Goal: Task Accomplishment & Management: Manage account settings

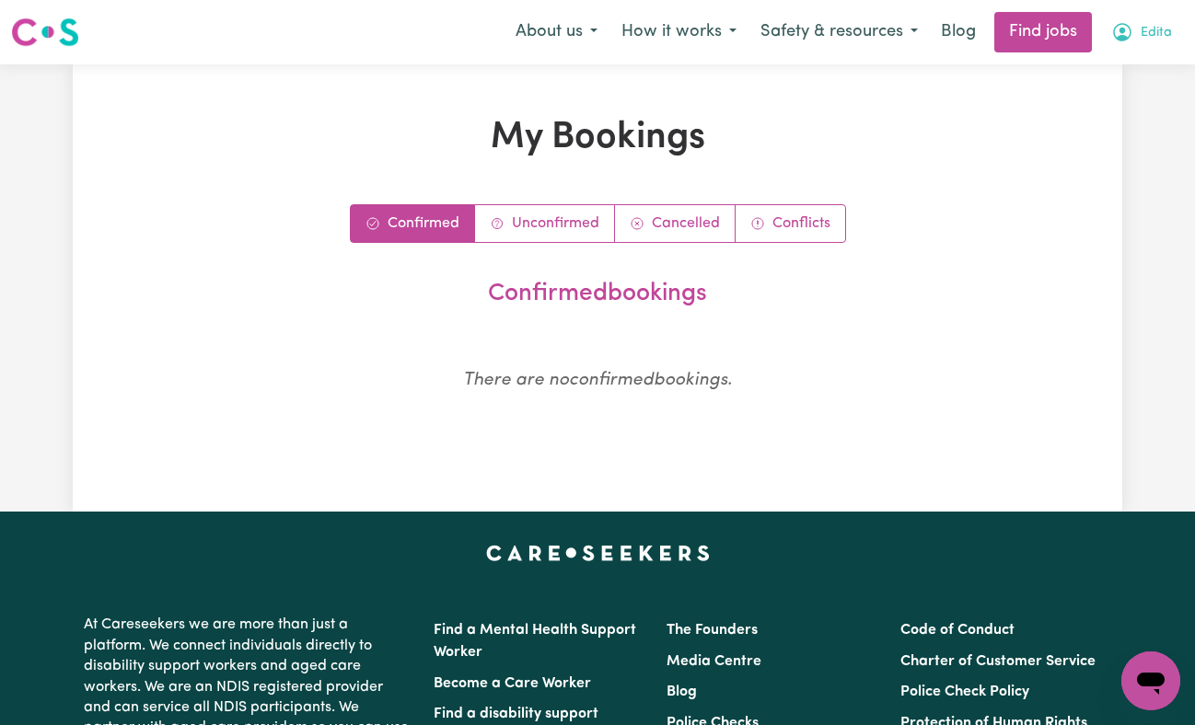
click at [1149, 33] on span "Edita" at bounding box center [1156, 33] width 31 height 20
click at [1096, 99] on link "My Dashboard" at bounding box center [1109, 105] width 145 height 35
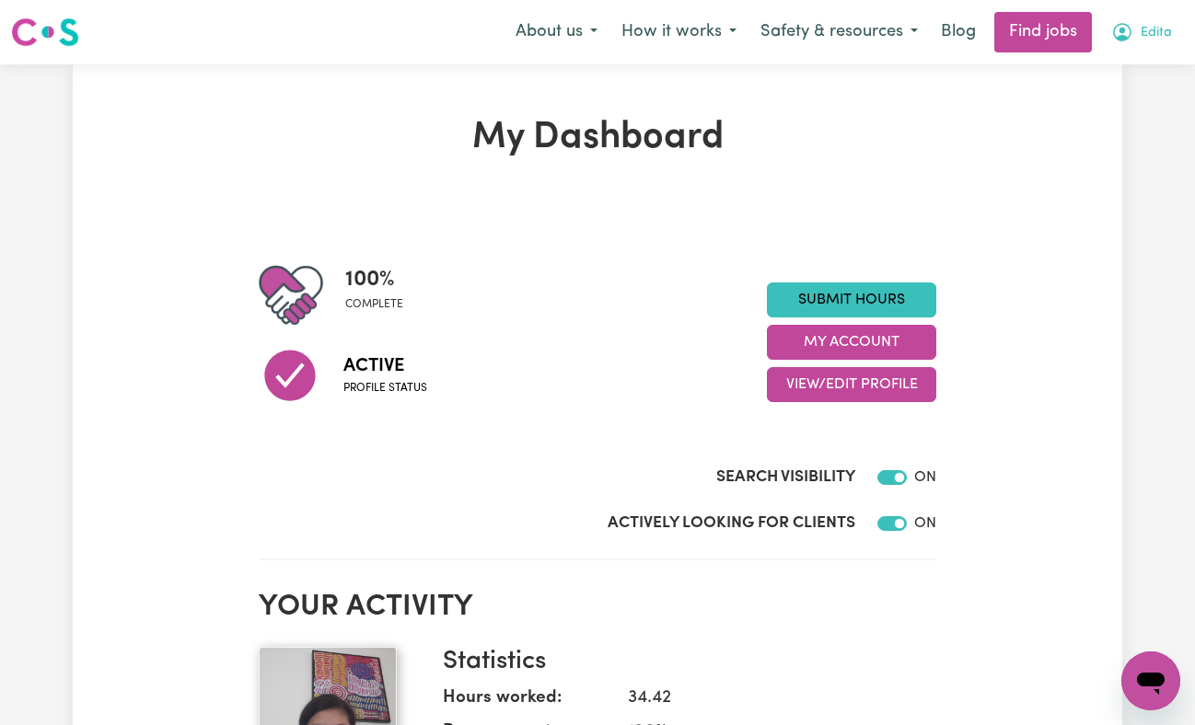
click at [1166, 38] on span "Edita" at bounding box center [1156, 33] width 31 height 20
click at [1097, 114] on link "My Dashboard" at bounding box center [1109, 105] width 145 height 35
click at [1096, 80] on link "My Account" at bounding box center [1109, 71] width 145 height 35
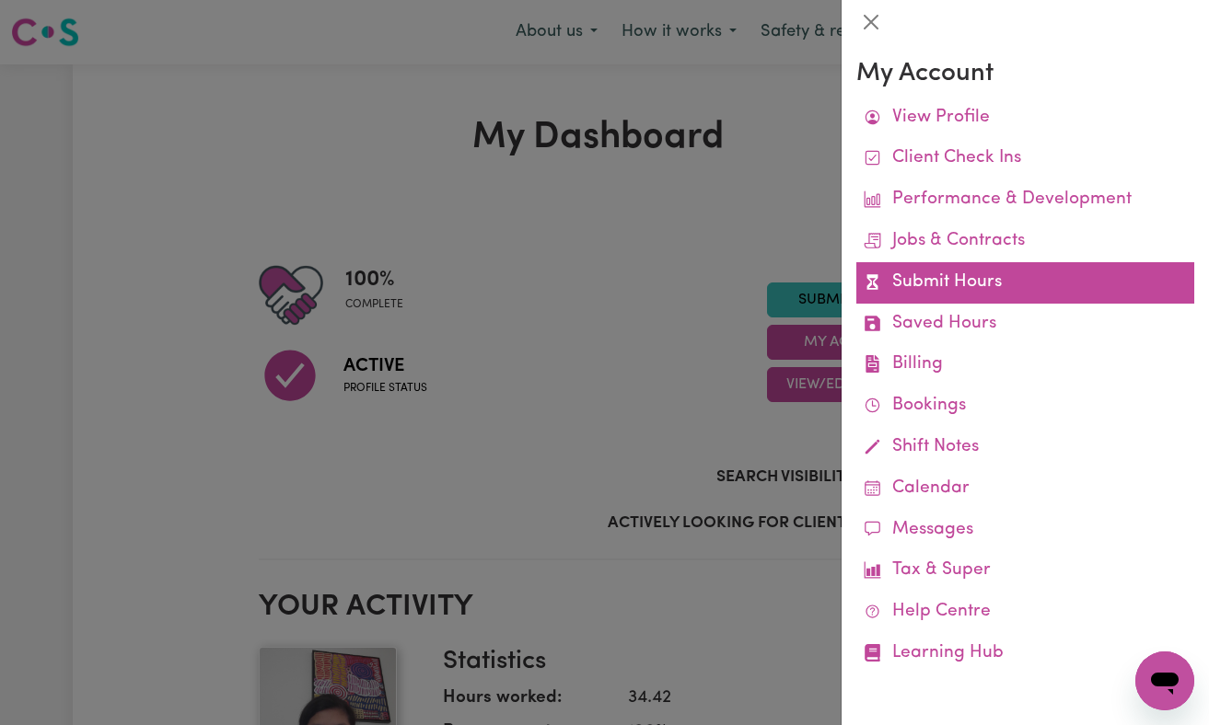
click at [971, 290] on link "Submit Hours" at bounding box center [1025, 282] width 338 height 41
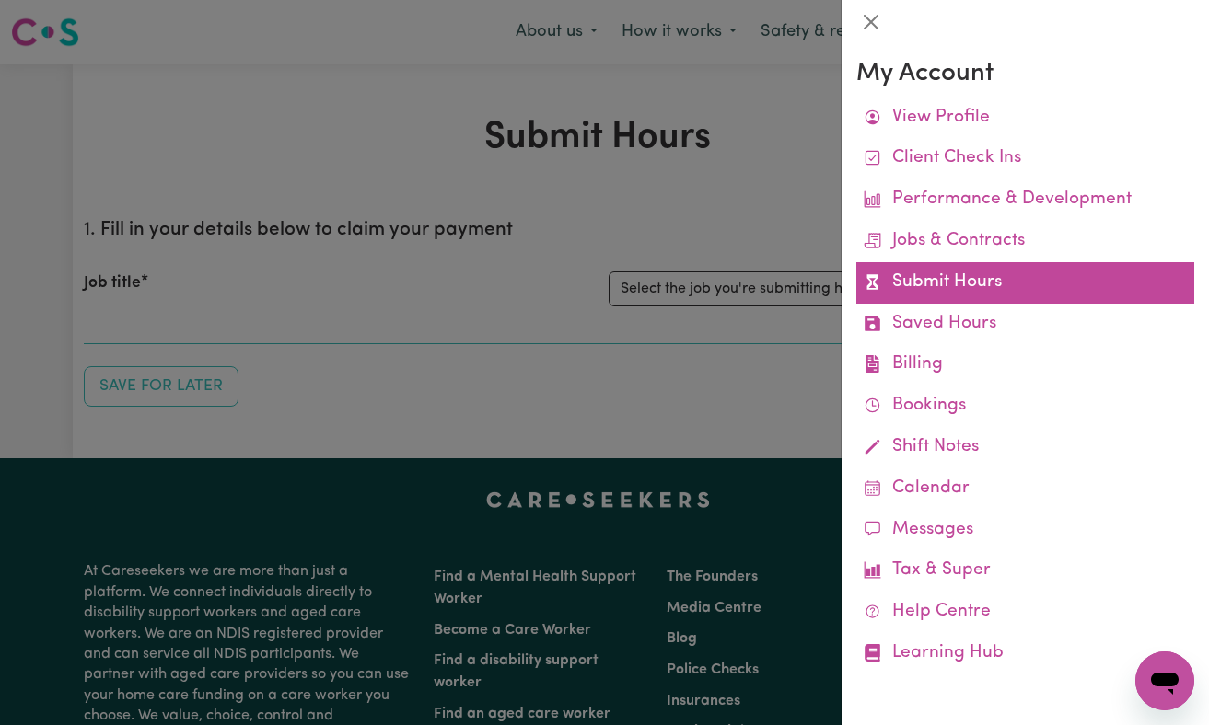
click at [964, 286] on link "Submit Hours" at bounding box center [1025, 282] width 338 height 41
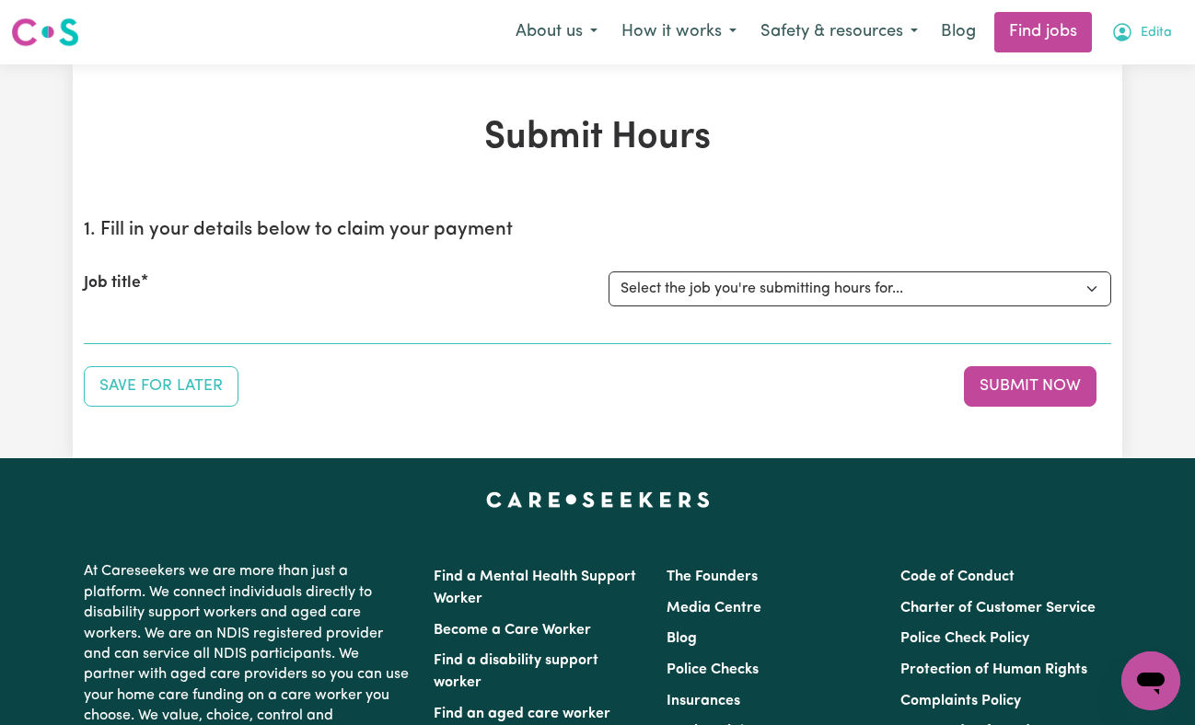
click at [1170, 29] on span "Edita" at bounding box center [1156, 33] width 31 height 20
click at [1103, 107] on link "My Dashboard" at bounding box center [1109, 105] width 145 height 35
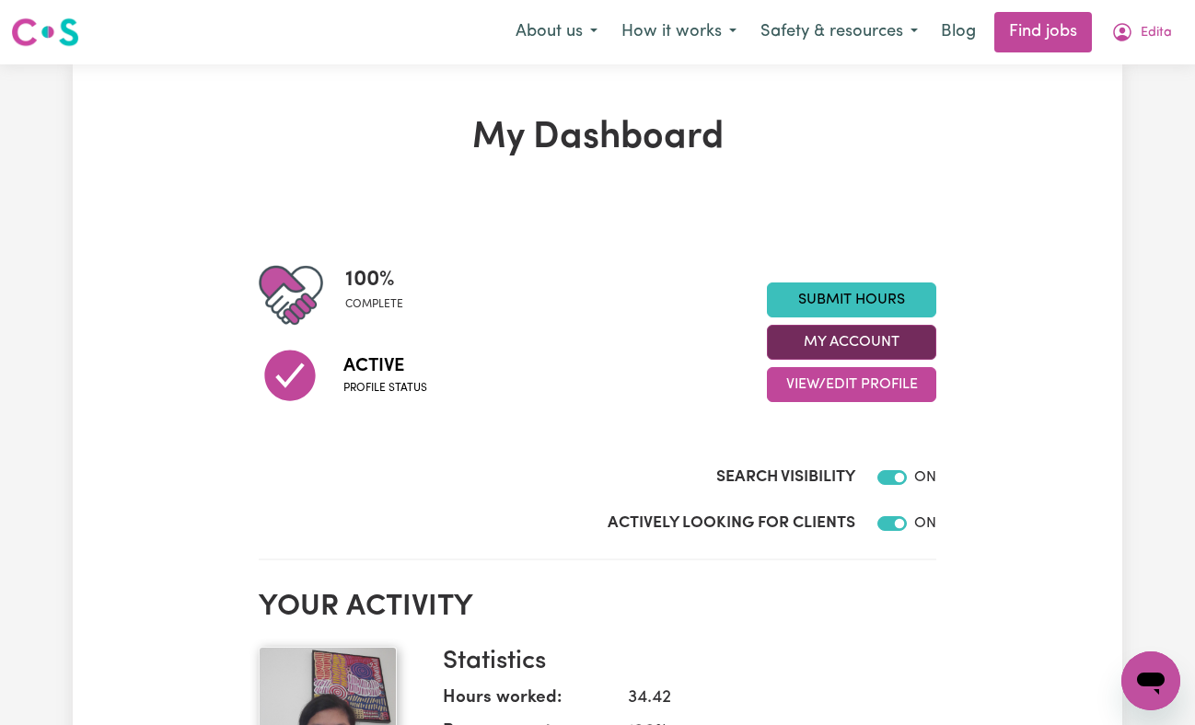
click at [896, 341] on button "My Account" at bounding box center [851, 342] width 169 height 35
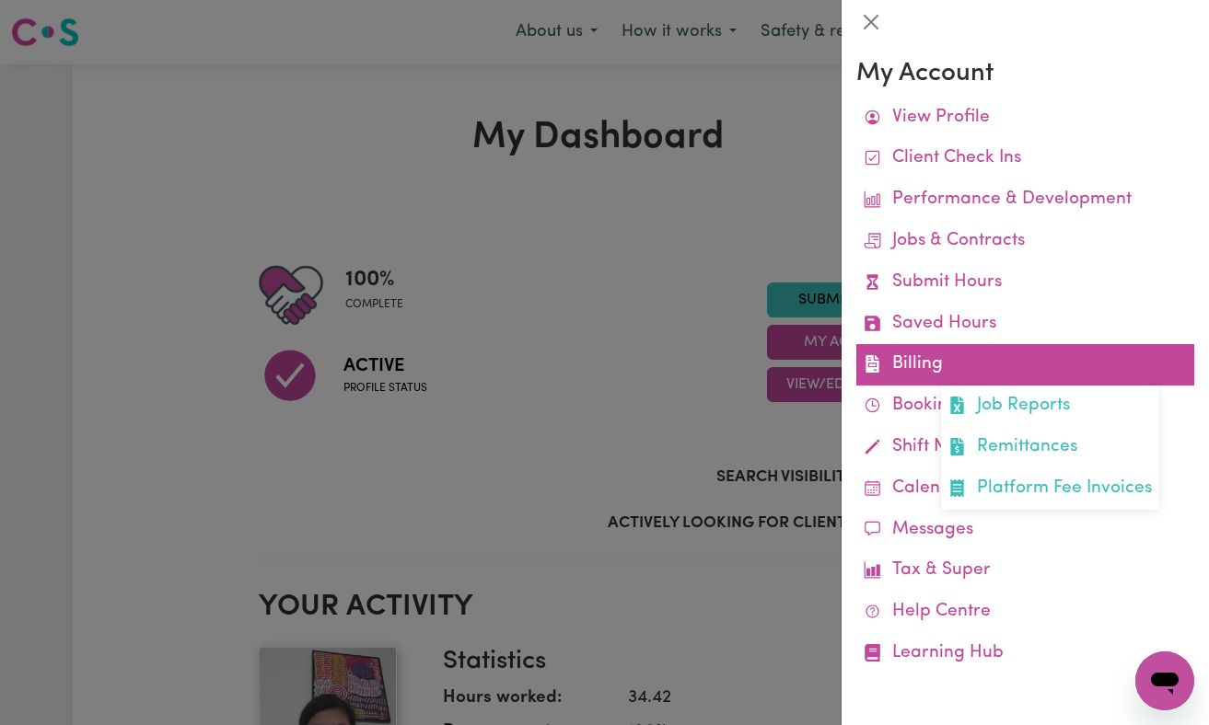
click at [937, 354] on link "Billing Job Reports Remittances Platform Fee Invoices" at bounding box center [1025, 364] width 338 height 41
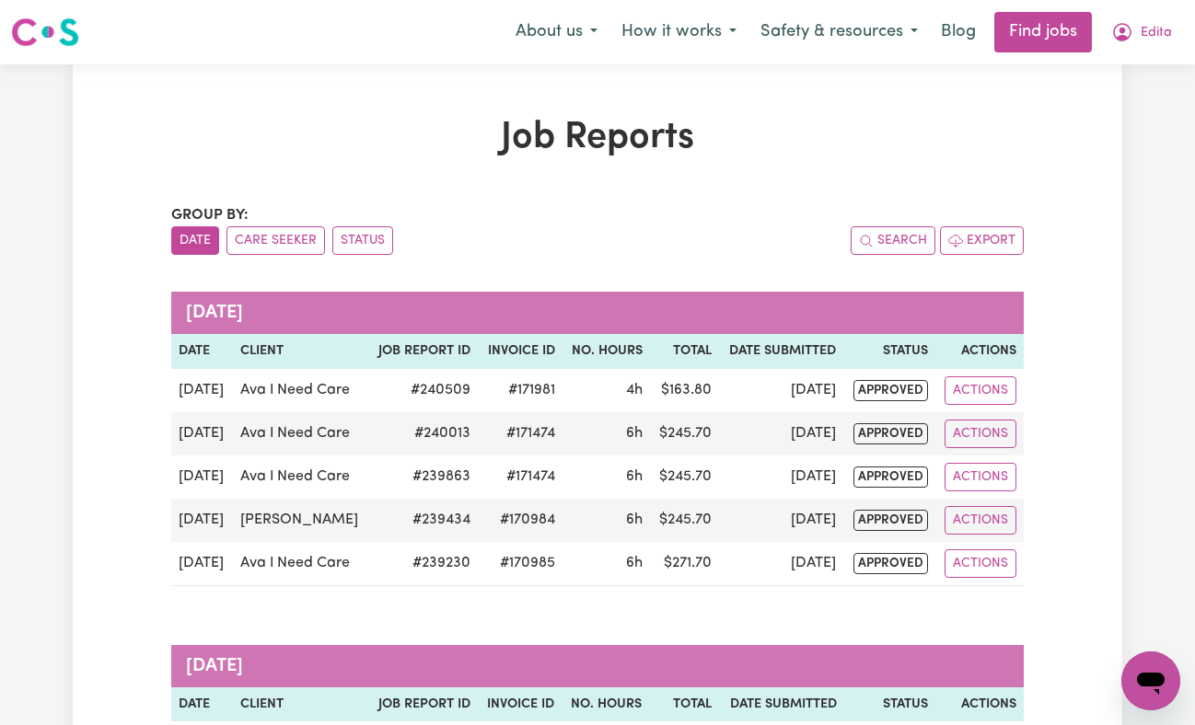
click at [937, 354] on th "Actions" at bounding box center [979, 351] width 88 height 35
click at [990, 343] on th "Actions" at bounding box center [979, 351] width 88 height 35
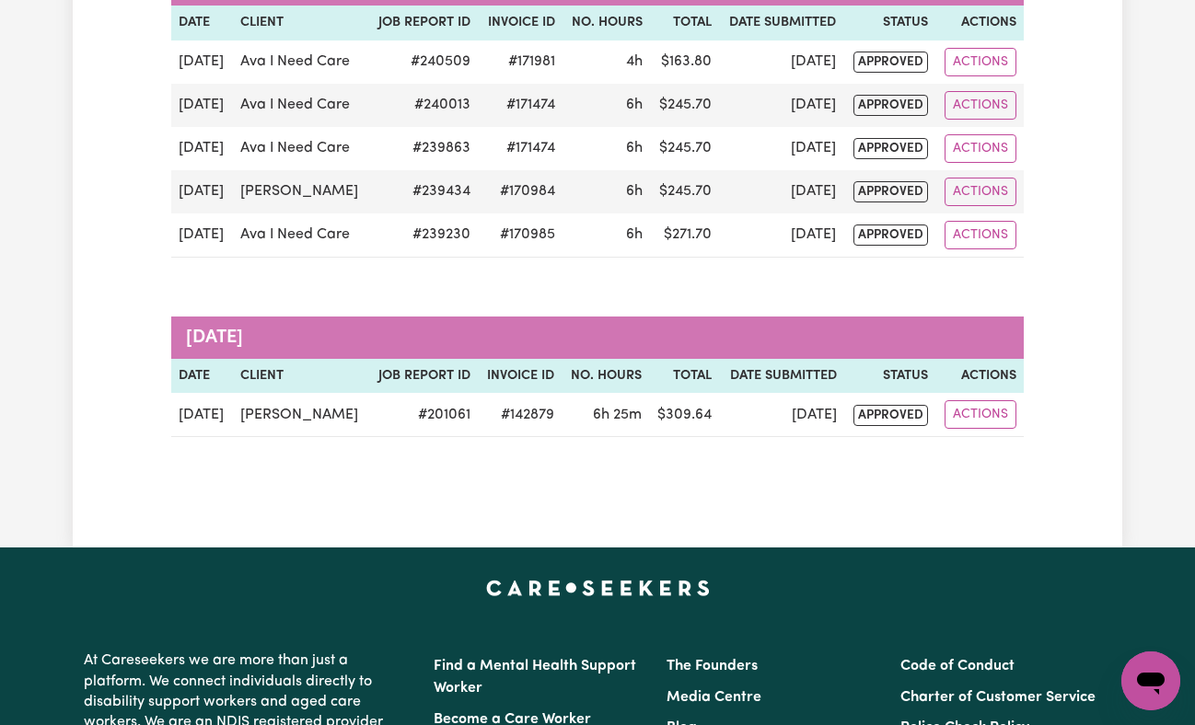
scroll to position [330, 0]
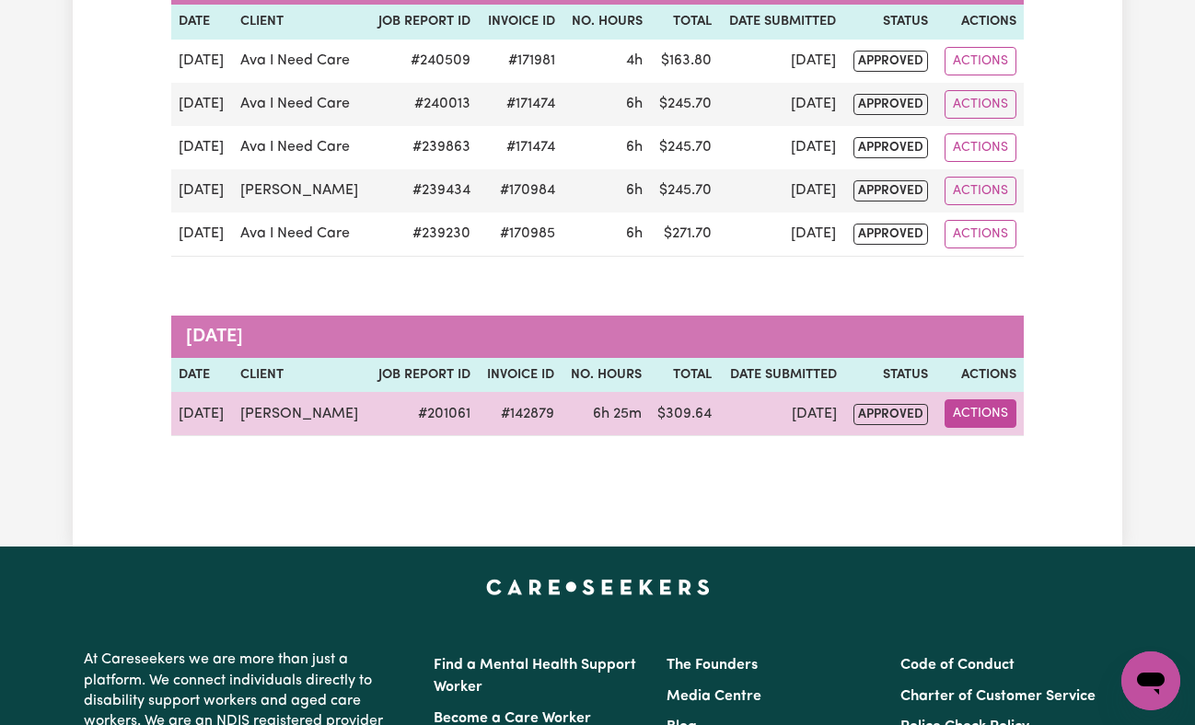
click at [990, 417] on button "Actions" at bounding box center [981, 414] width 72 height 29
click at [909, 419] on span "approved" at bounding box center [890, 414] width 75 height 21
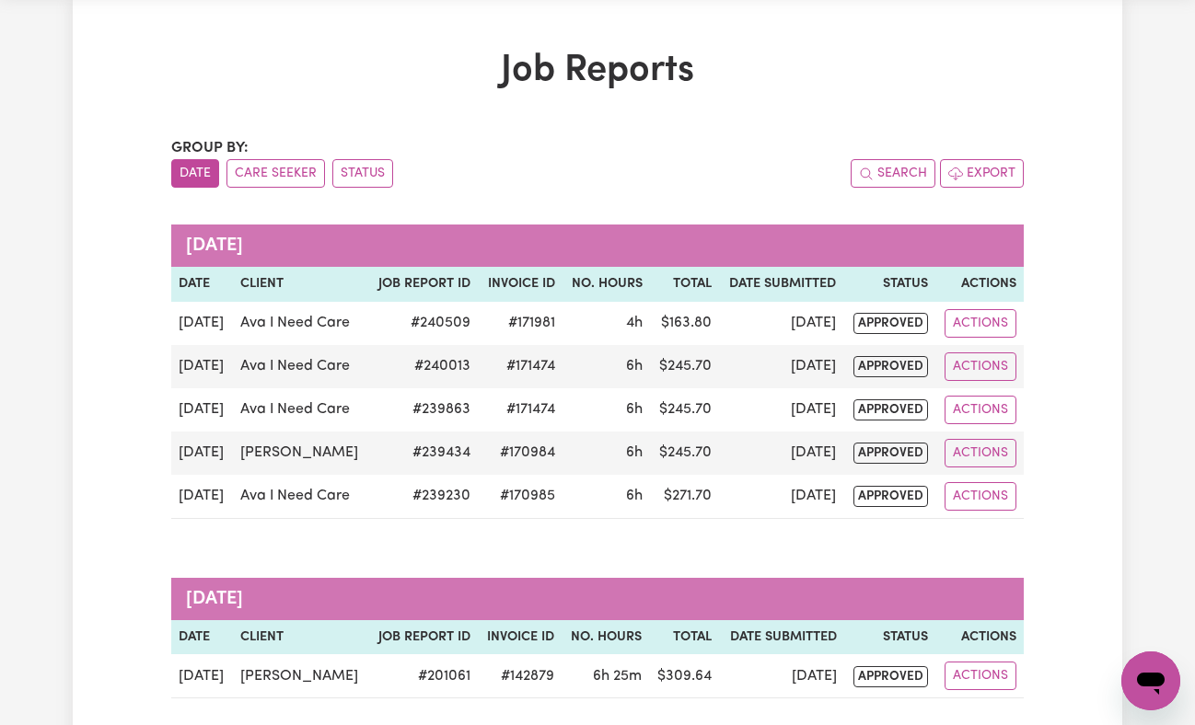
scroll to position [65, 0]
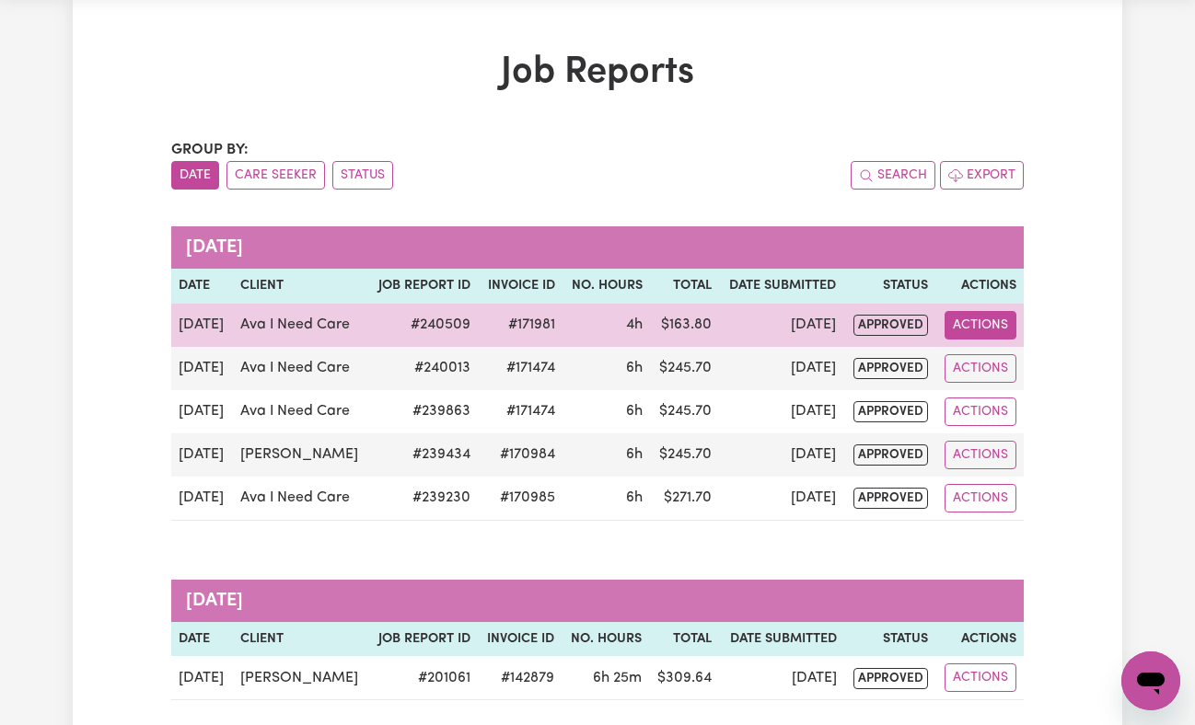
click at [963, 330] on button "Actions" at bounding box center [981, 325] width 72 height 29
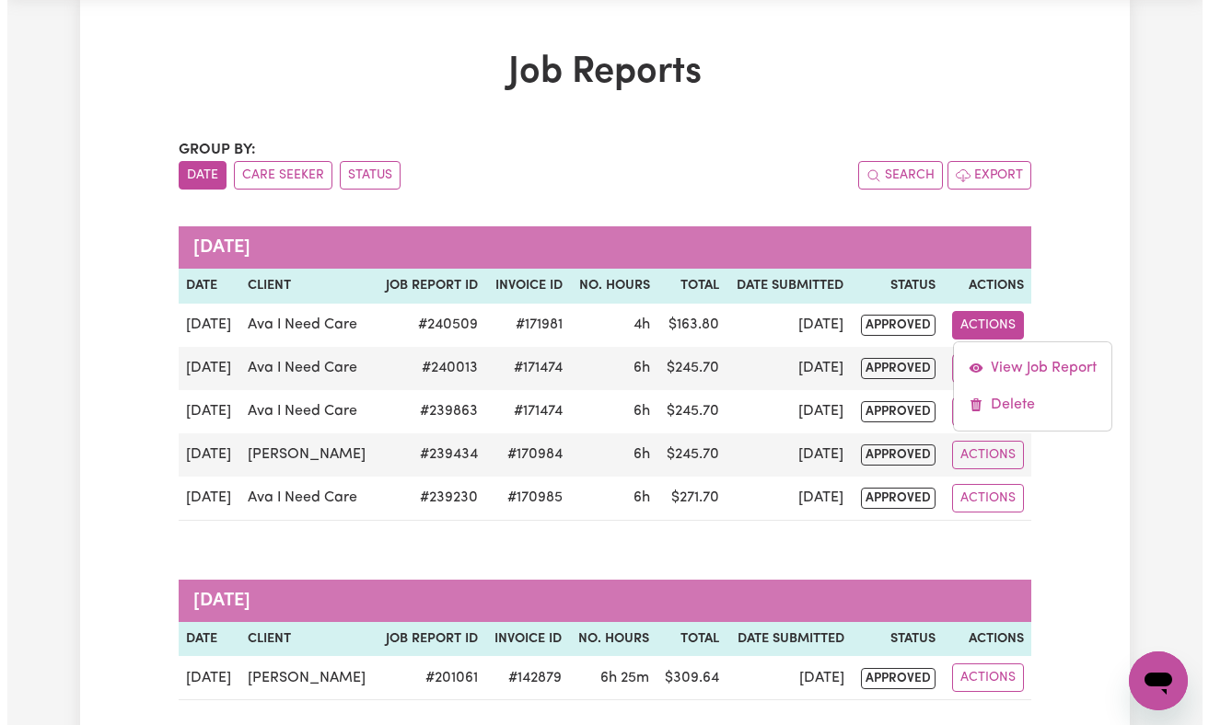
scroll to position [0, 0]
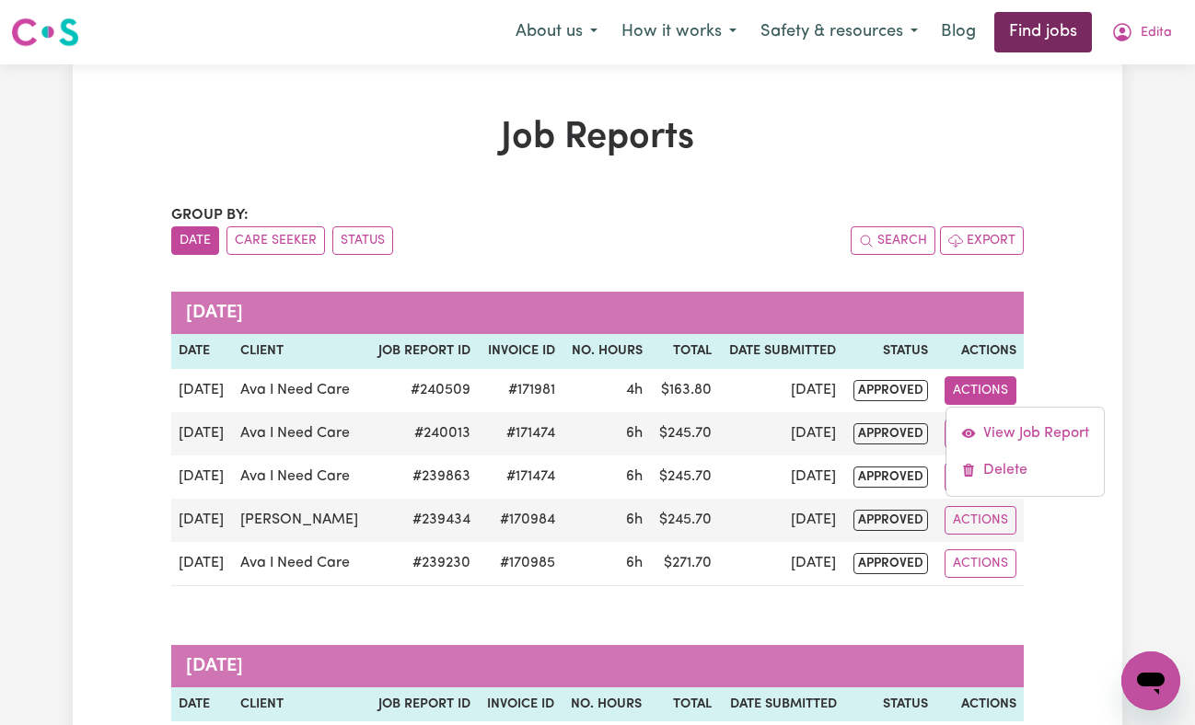
click at [1052, 46] on link "Find jobs" at bounding box center [1043, 32] width 98 height 41
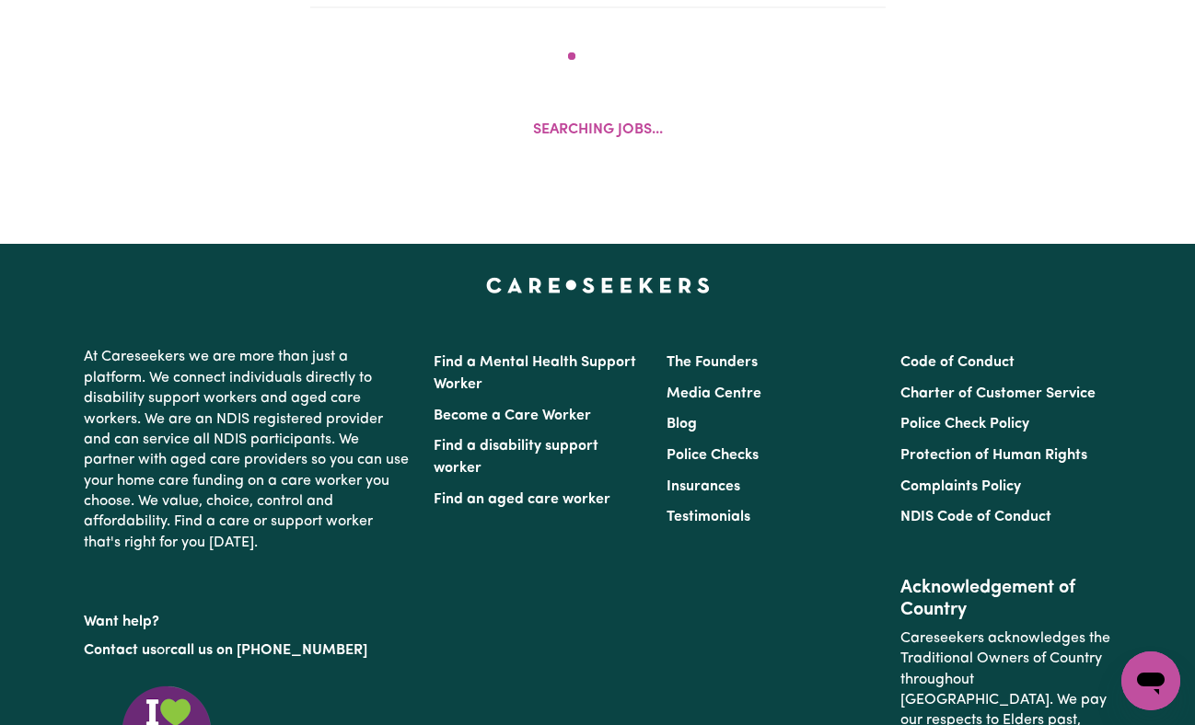
scroll to position [728, 0]
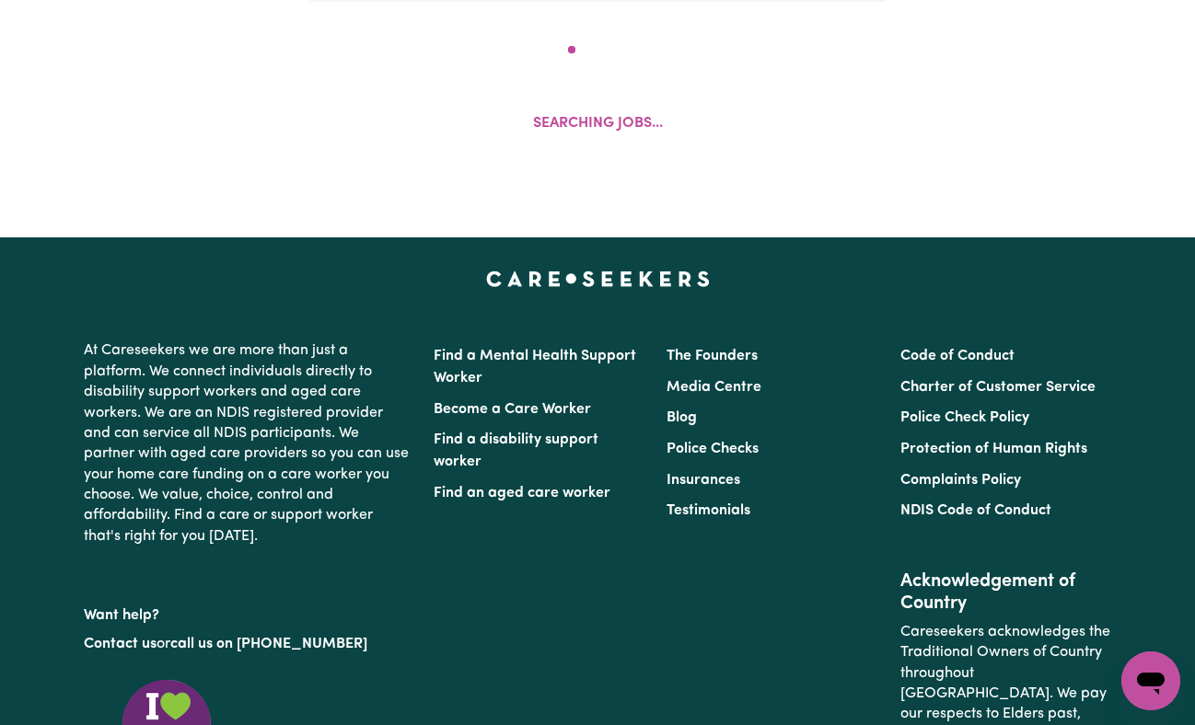
click at [1052, 46] on div "Search By Suburb By State Show Filters Searching jobs..." at bounding box center [597, 9] width 1195 height 368
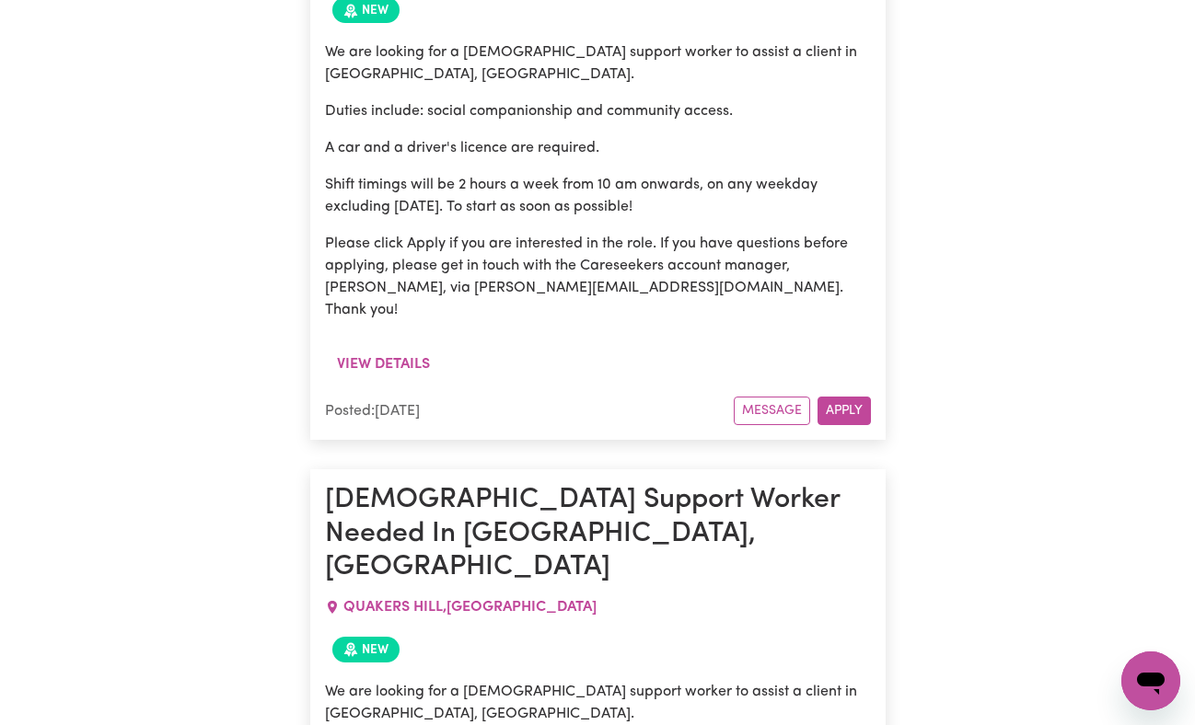
scroll to position [0, 0]
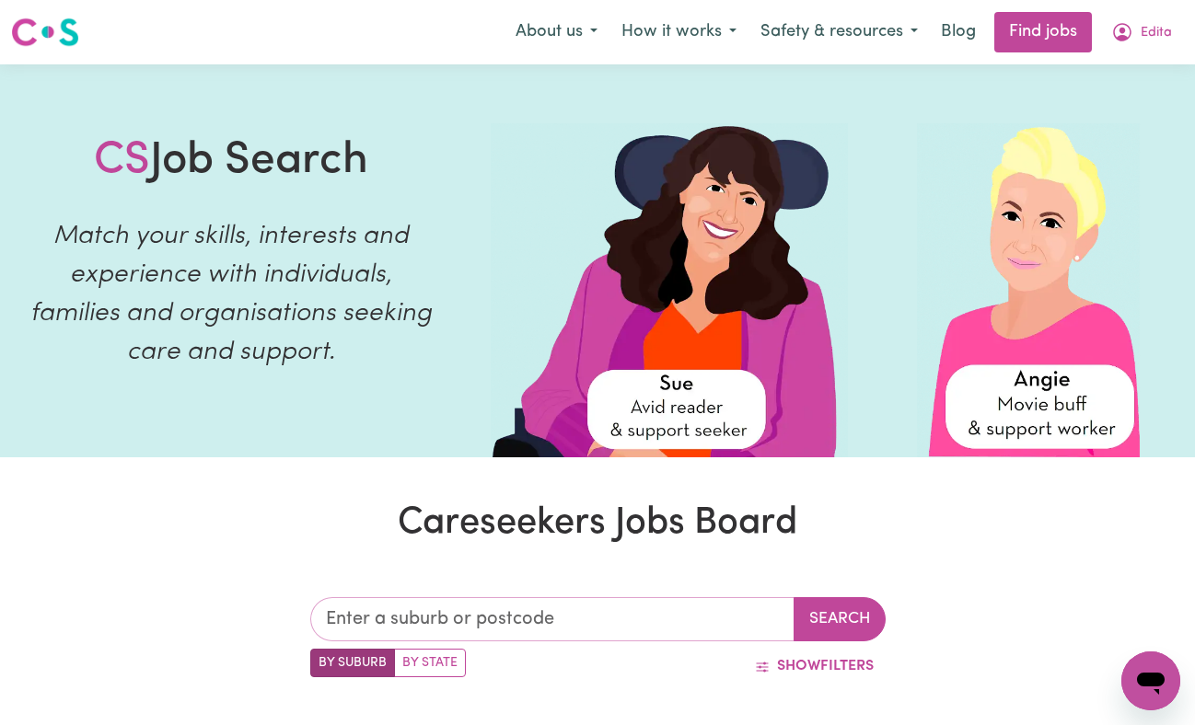
click at [657, 616] on input "text" at bounding box center [552, 619] width 484 height 44
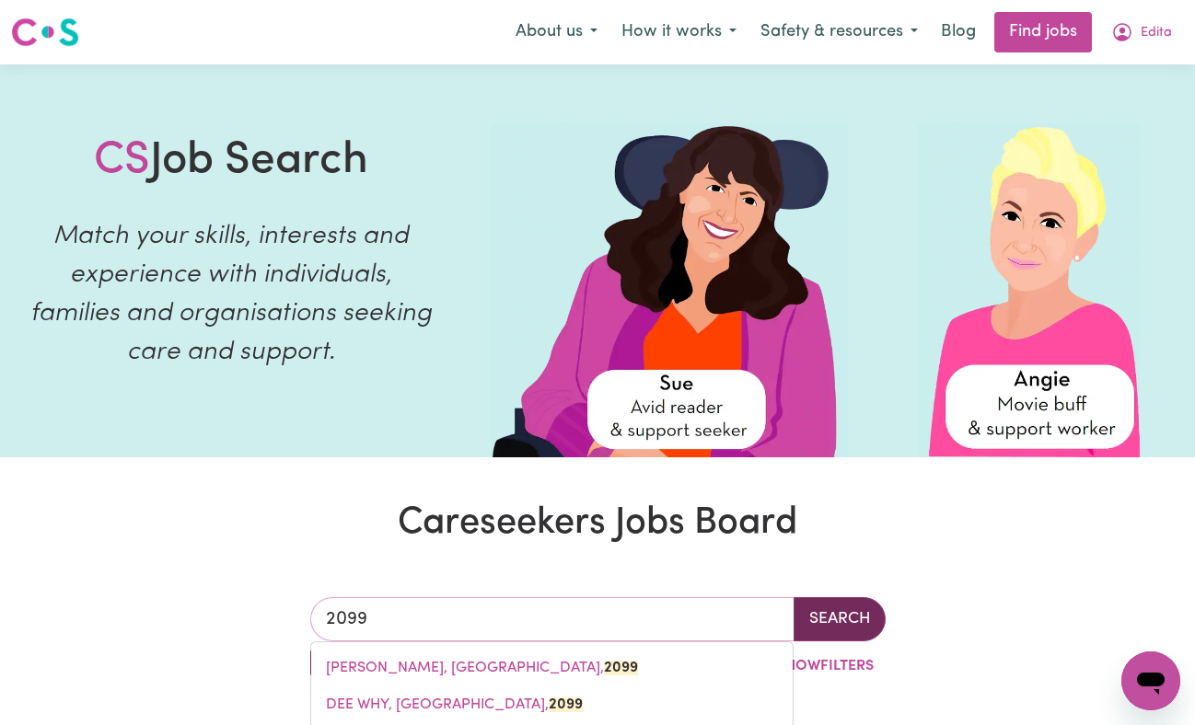
type input "2099"
click at [848, 624] on button "Search" at bounding box center [840, 619] width 92 height 44
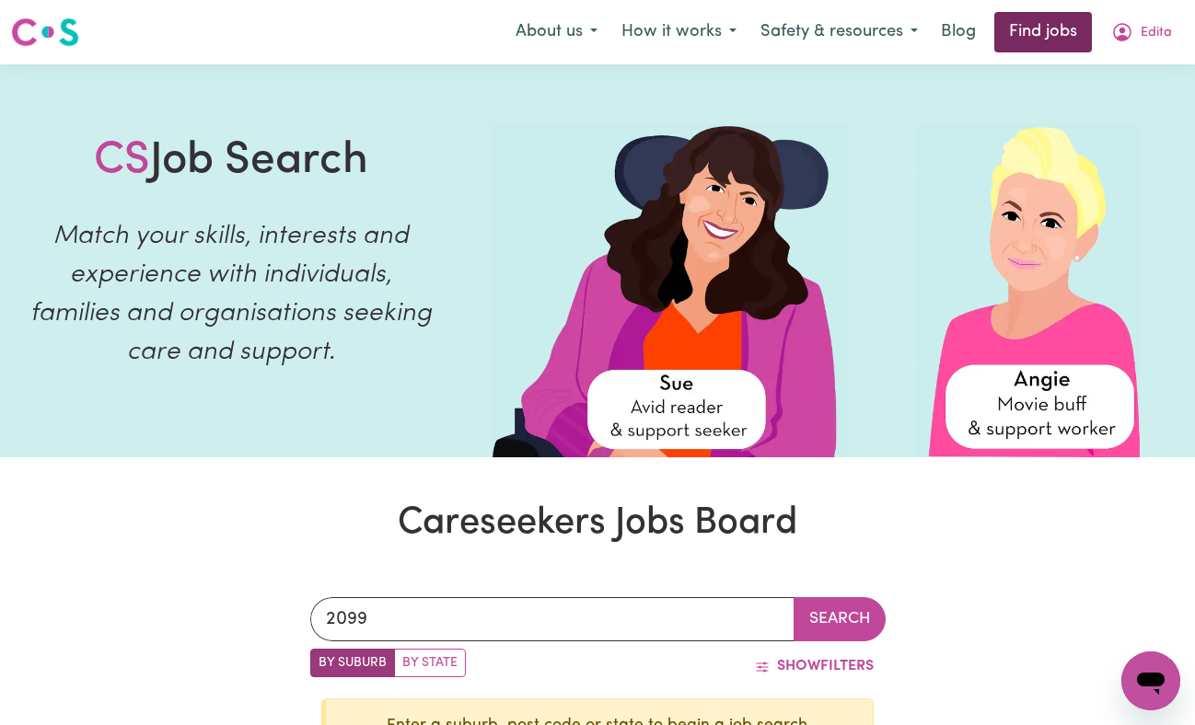
click at [1041, 39] on link "Find jobs" at bounding box center [1043, 32] width 98 height 41
click at [1154, 42] on span "Edita" at bounding box center [1156, 33] width 31 height 20
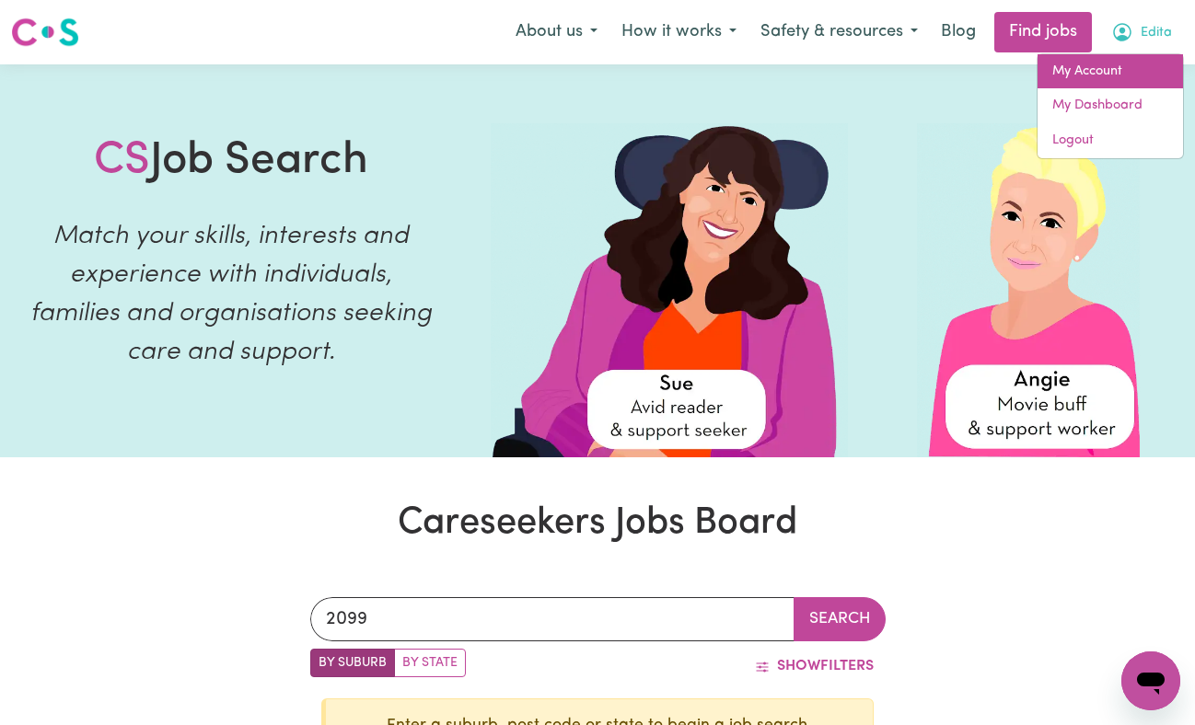
click at [1091, 75] on link "My Account" at bounding box center [1109, 71] width 145 height 35
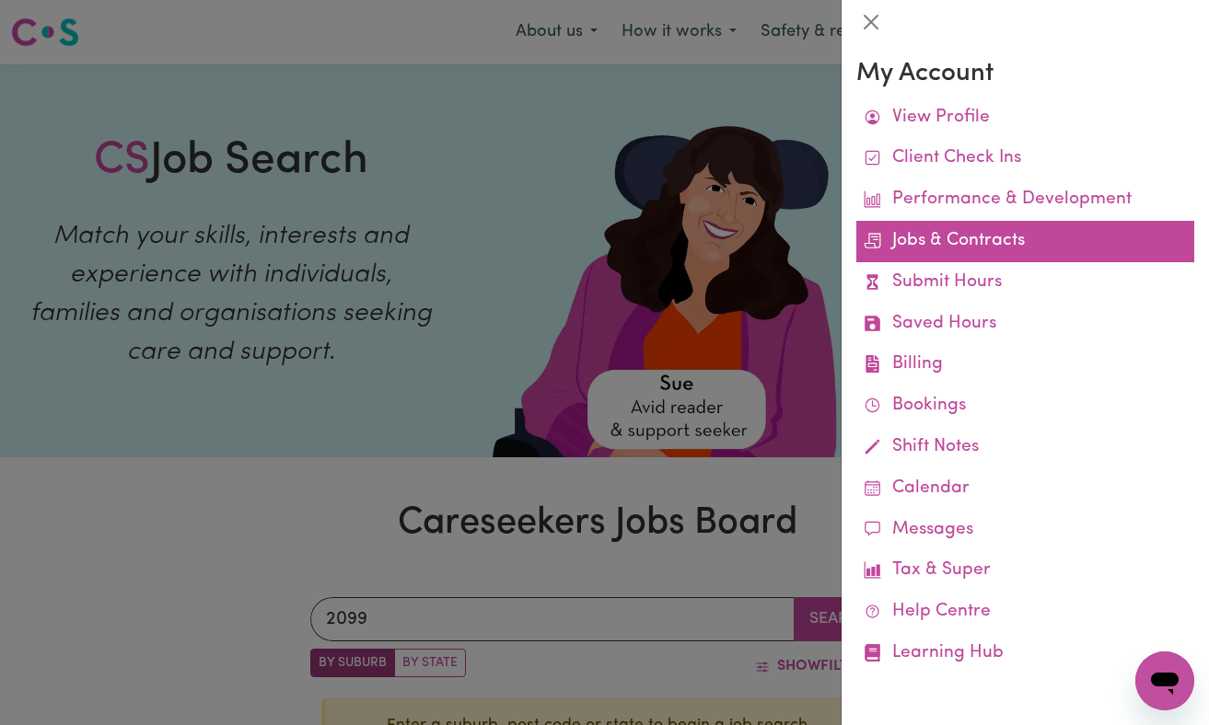
click at [1000, 255] on link "Jobs & Contracts" at bounding box center [1025, 241] width 338 height 41
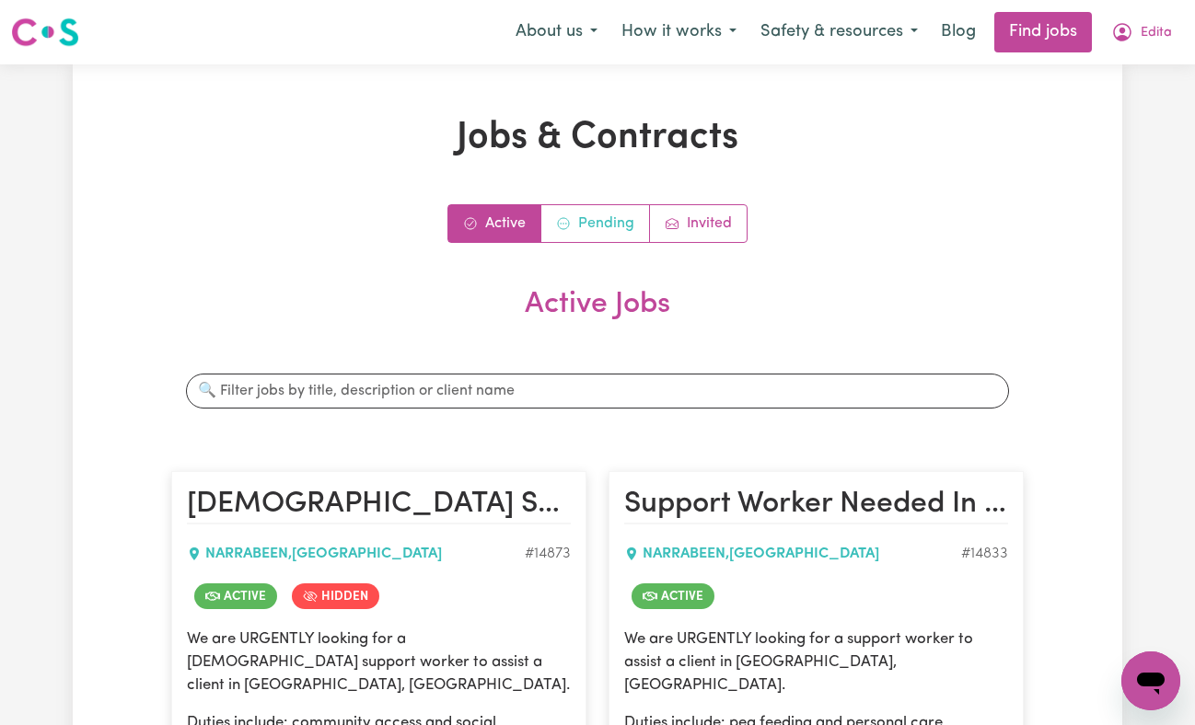
click at [605, 225] on link "Pending" at bounding box center [595, 223] width 109 height 37
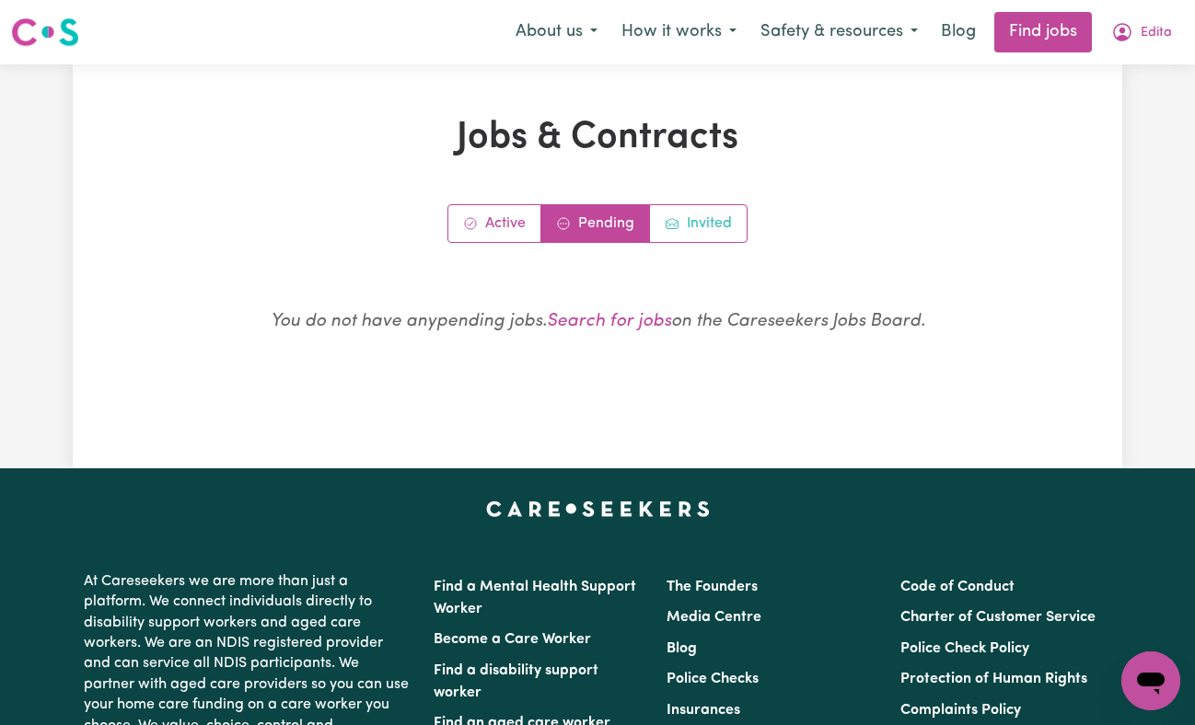
click at [707, 221] on link "Invited" at bounding box center [698, 223] width 97 height 37
click at [507, 222] on link "Active" at bounding box center [494, 223] width 93 height 37
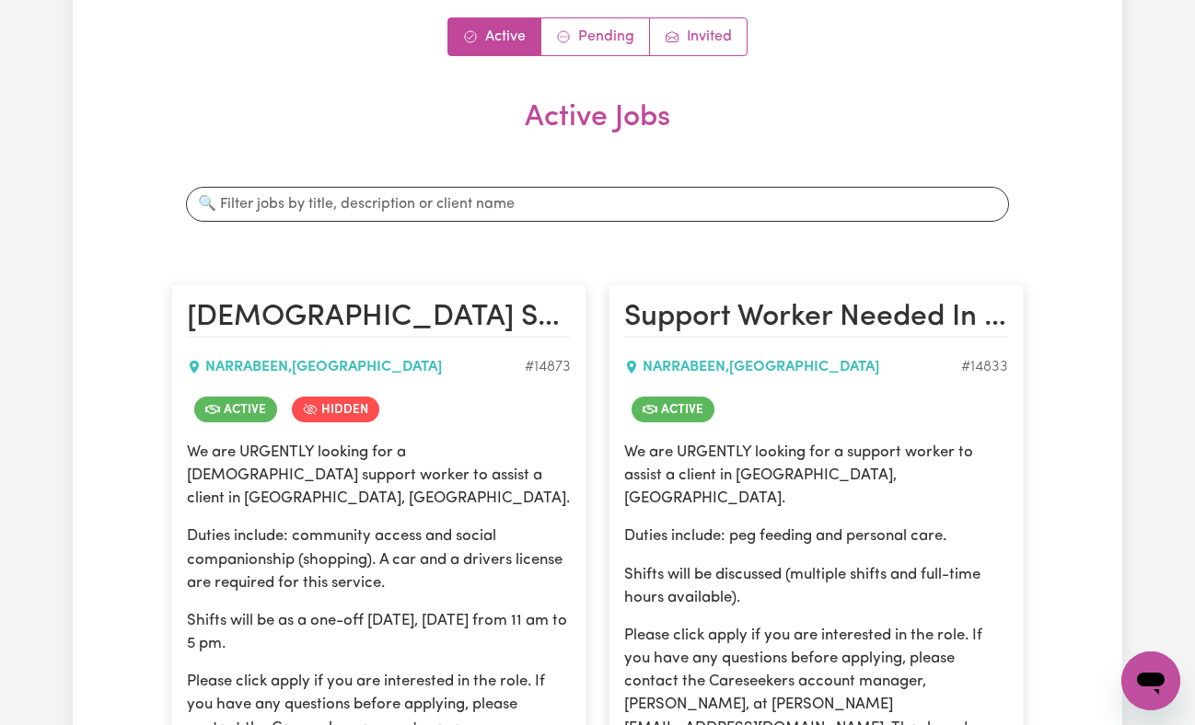
scroll to position [147, 0]
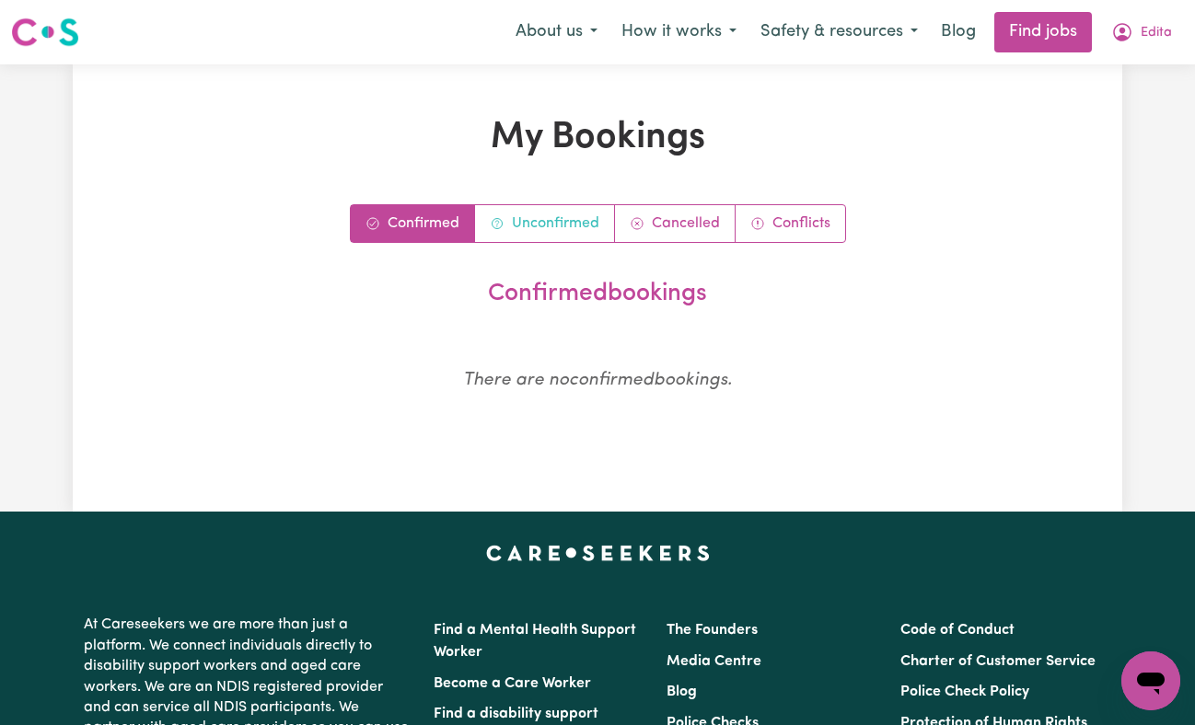
click at [577, 234] on link "Unconfirmed" at bounding box center [545, 223] width 140 height 37
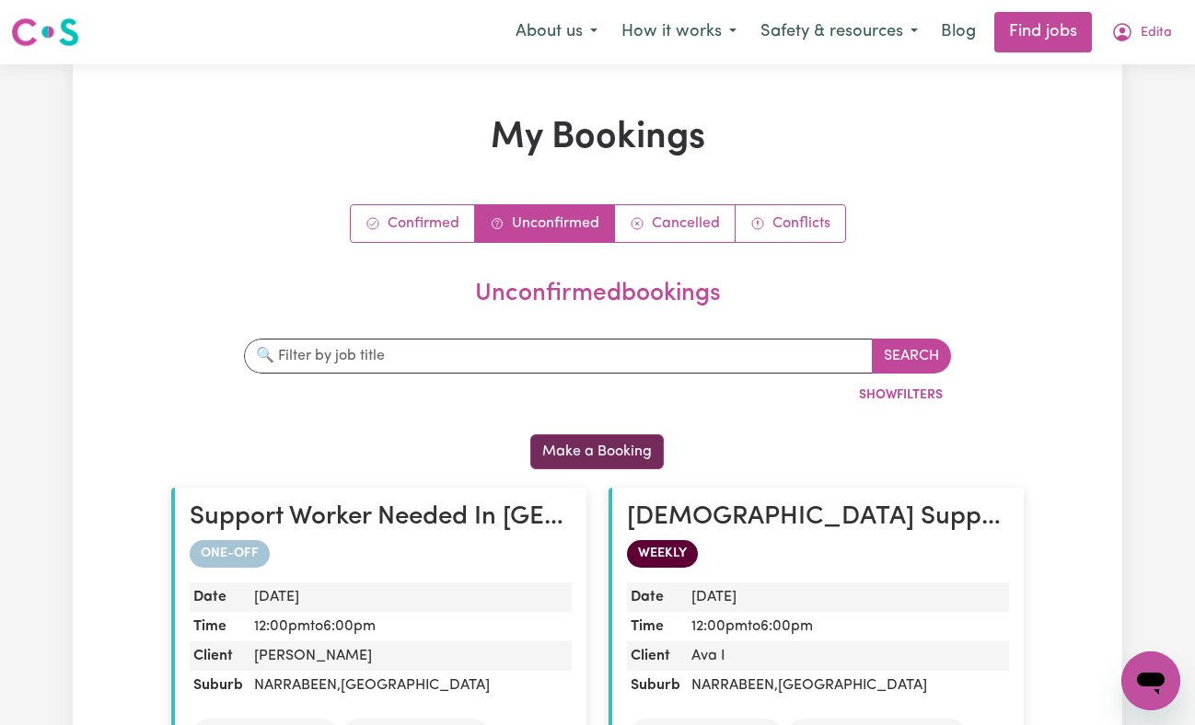
click at [553, 443] on button "Make a Booking" at bounding box center [596, 452] width 133 height 35
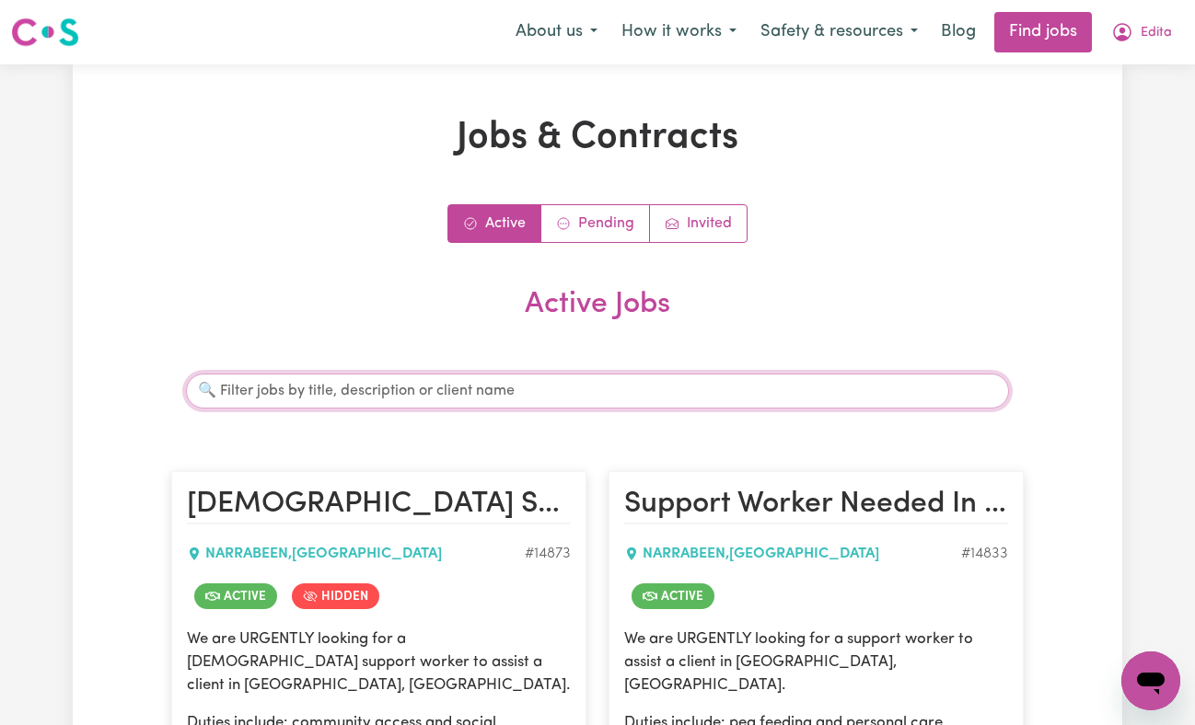
click at [516, 385] on input "Search jobs" at bounding box center [597, 391] width 823 height 35
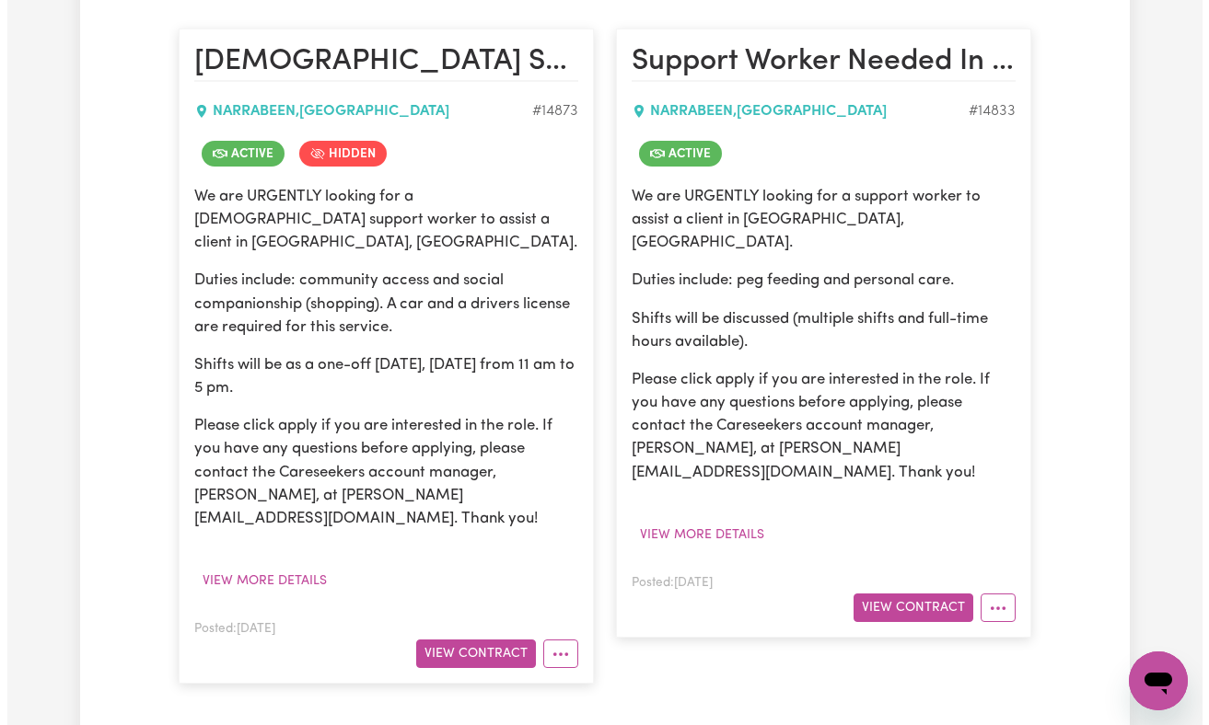
scroll to position [445, 0]
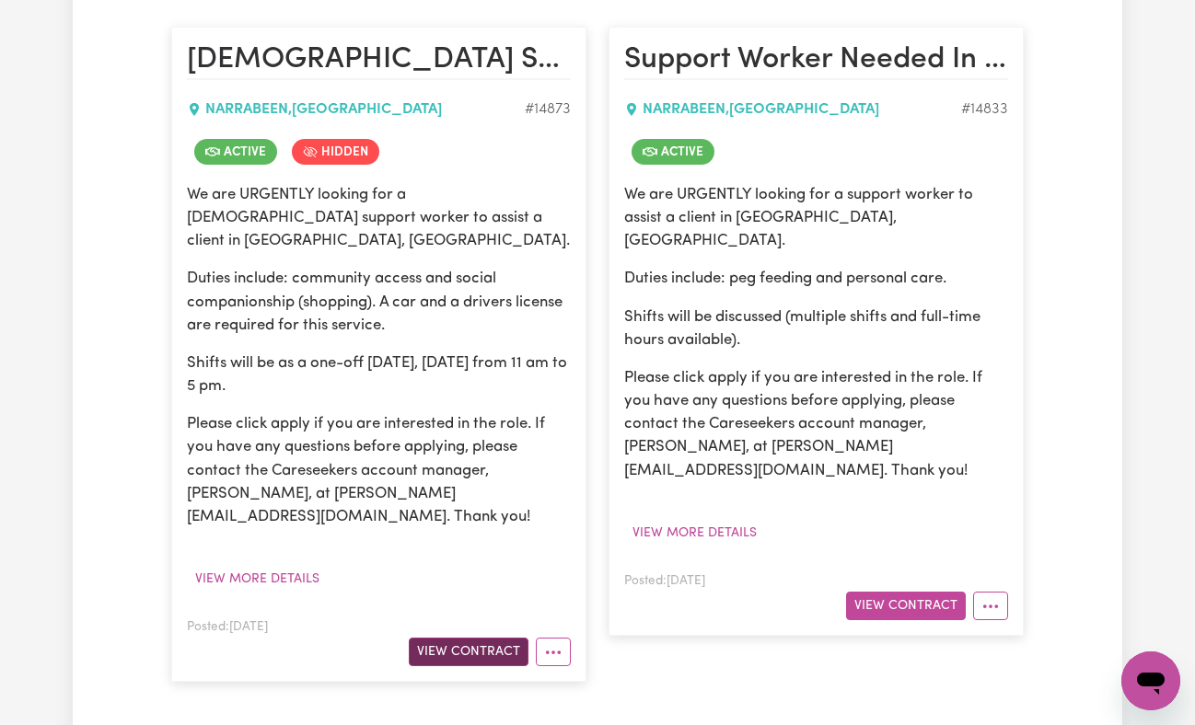
click at [468, 638] on button "View Contract" at bounding box center [469, 652] width 120 height 29
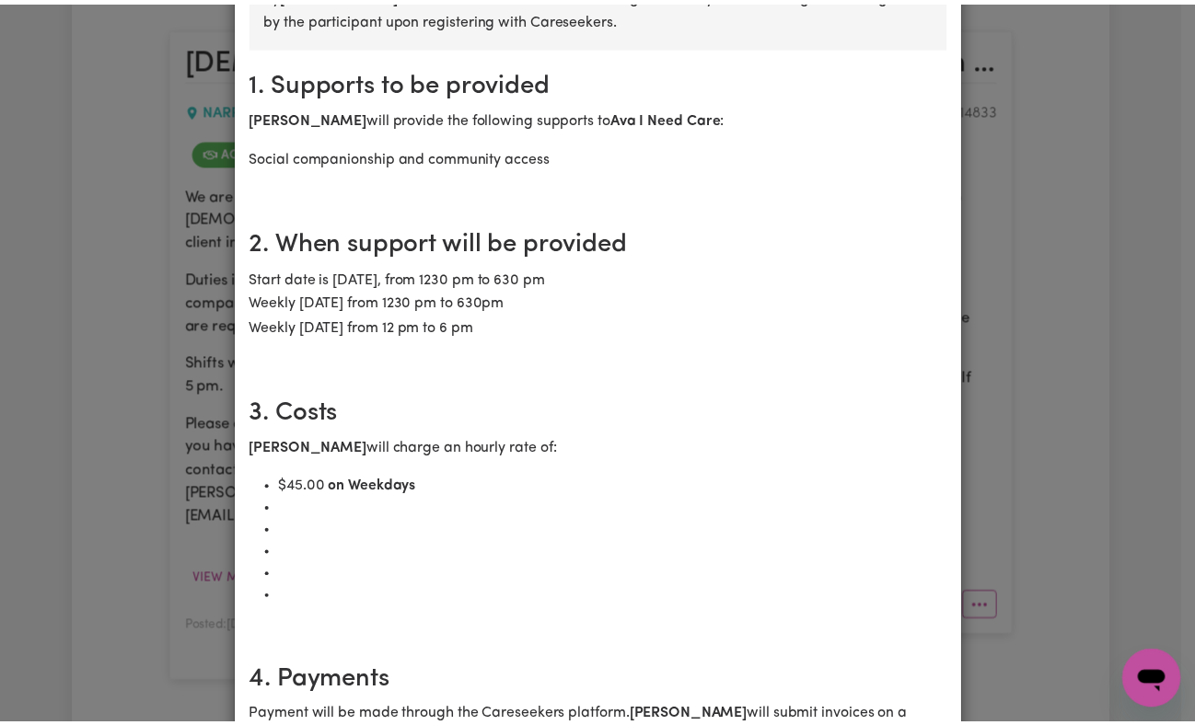
scroll to position [0, 0]
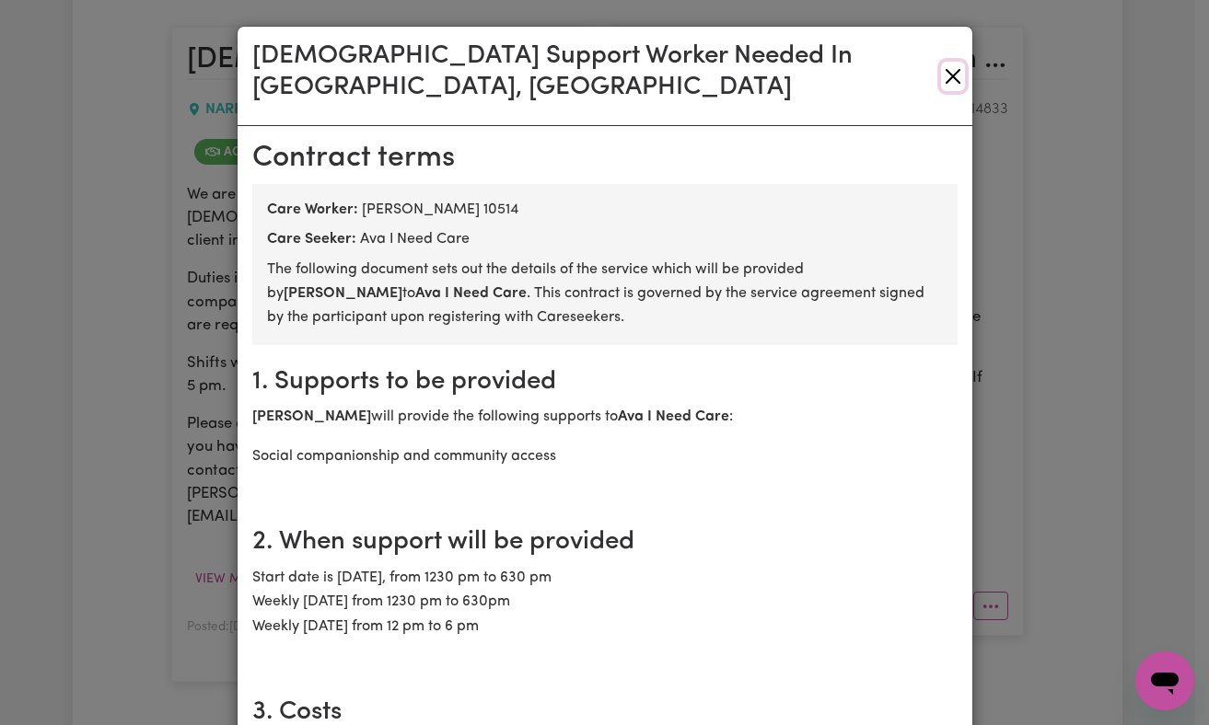
click at [946, 62] on button "Close" at bounding box center [953, 76] width 24 height 29
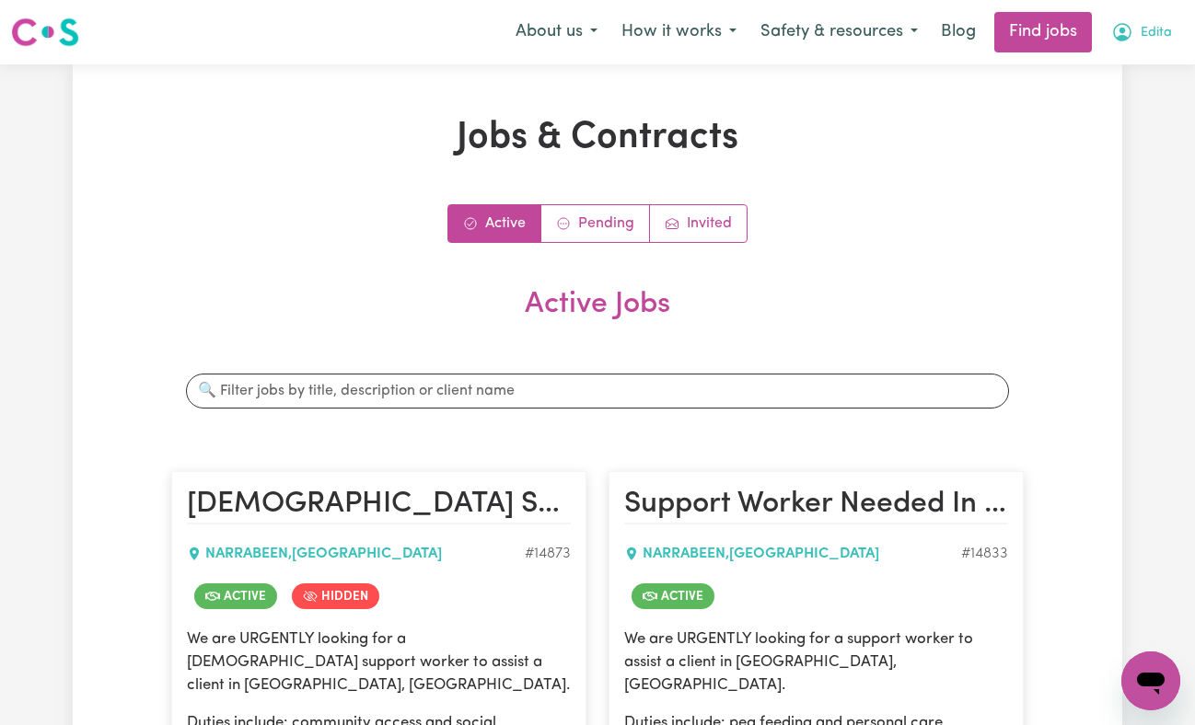
click at [1168, 38] on button "Edita" at bounding box center [1141, 32] width 85 height 39
click at [1105, 105] on link "My Dashboard" at bounding box center [1109, 105] width 145 height 35
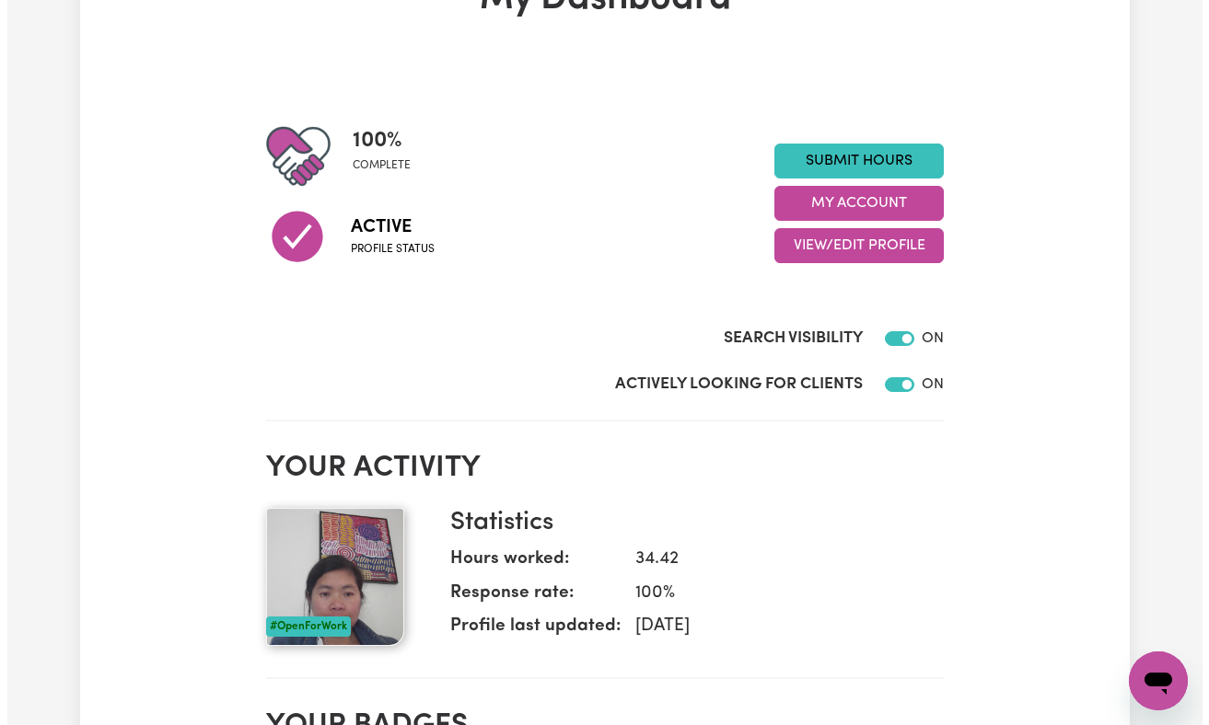
scroll to position [148, 0]
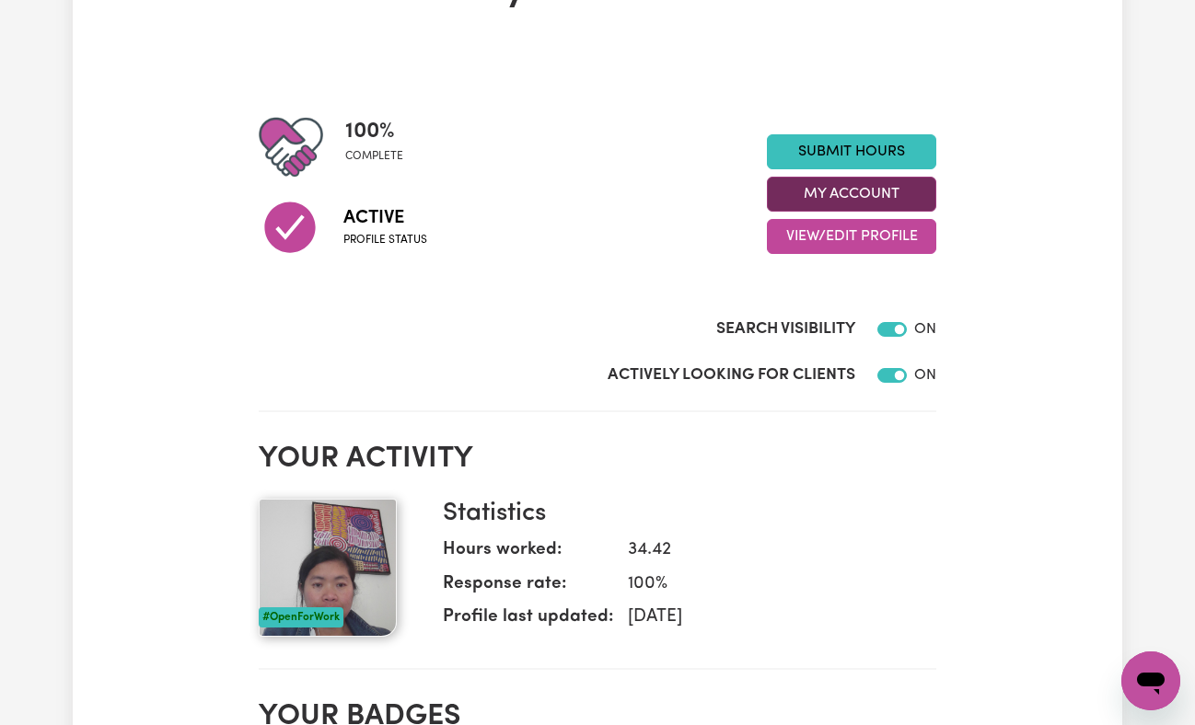
click at [852, 201] on button "My Account" at bounding box center [851, 194] width 169 height 35
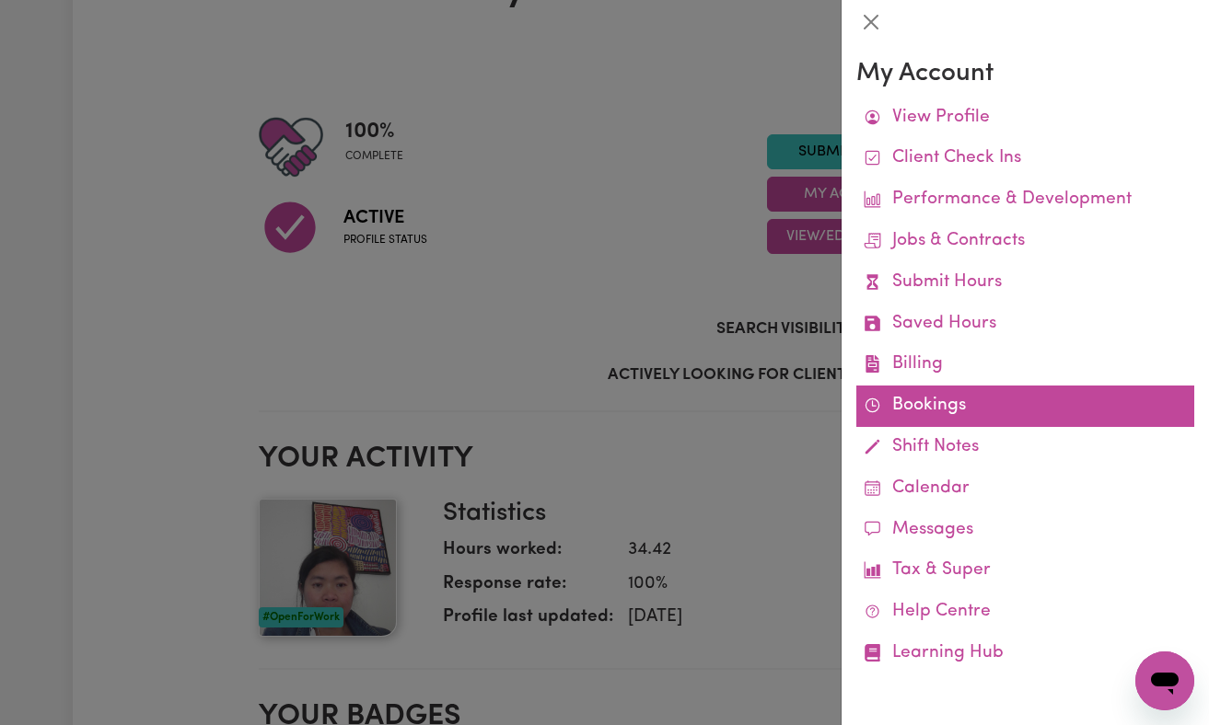
click at [924, 406] on link "Bookings" at bounding box center [1025, 406] width 338 height 41
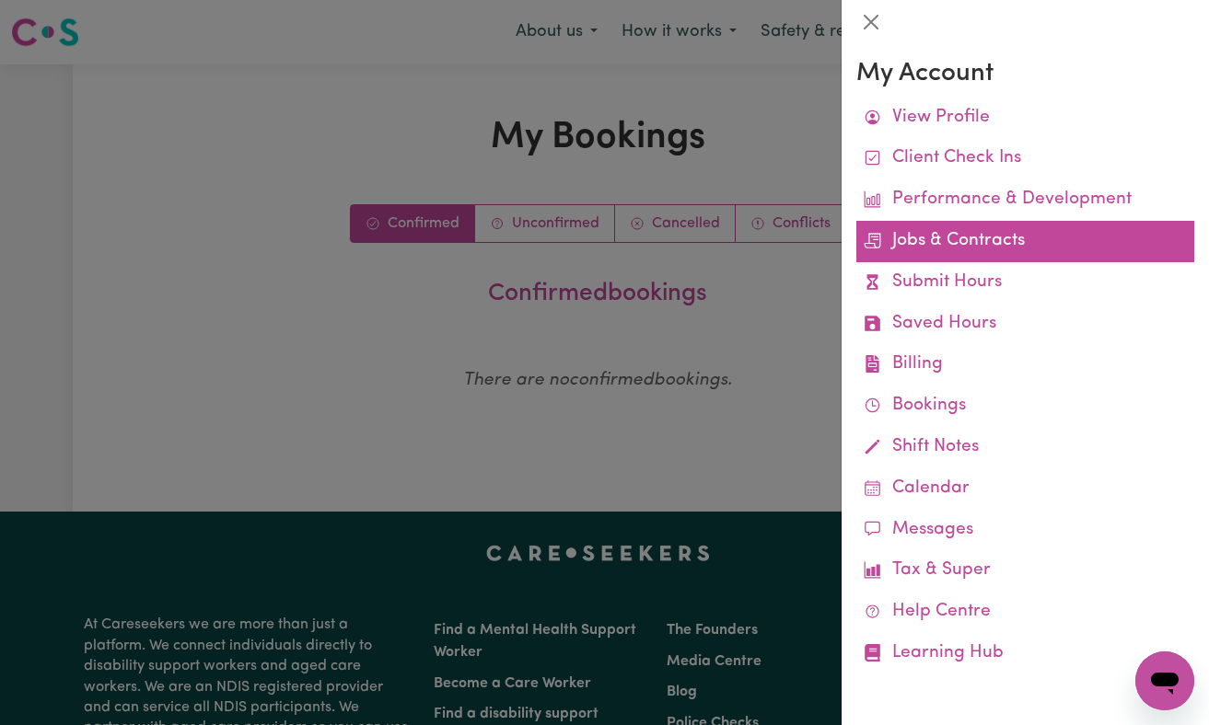
click at [1006, 237] on link "Jobs & Contracts" at bounding box center [1025, 241] width 338 height 41
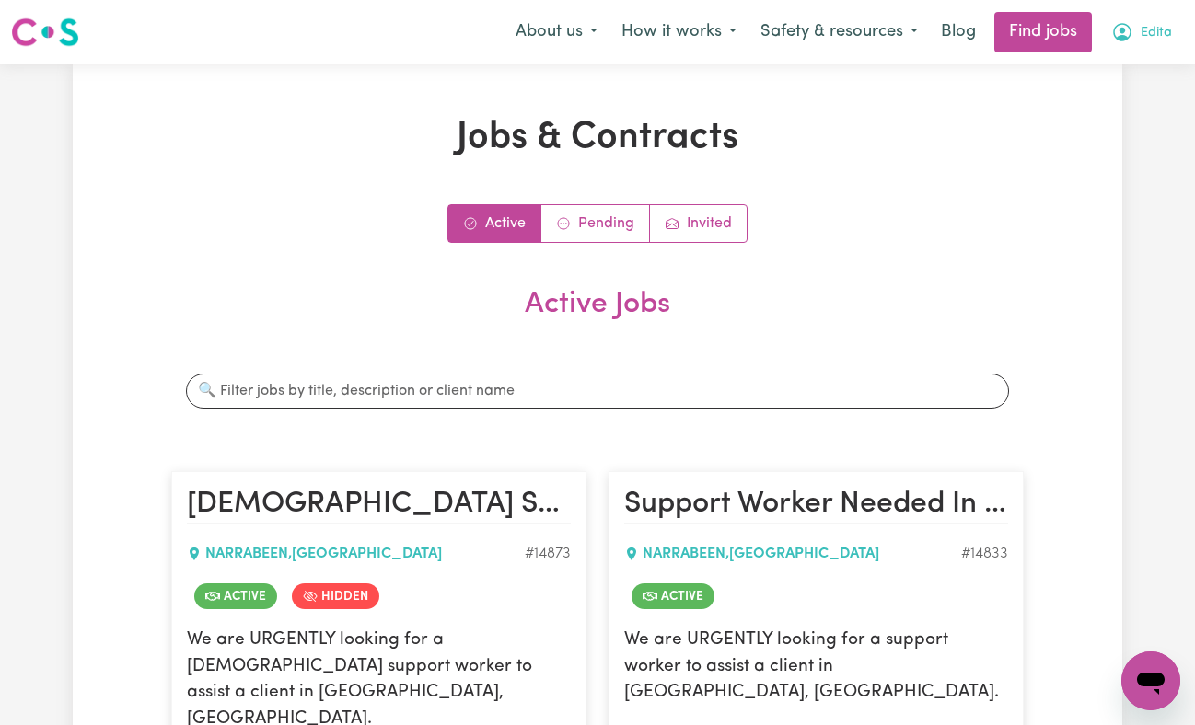
click at [1164, 29] on button "Edita" at bounding box center [1141, 32] width 85 height 39
click at [1080, 84] on link "My Account" at bounding box center [1109, 71] width 145 height 35
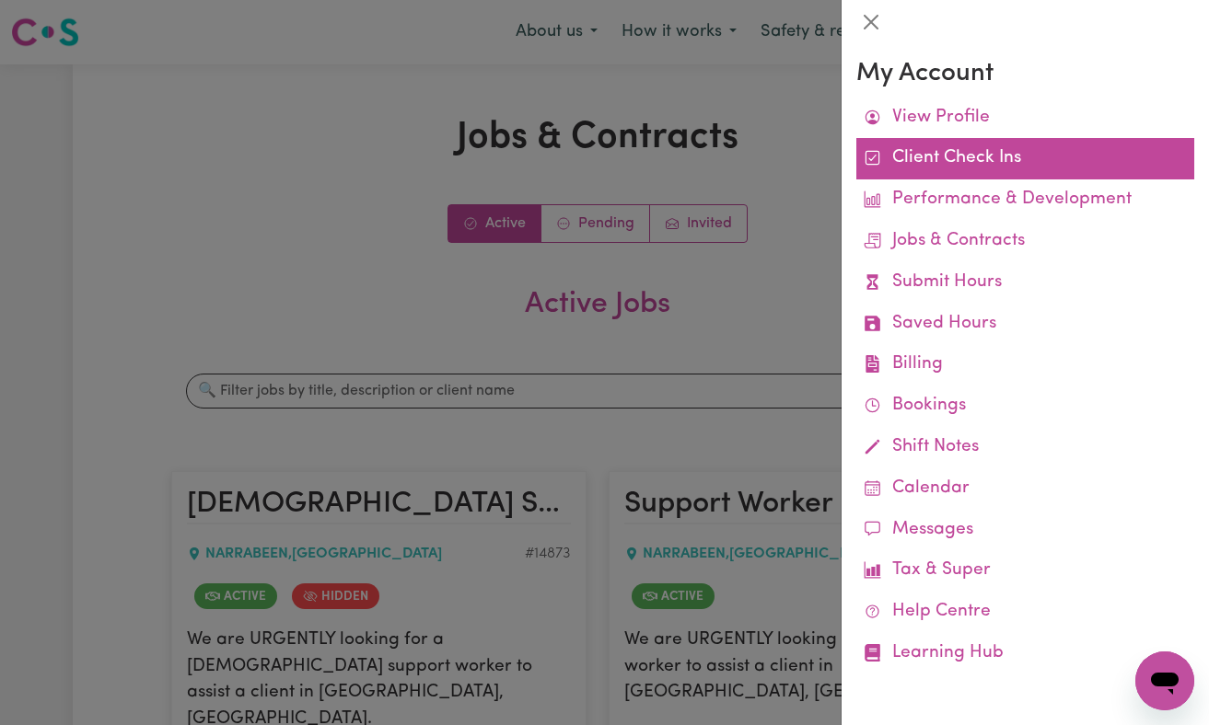
click at [997, 163] on link "Client Check Ins" at bounding box center [1025, 158] width 338 height 41
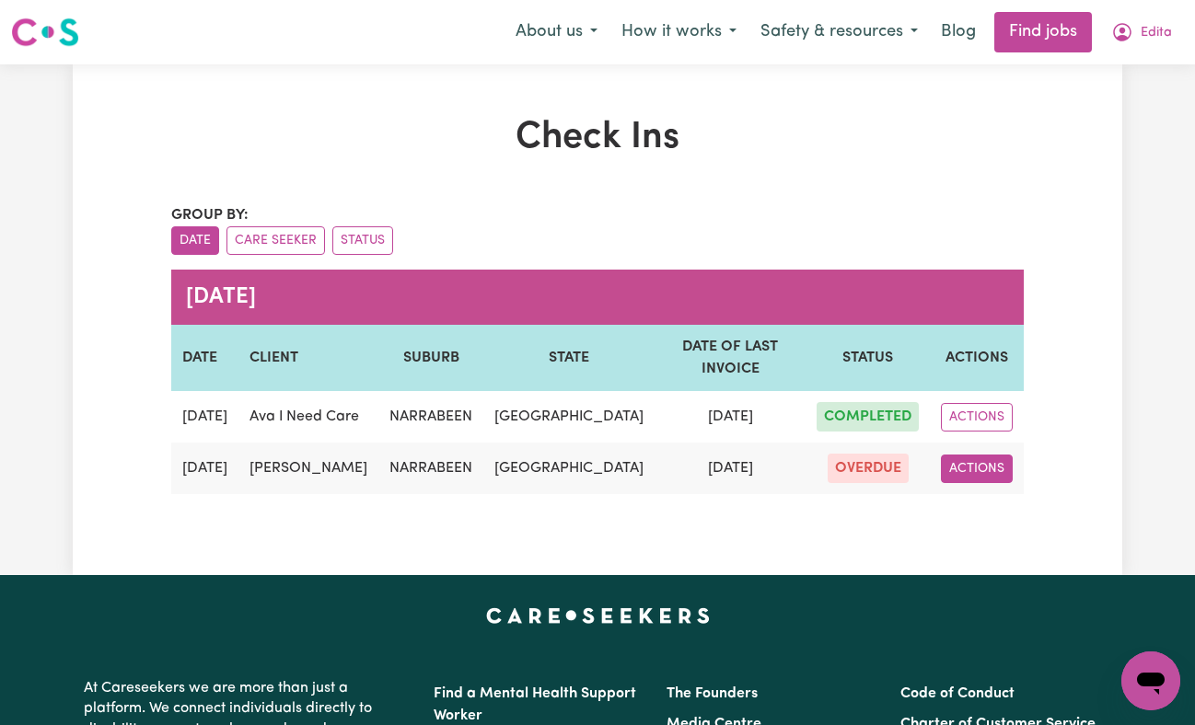
click at [979, 479] on button "ACTIONS" at bounding box center [977, 469] width 72 height 29
click at [973, 529] on link "EDIT" at bounding box center [1014, 511] width 145 height 37
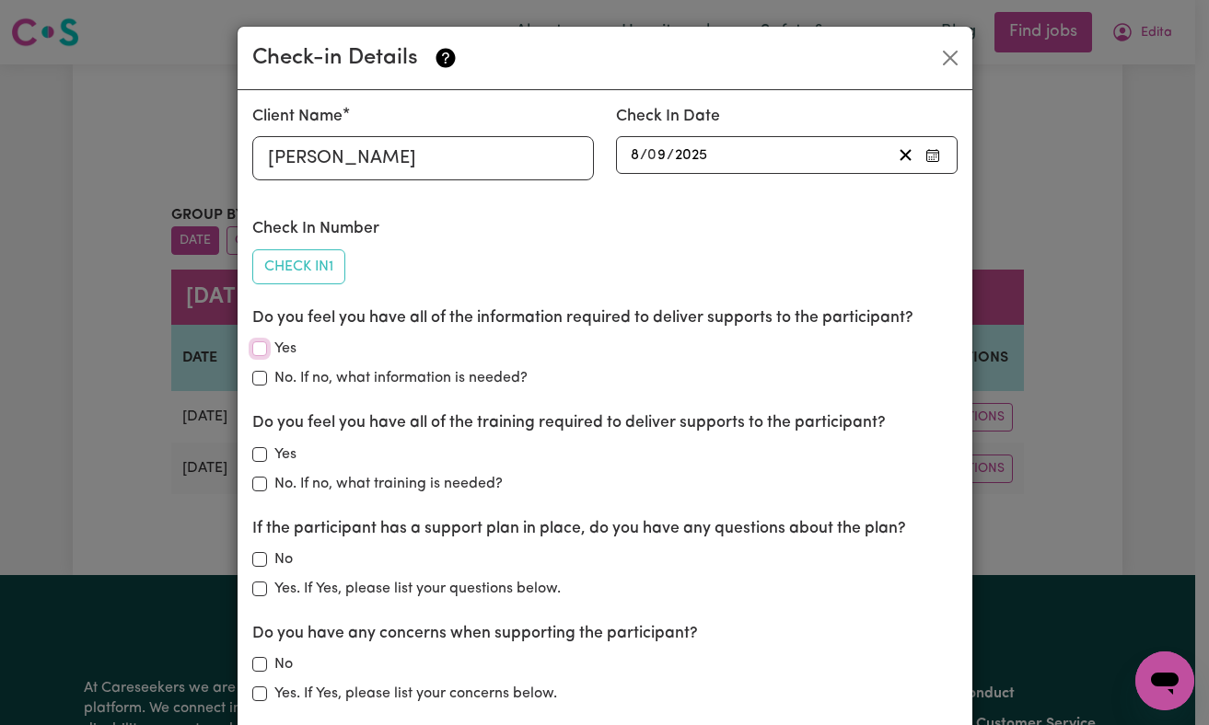
click at [253, 352] on input "Yes" at bounding box center [259, 349] width 15 height 15
checkbox input "true"
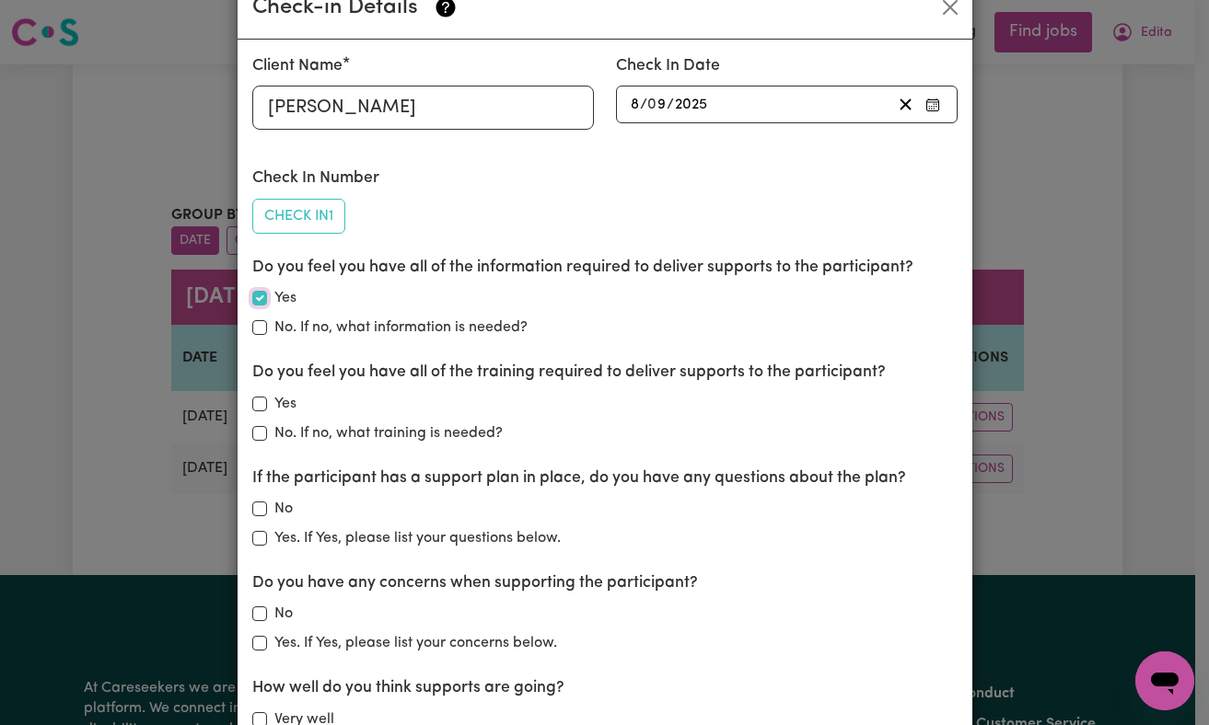
scroll to position [75, 0]
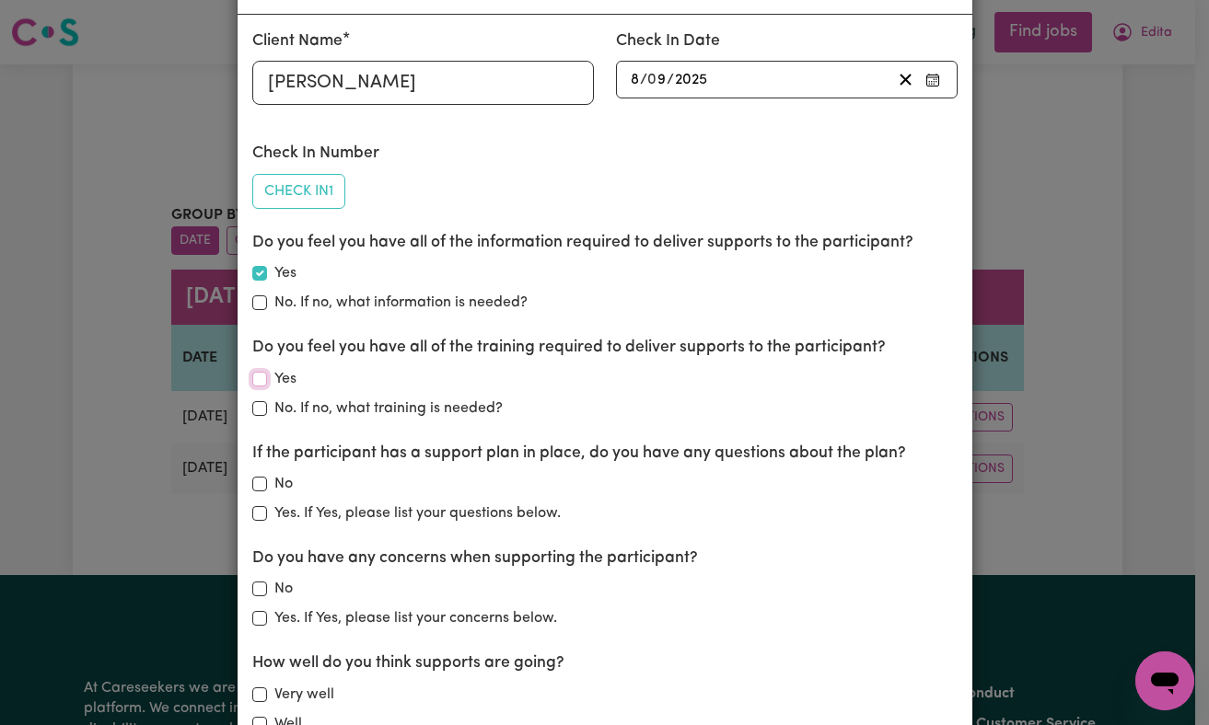
click at [252, 377] on input "Yes" at bounding box center [259, 379] width 15 height 15
checkbox input "true"
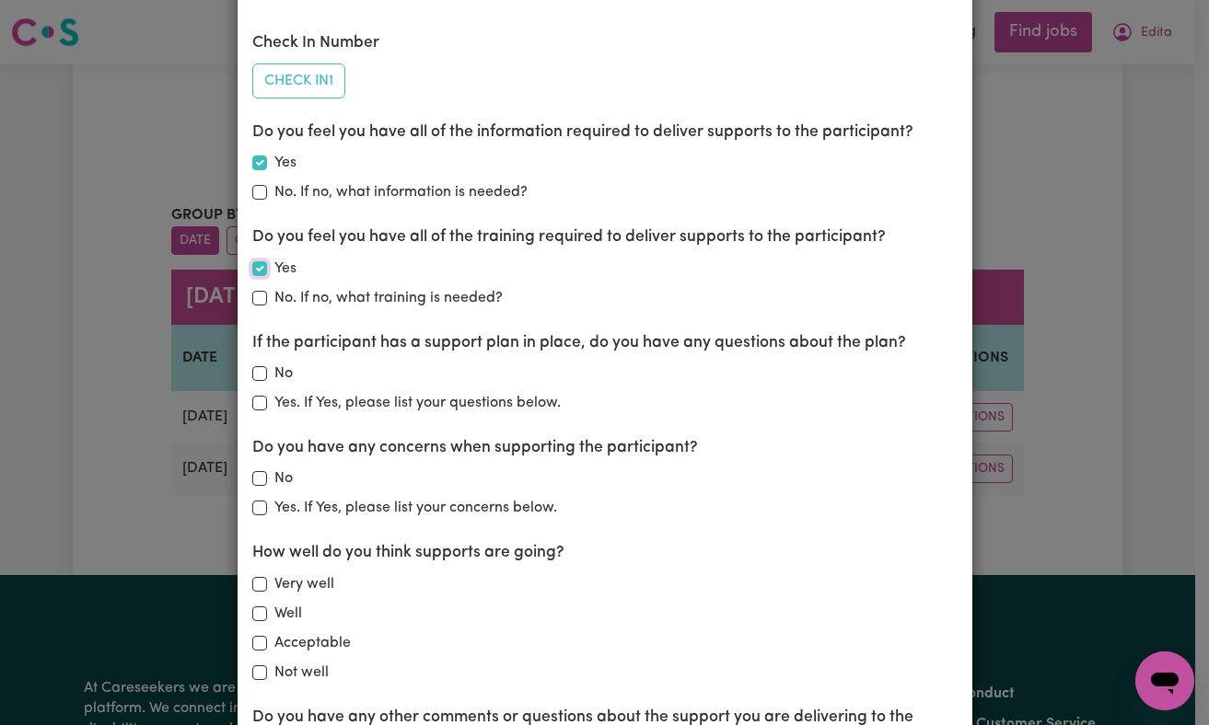
scroll to position [190, 0]
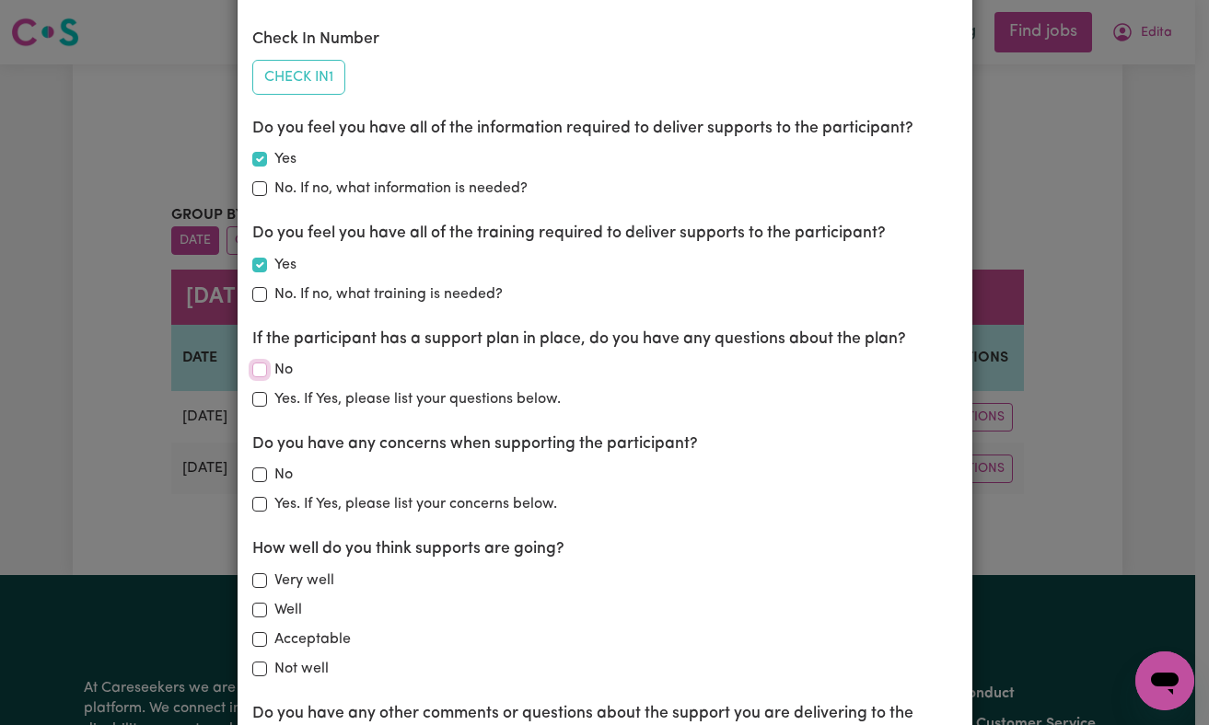
click at [252, 372] on input "No" at bounding box center [259, 370] width 15 height 15
checkbox input "true"
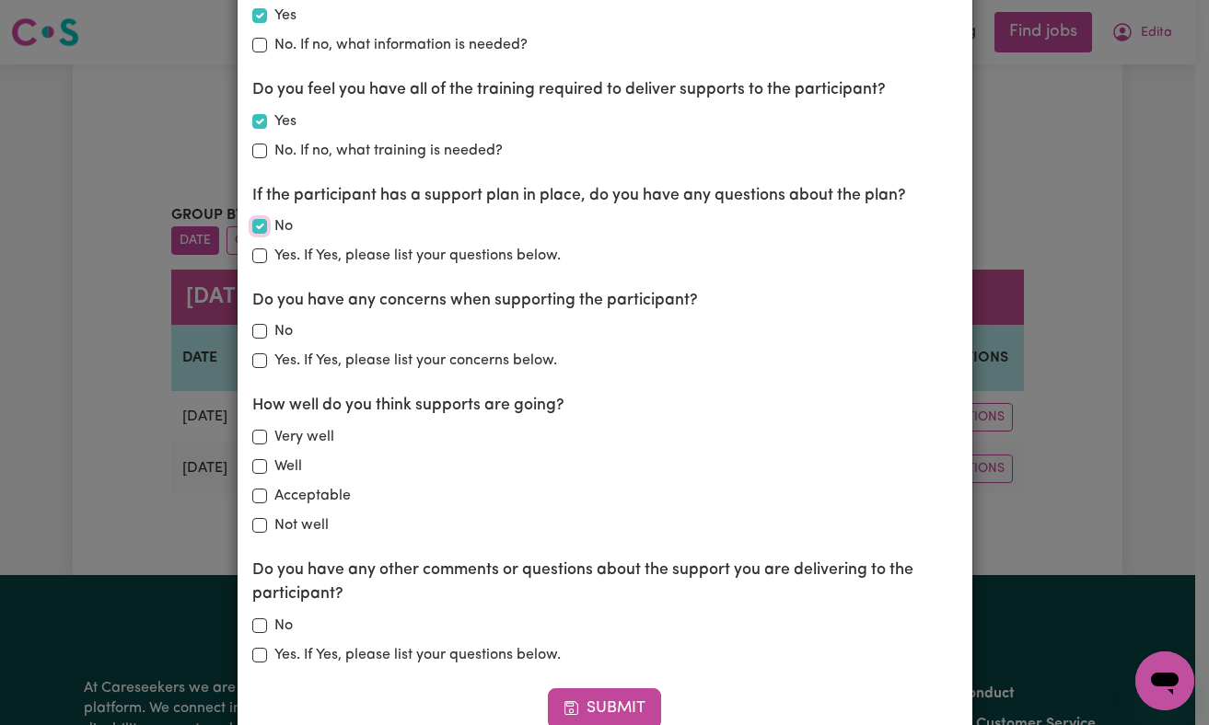
scroll to position [336, 0]
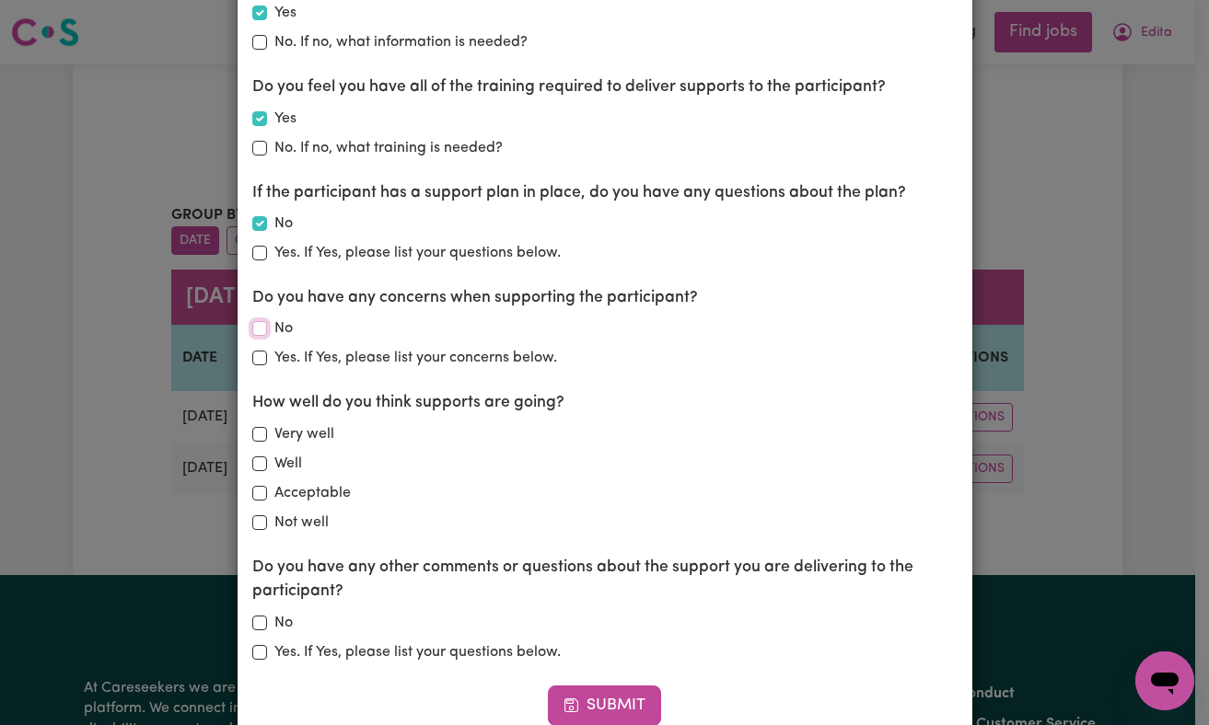
click at [252, 335] on input "No" at bounding box center [259, 328] width 15 height 15
checkbox input "true"
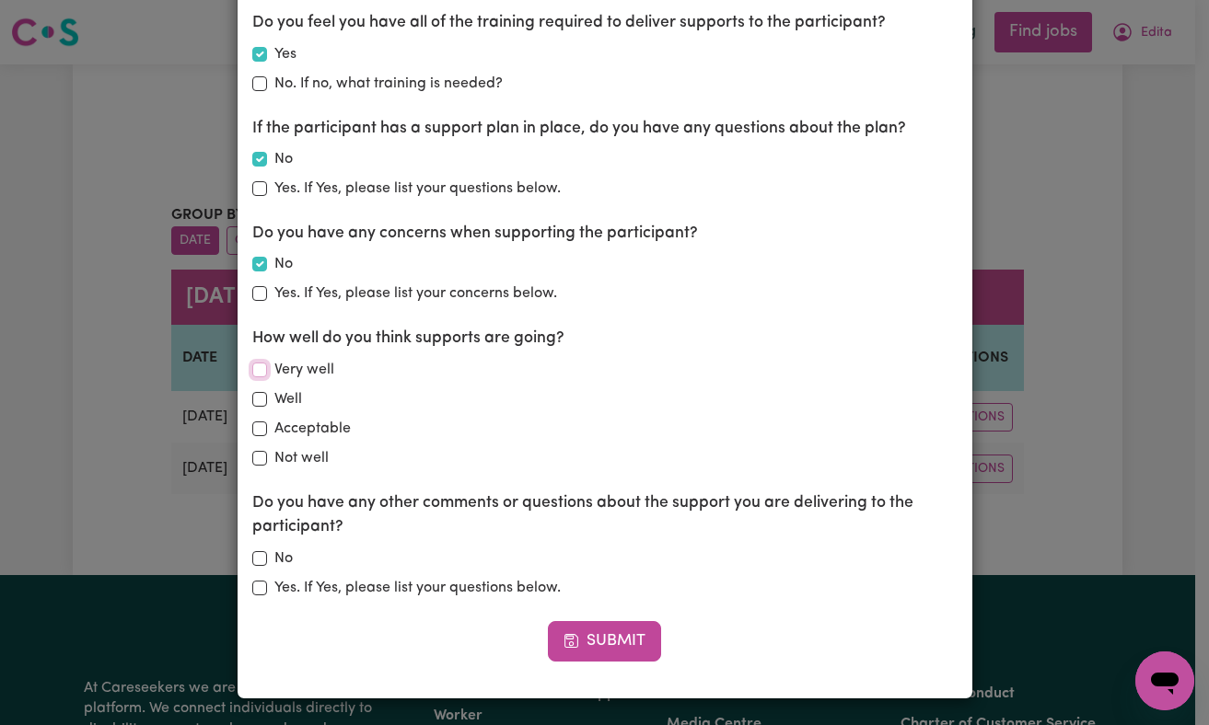
click at [252, 369] on input "Very well" at bounding box center [259, 370] width 15 height 15
checkbox input "true"
click at [256, 553] on input "No" at bounding box center [259, 558] width 15 height 15
checkbox input "true"
click at [596, 643] on button "Submit" at bounding box center [605, 641] width 114 height 41
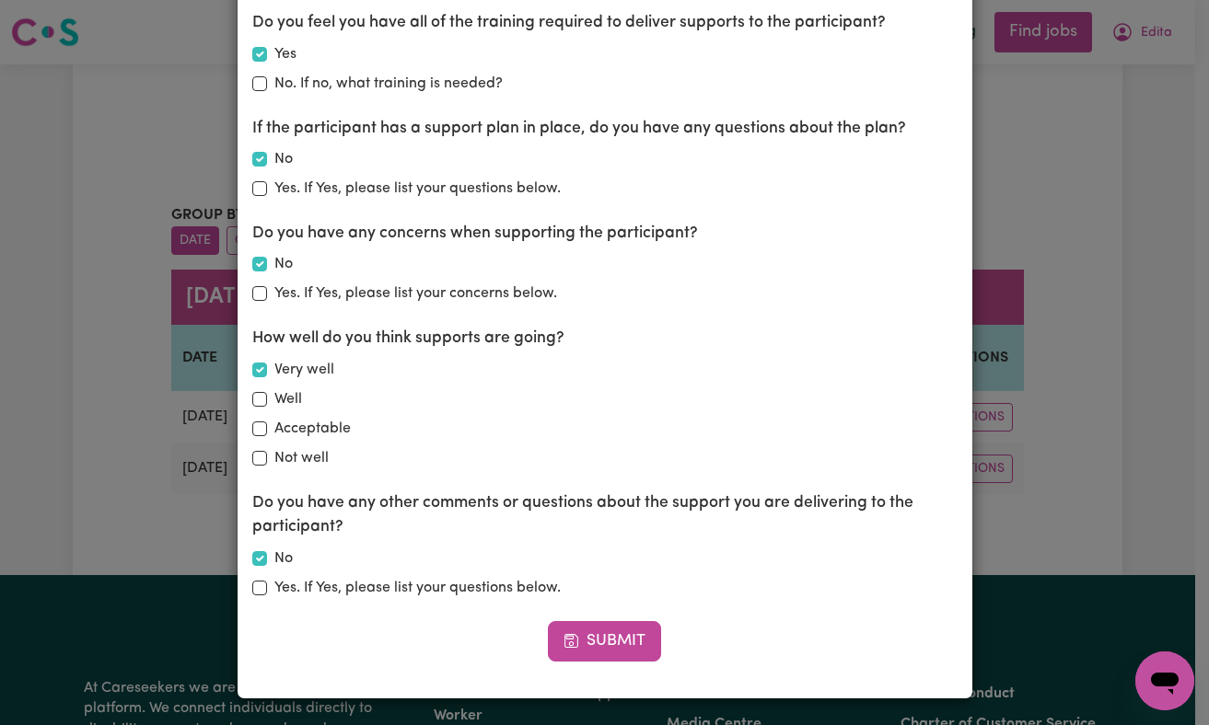
click at [1069, 559] on div "Check-in Details Client Name Linda Byron Check In Date 2025-09-08 8 / 0 9 / 202…" at bounding box center [604, 362] width 1209 height 725
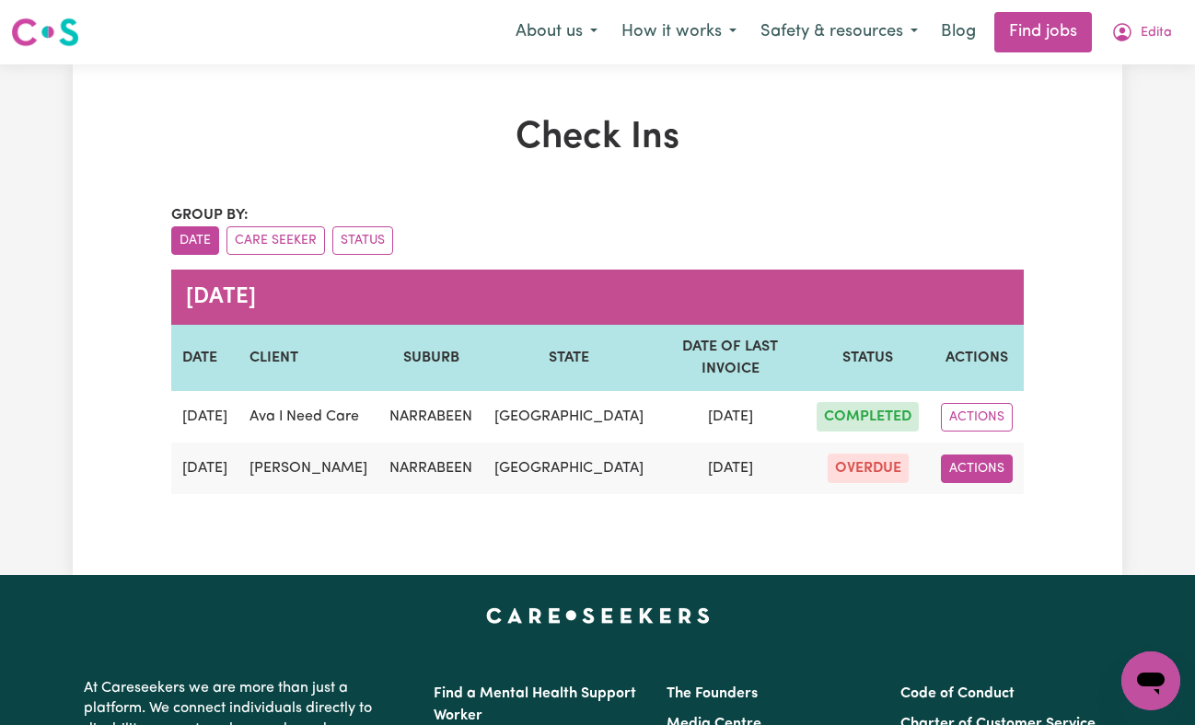
click at [965, 481] on button "ACTIONS" at bounding box center [977, 469] width 72 height 29
click at [882, 483] on span "OVERDUE" at bounding box center [868, 468] width 81 height 29
click at [981, 483] on button "ACTIONS" at bounding box center [977, 469] width 72 height 29
click at [1004, 527] on link "EDIT" at bounding box center [1014, 511] width 145 height 37
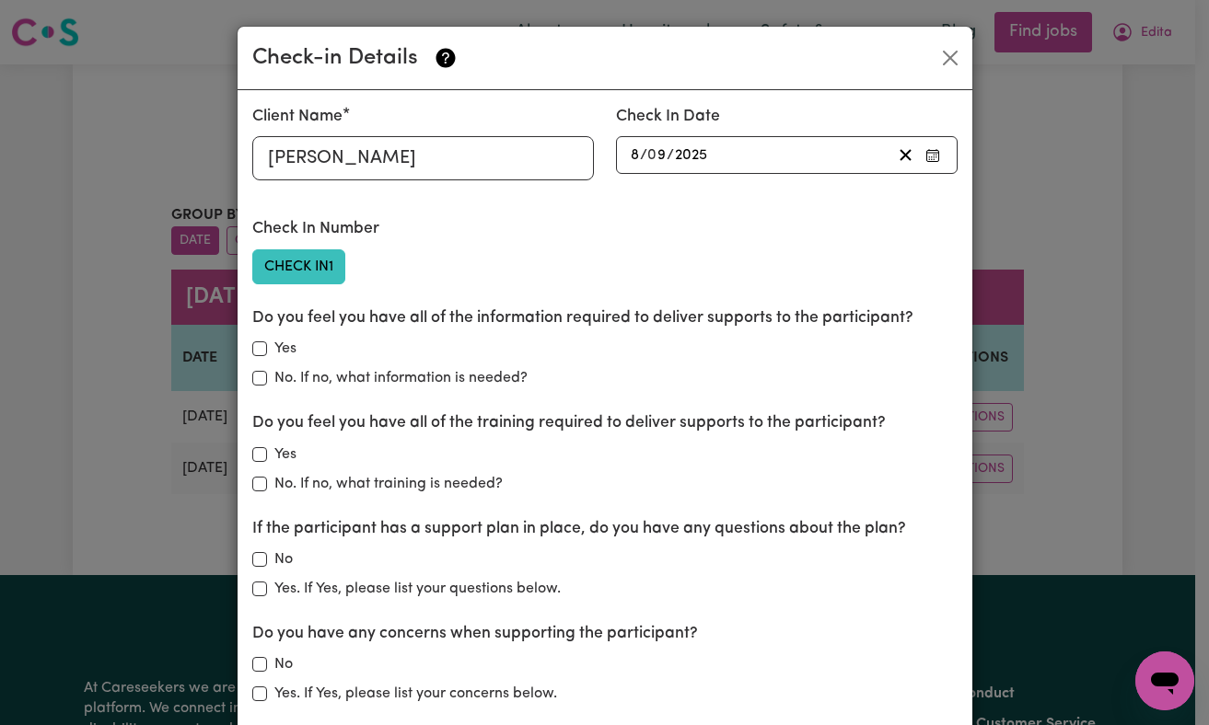
click at [314, 263] on button "Check In 1" at bounding box center [298, 266] width 93 height 35
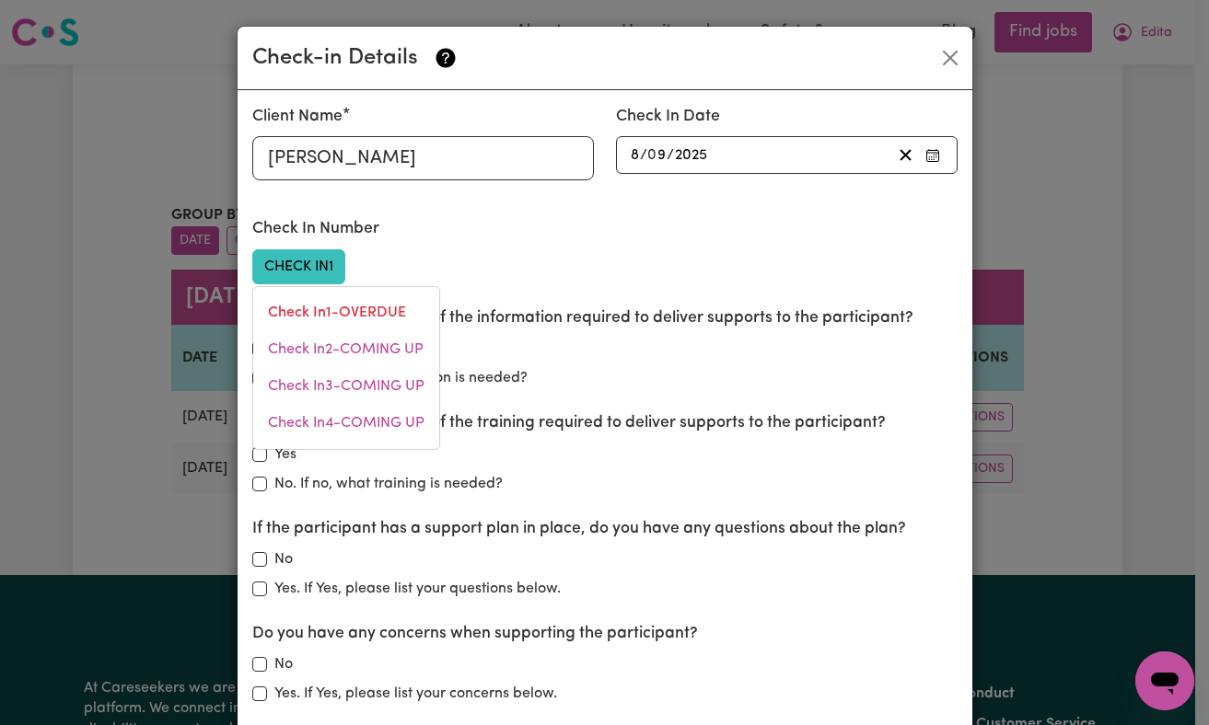
click at [537, 238] on div "Check In Number Check In 1 Check In 1 - OVERDUE Check In 2 - COMING UP Check In…" at bounding box center [423, 250] width 342 height 66
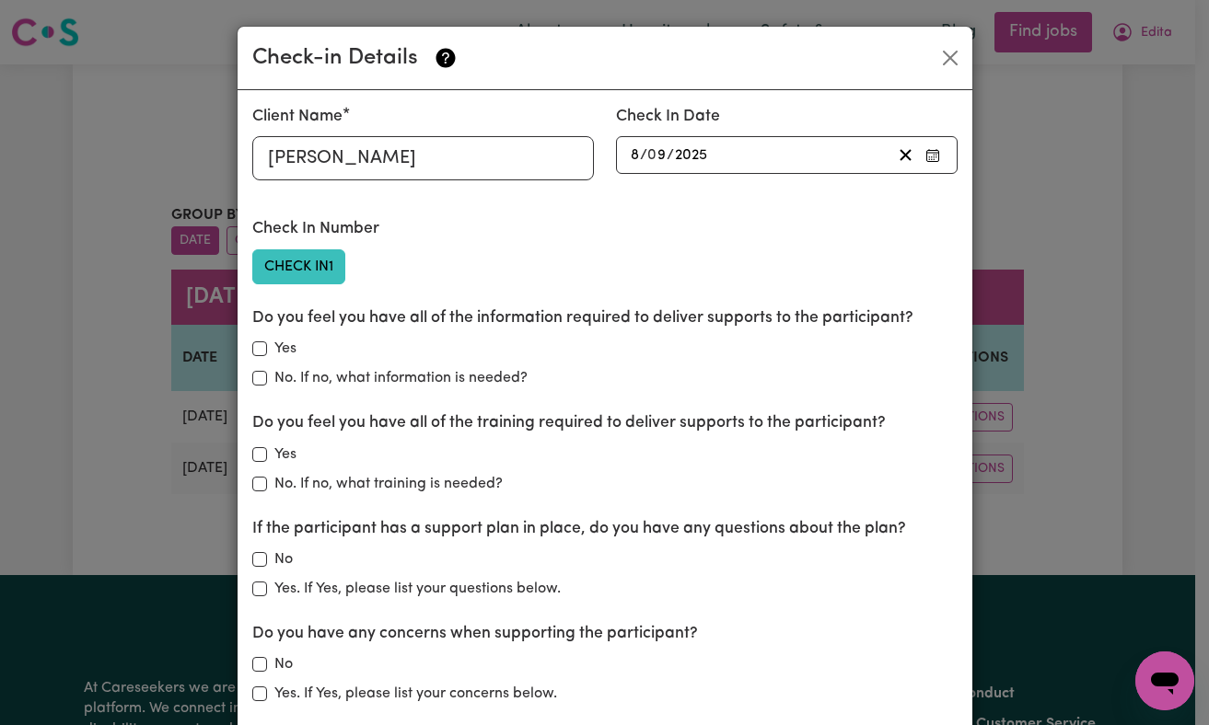
click at [312, 283] on button "Check In 1" at bounding box center [298, 266] width 93 height 35
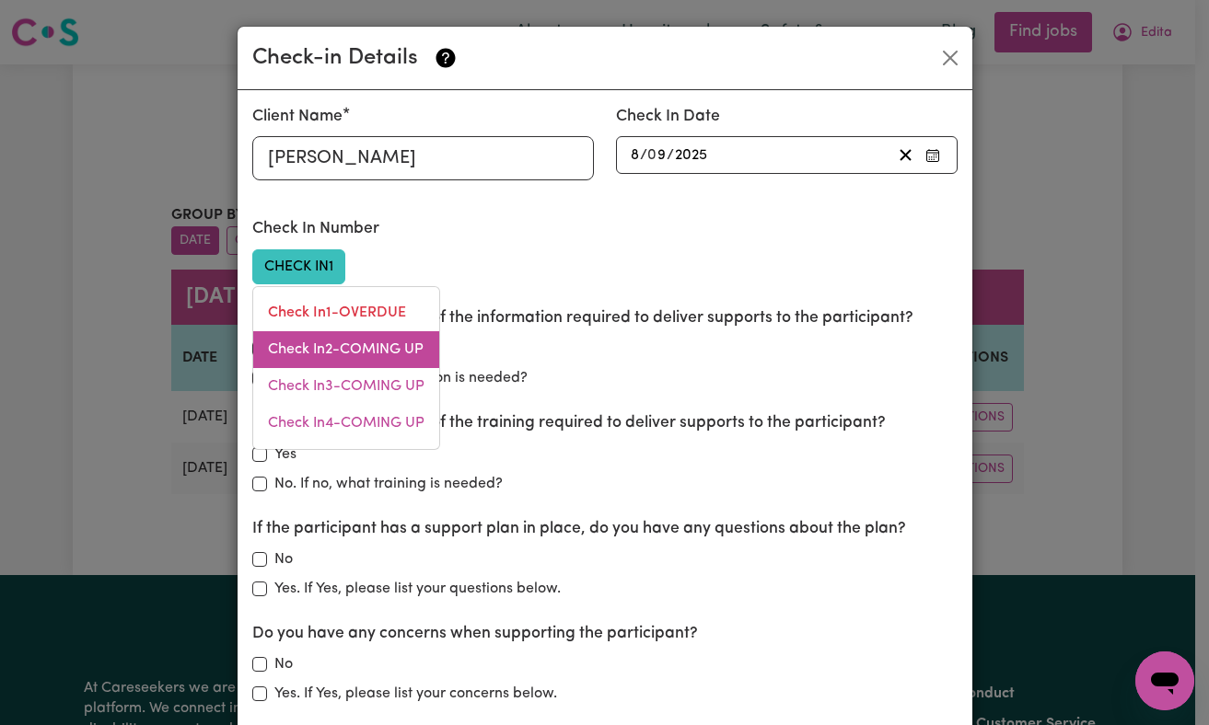
click at [328, 347] on link "Check In 2 - COMING UP" at bounding box center [346, 349] width 186 height 37
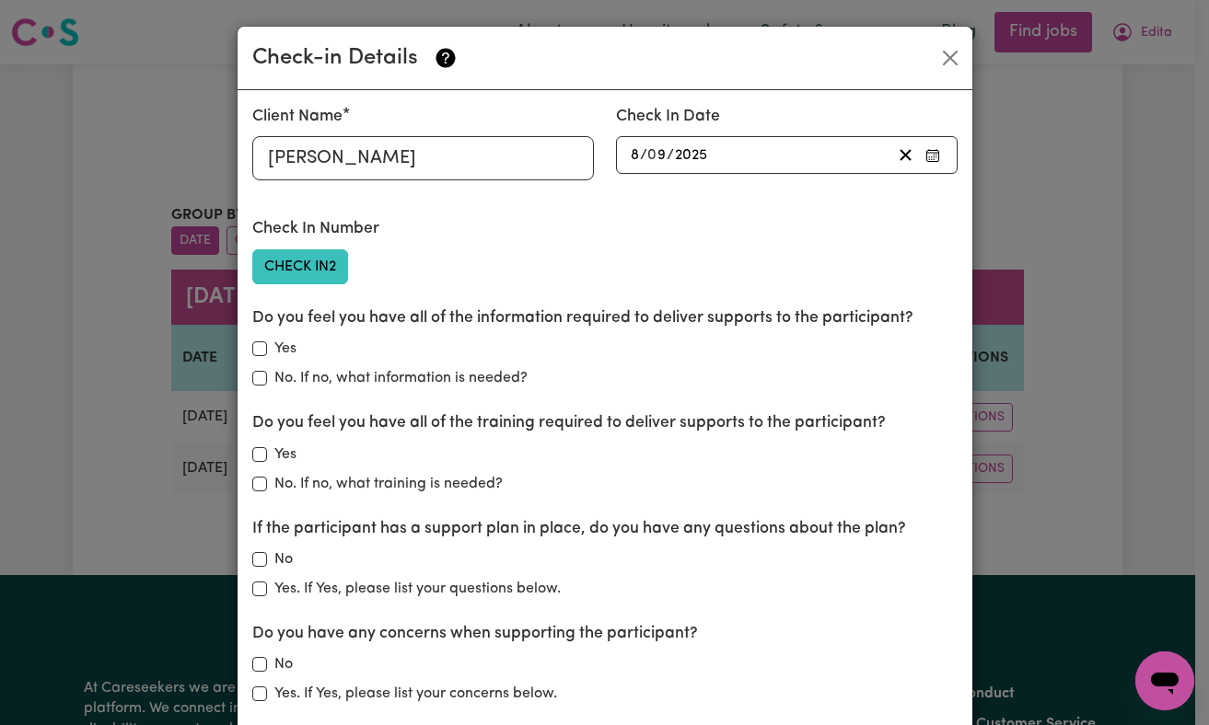
click at [316, 276] on button "Check In 2" at bounding box center [300, 266] width 96 height 35
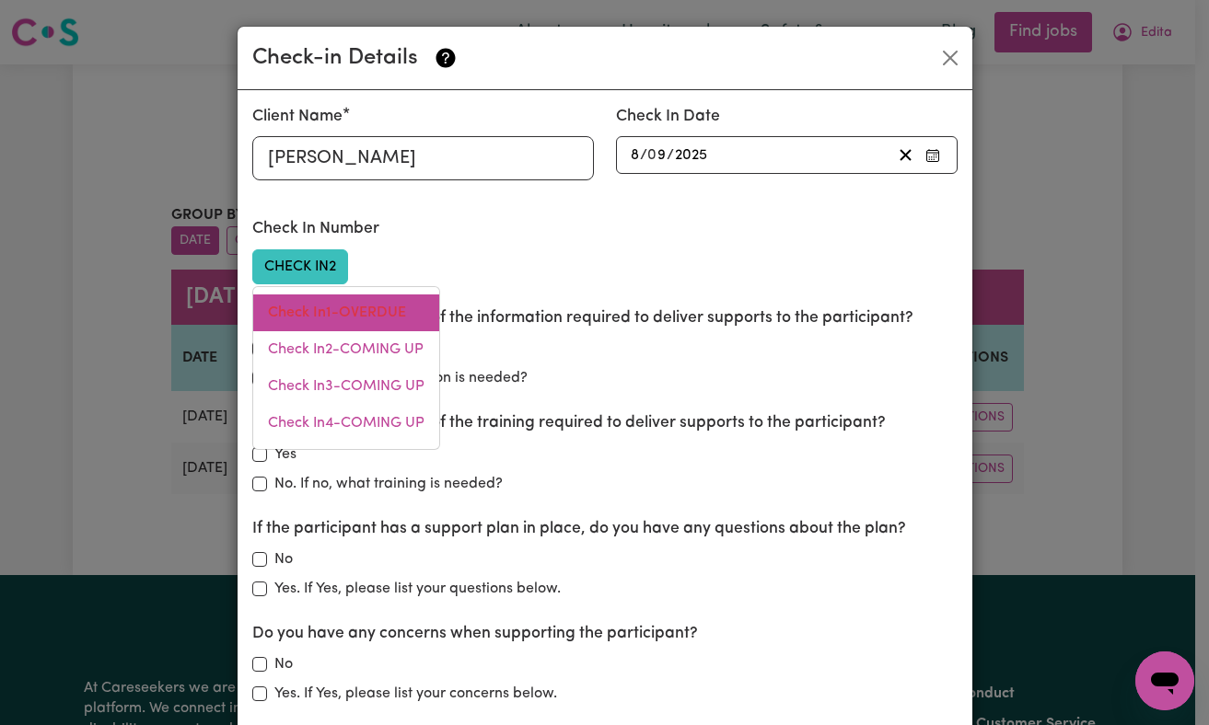
click at [319, 307] on link "Check In 1 - OVERDUE" at bounding box center [346, 313] width 186 height 37
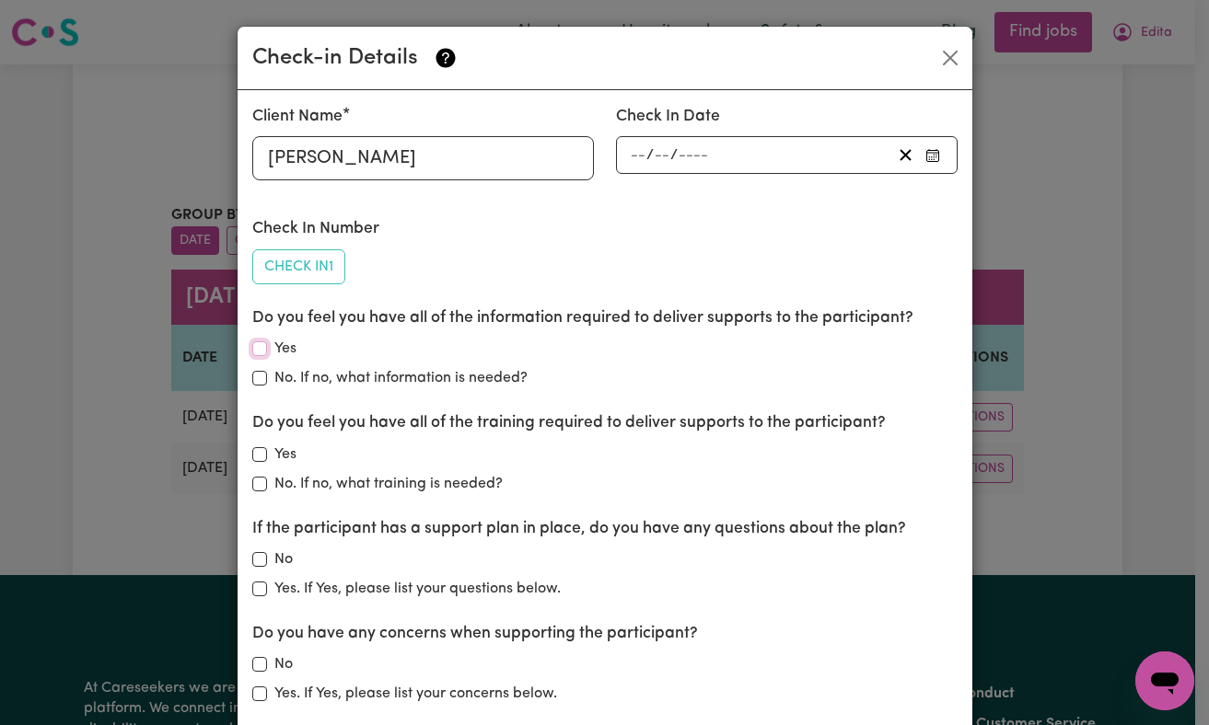
click at [253, 344] on input "Yes" at bounding box center [259, 349] width 15 height 15
checkbox input "true"
click at [258, 448] on input "Yes" at bounding box center [259, 454] width 15 height 15
checkbox input "true"
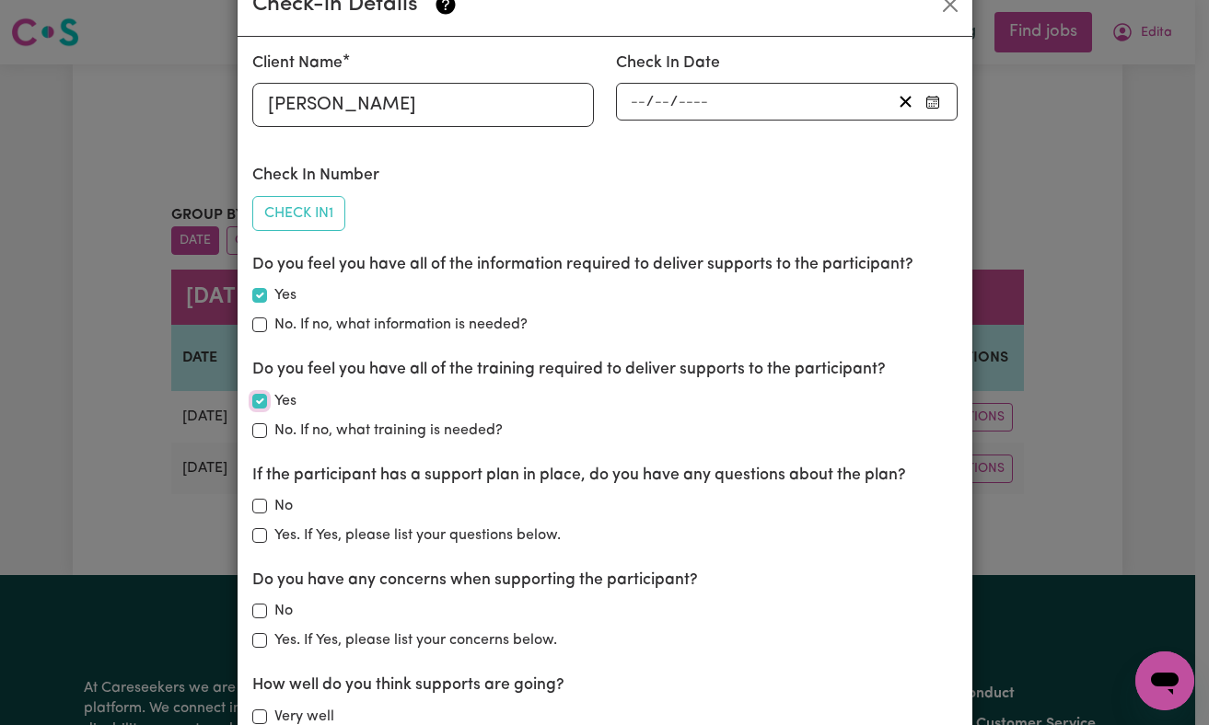
scroll to position [94, 0]
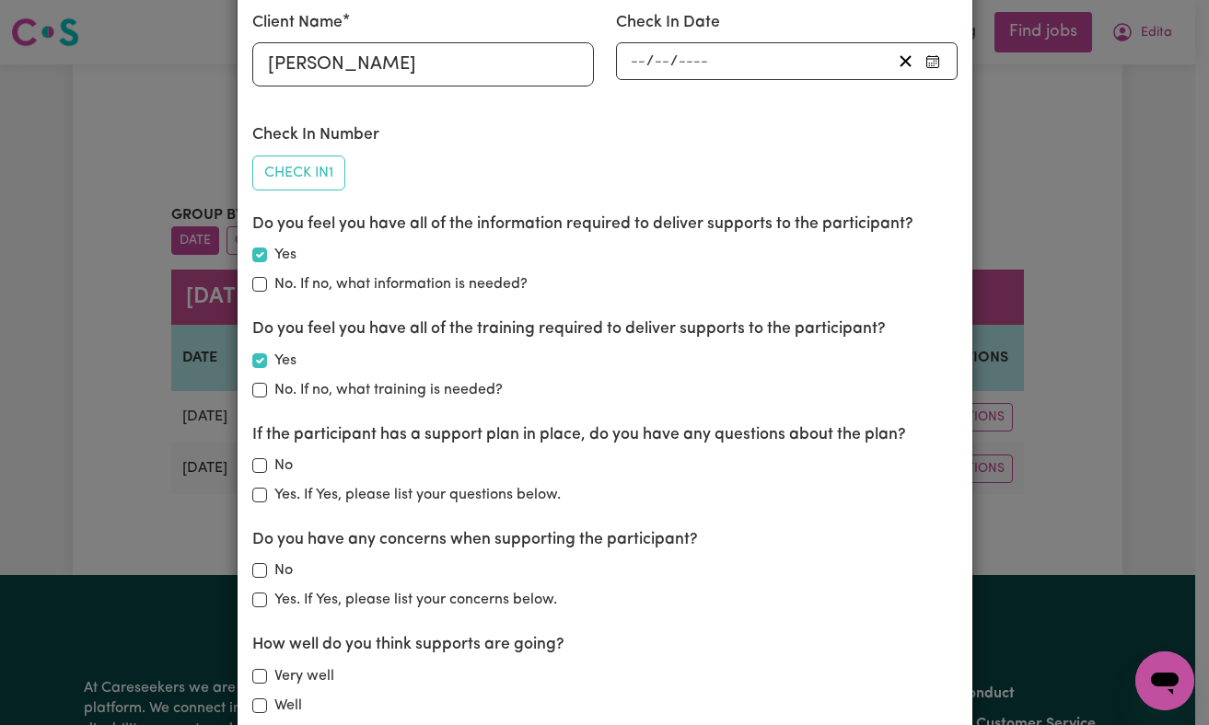
click at [263, 493] on div "Yes. If Yes, please list your questions below." at bounding box center [604, 495] width 705 height 22
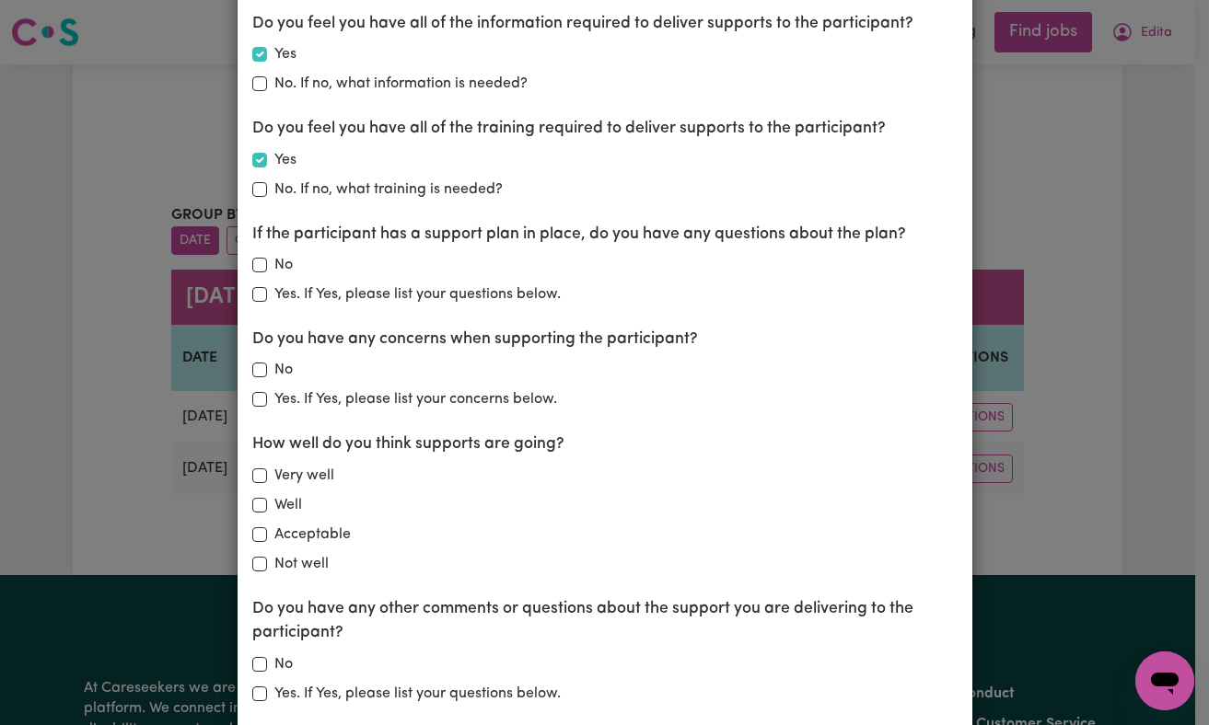
scroll to position [298, 0]
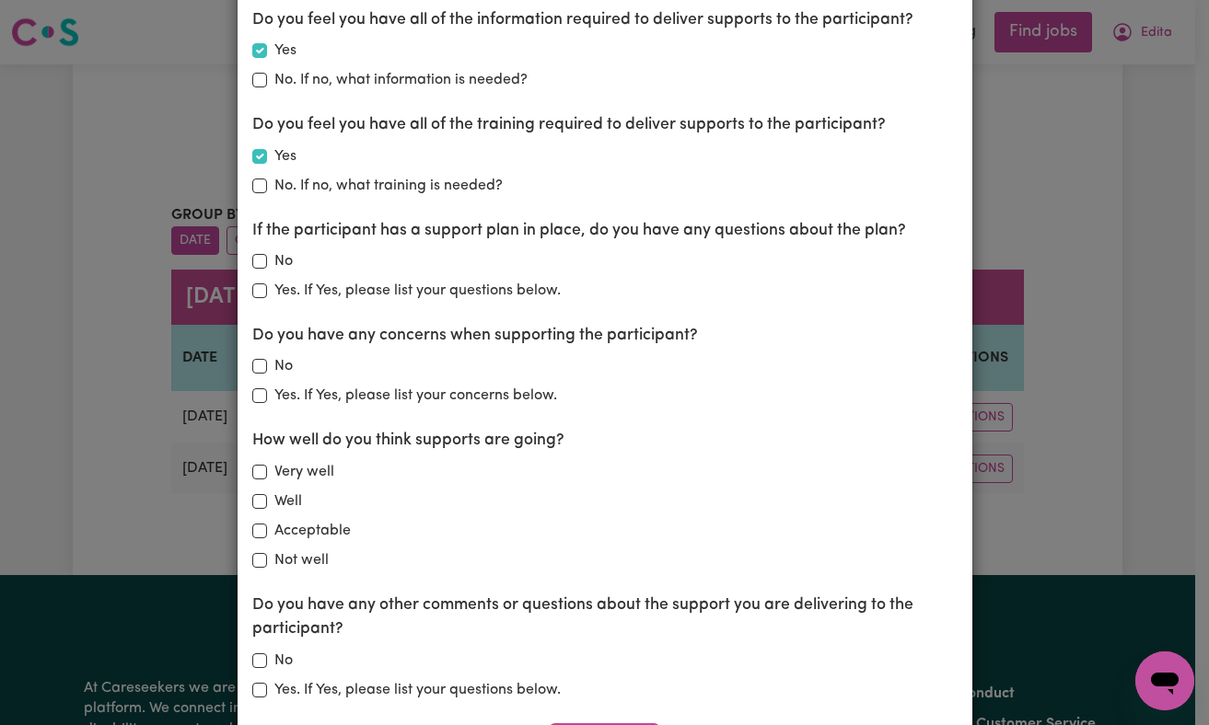
click at [274, 364] on label "No" at bounding box center [283, 366] width 18 height 22
click at [267, 364] on input "No" at bounding box center [259, 366] width 15 height 15
checkbox input "true"
click at [255, 468] on input "Very well" at bounding box center [259, 472] width 15 height 15
checkbox input "true"
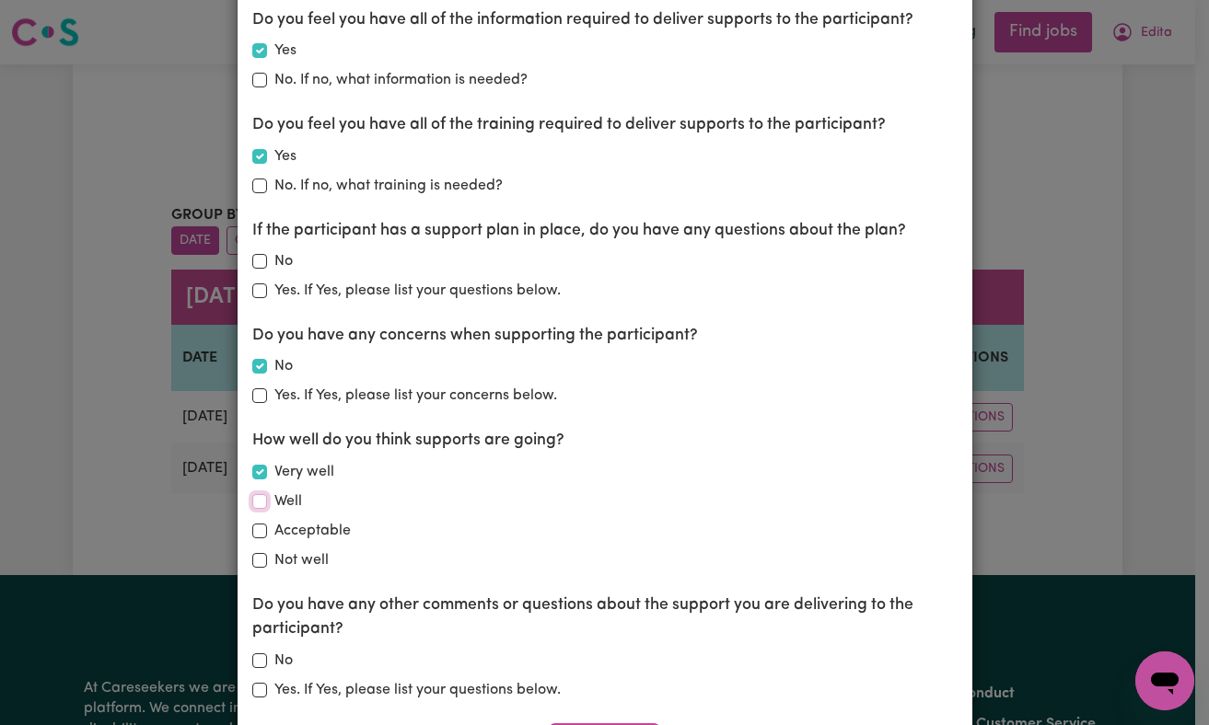
click at [252, 504] on input "Well" at bounding box center [259, 501] width 15 height 15
checkbox input "true"
checkbox input "false"
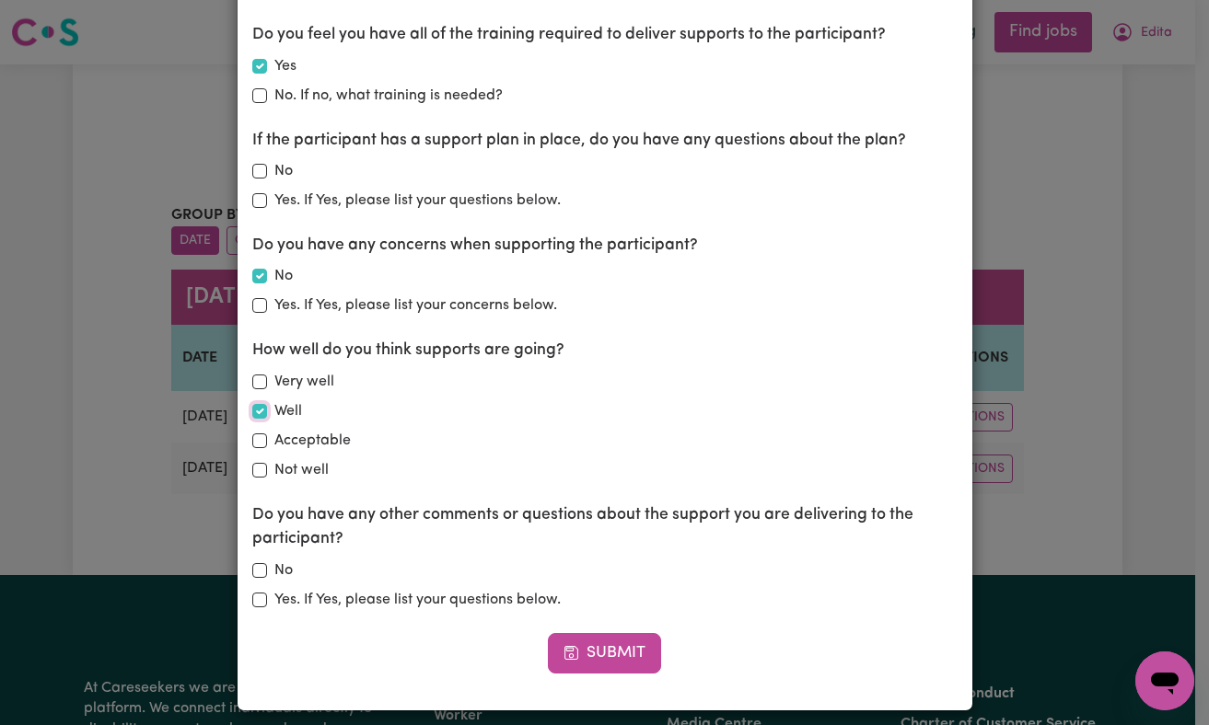
scroll to position [400, 0]
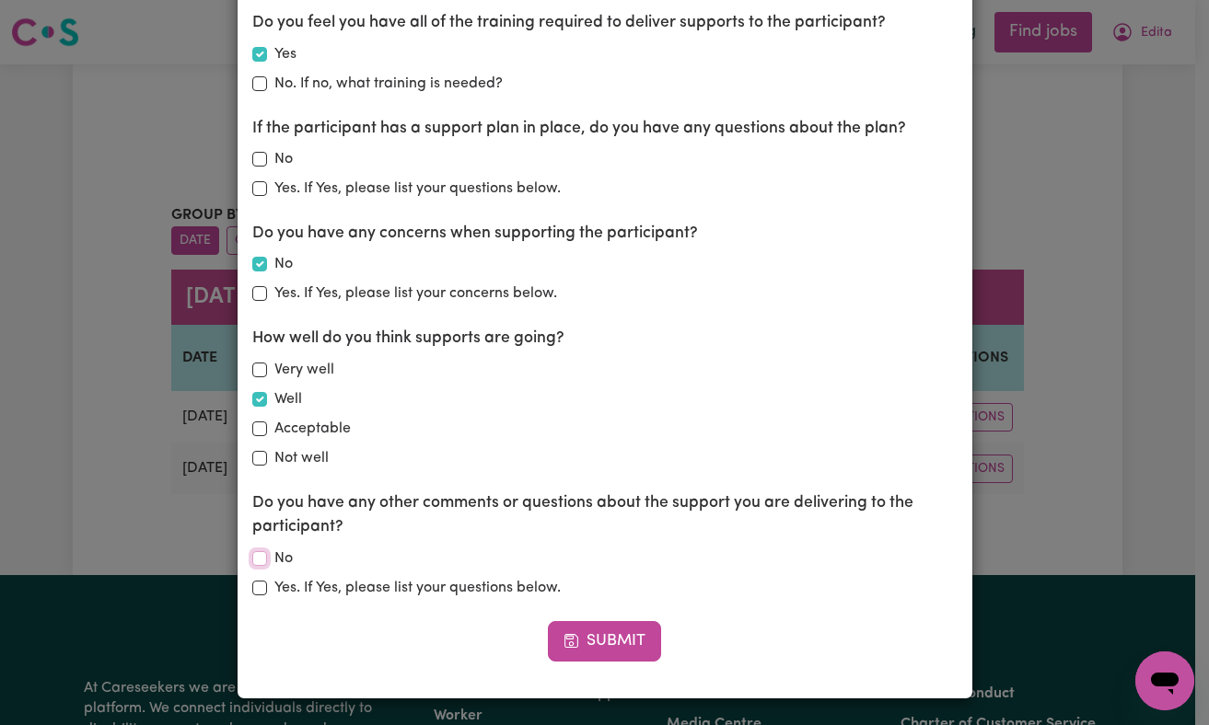
click at [257, 556] on input "No" at bounding box center [259, 558] width 15 height 15
checkbox input "true"
click at [593, 633] on button "Submit" at bounding box center [605, 641] width 114 height 41
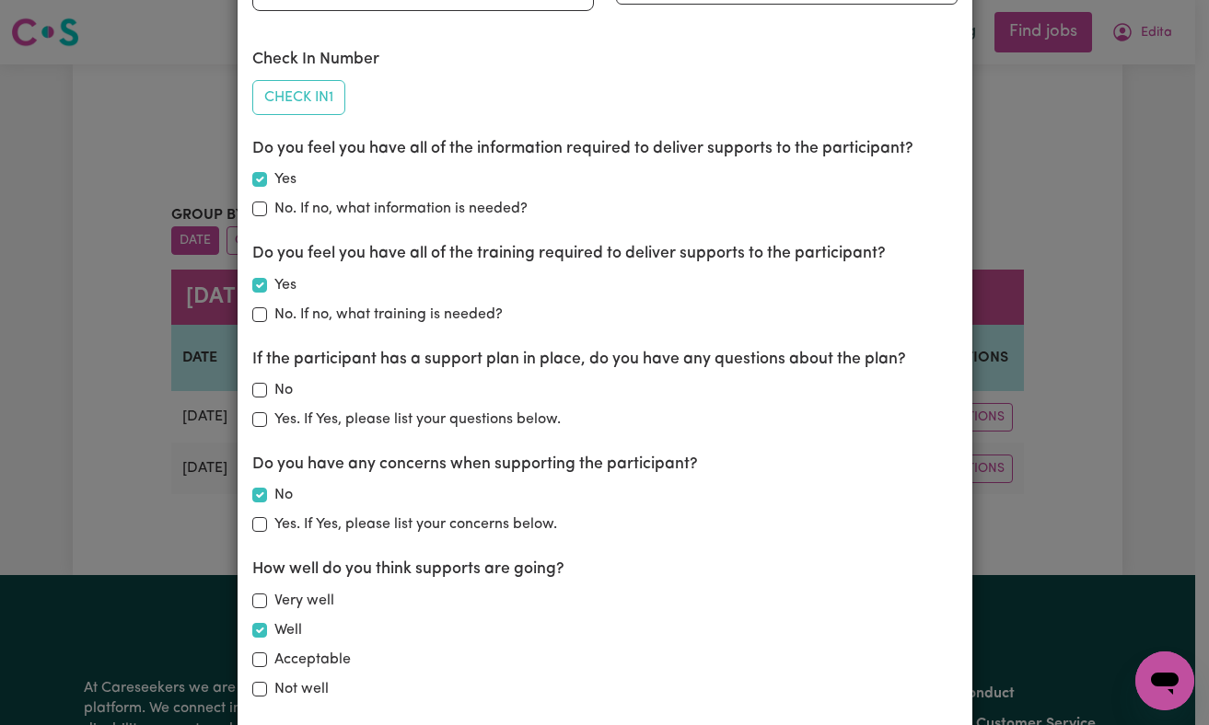
scroll to position [0, 0]
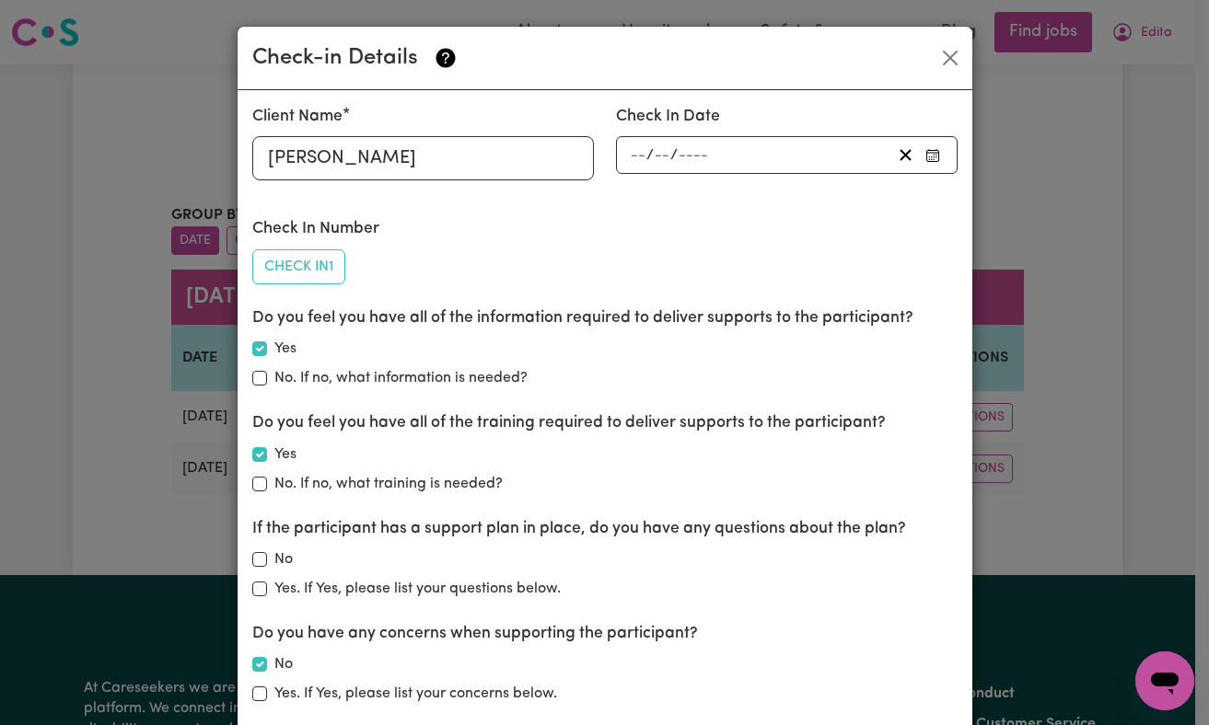
click at [792, 157] on div "/ /" at bounding box center [759, 155] width 263 height 25
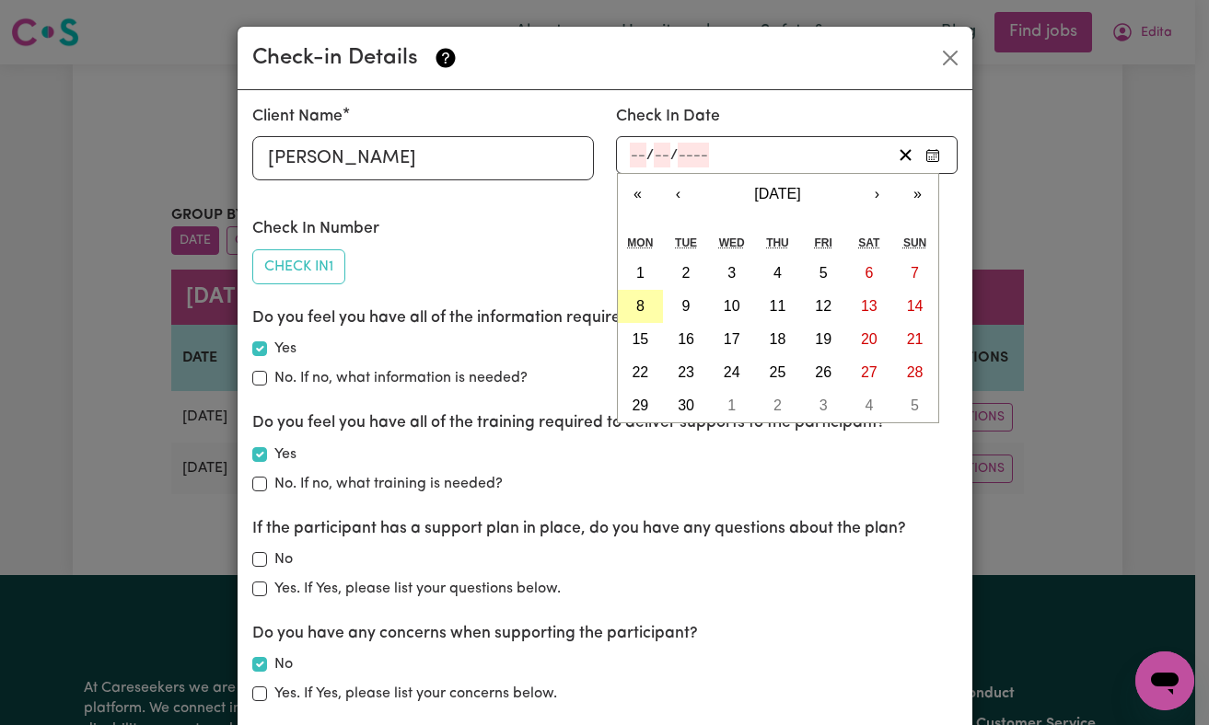
click at [643, 301] on button "8" at bounding box center [641, 306] width 46 height 33
type input "2025-09-08"
type input "8"
type input "9"
type input "2025"
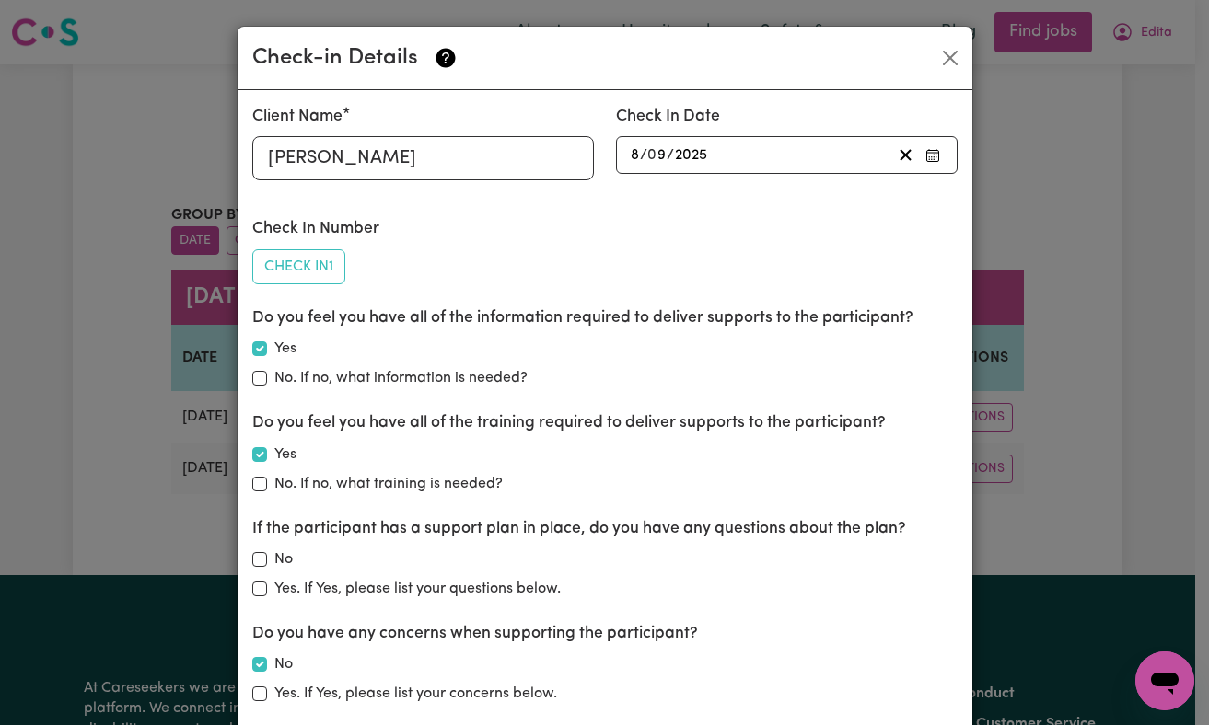
scroll to position [400, 0]
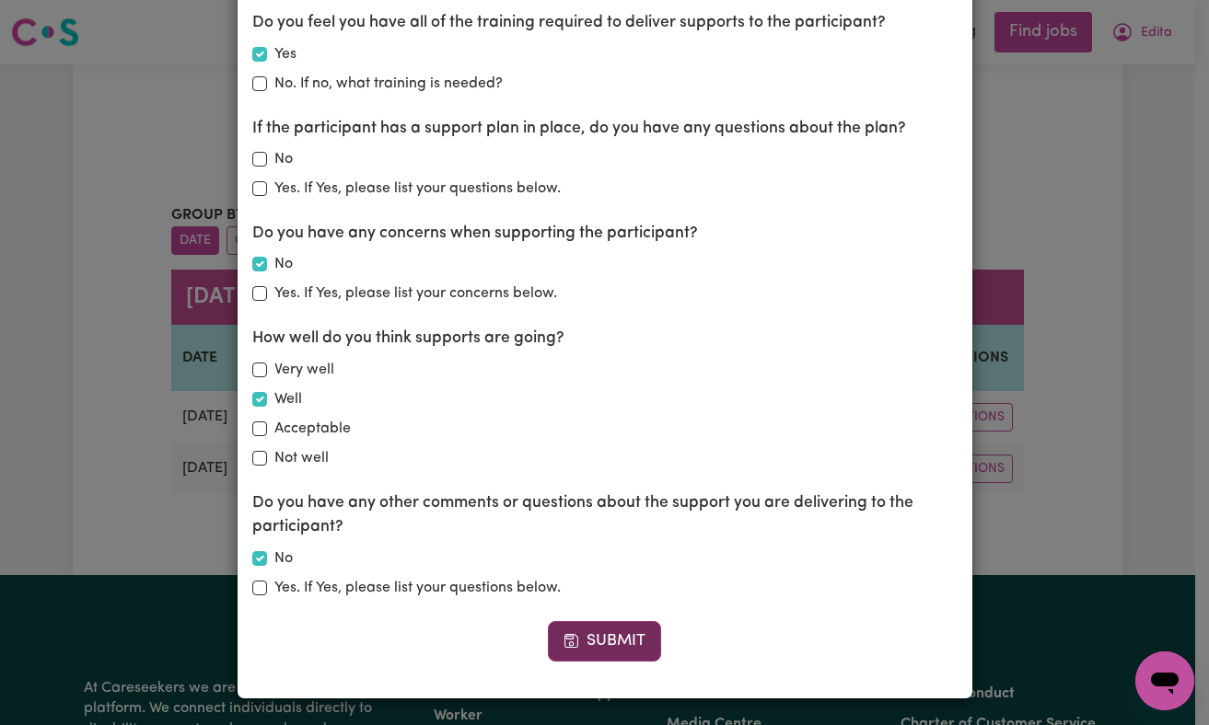
click at [606, 630] on button "Submit" at bounding box center [605, 641] width 114 height 41
click at [1060, 471] on div "Check-in Details Client Name Linda Byron Check In Date 2025-09-08 8 / 0 9 / 202…" at bounding box center [604, 362] width 1209 height 725
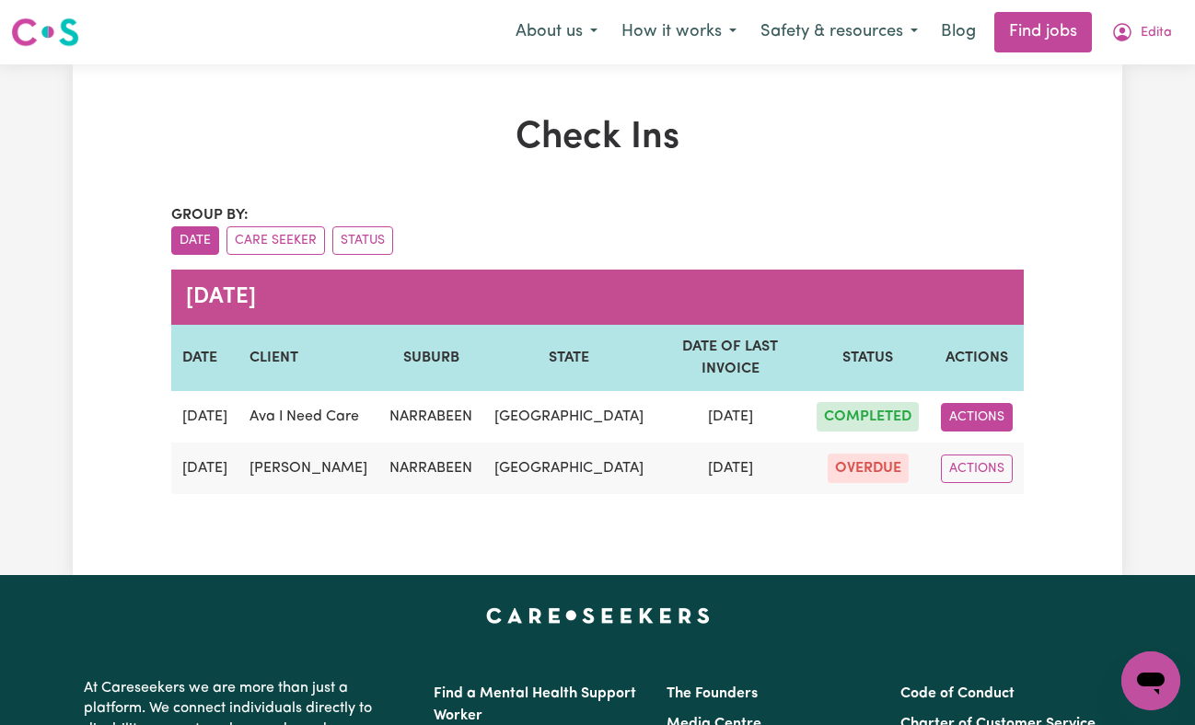
click at [1001, 423] on button "ACTIONS" at bounding box center [977, 417] width 72 height 29
click at [988, 468] on link "VIEW" at bounding box center [1014, 460] width 145 height 37
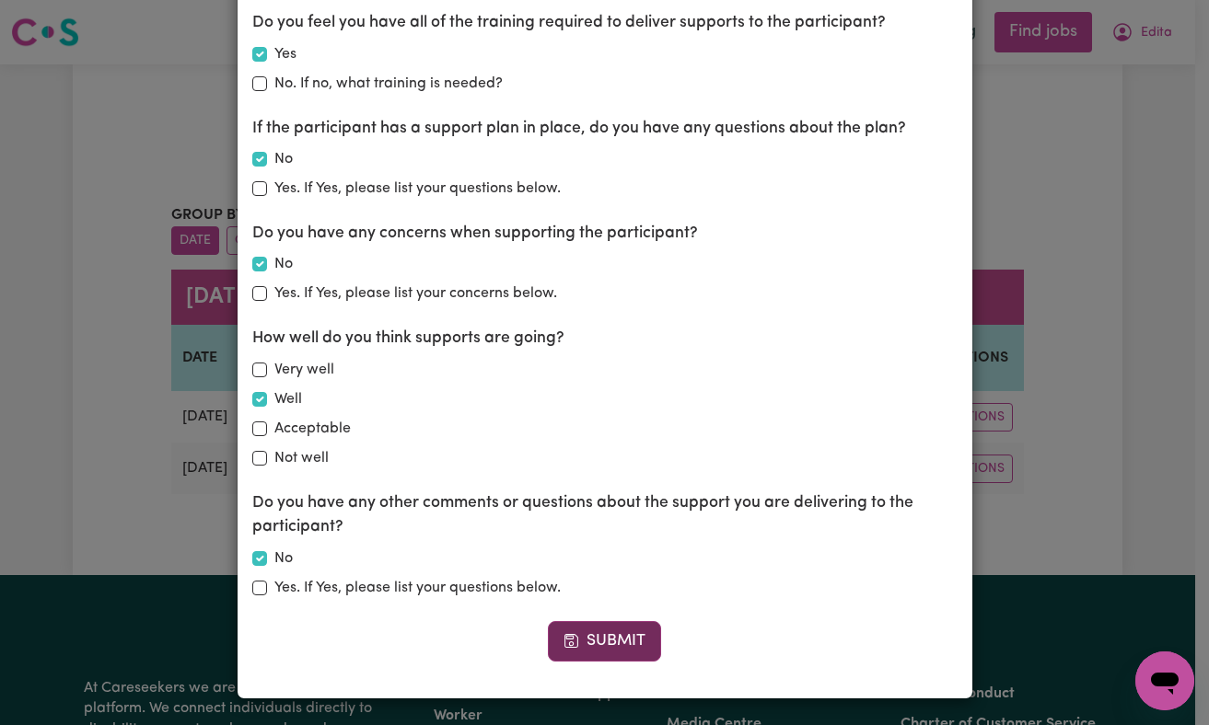
click at [645, 644] on button "Submit" at bounding box center [605, 641] width 114 height 41
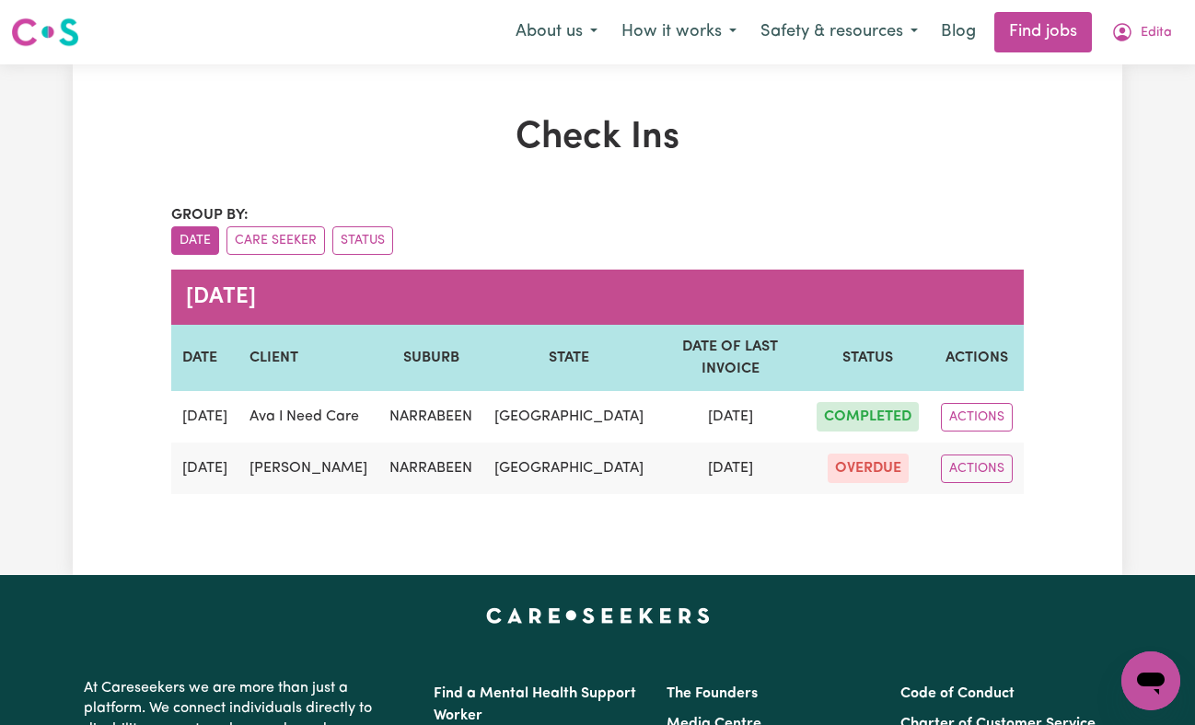
click at [868, 483] on span "OVERDUE" at bounding box center [868, 468] width 81 height 29
click at [972, 483] on button "ACTIONS" at bounding box center [977, 469] width 72 height 29
click at [993, 530] on link "EDIT" at bounding box center [1014, 511] width 145 height 37
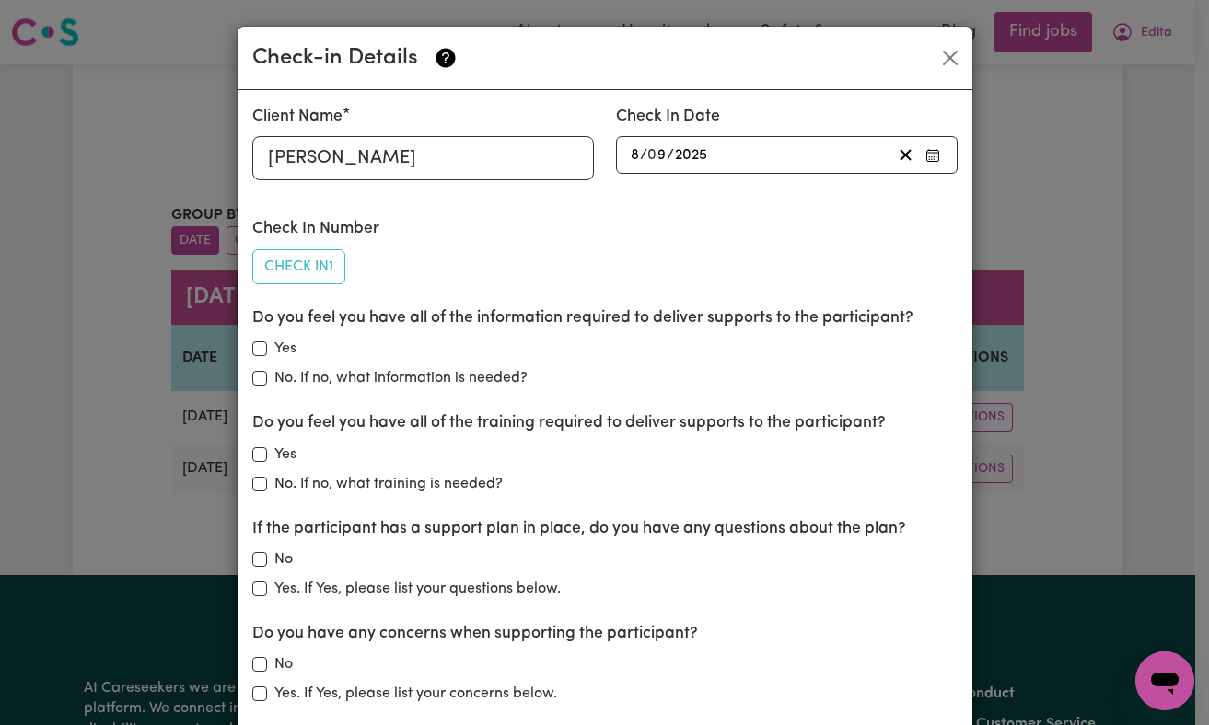
click at [927, 159] on icon "button" at bounding box center [932, 155] width 15 height 15
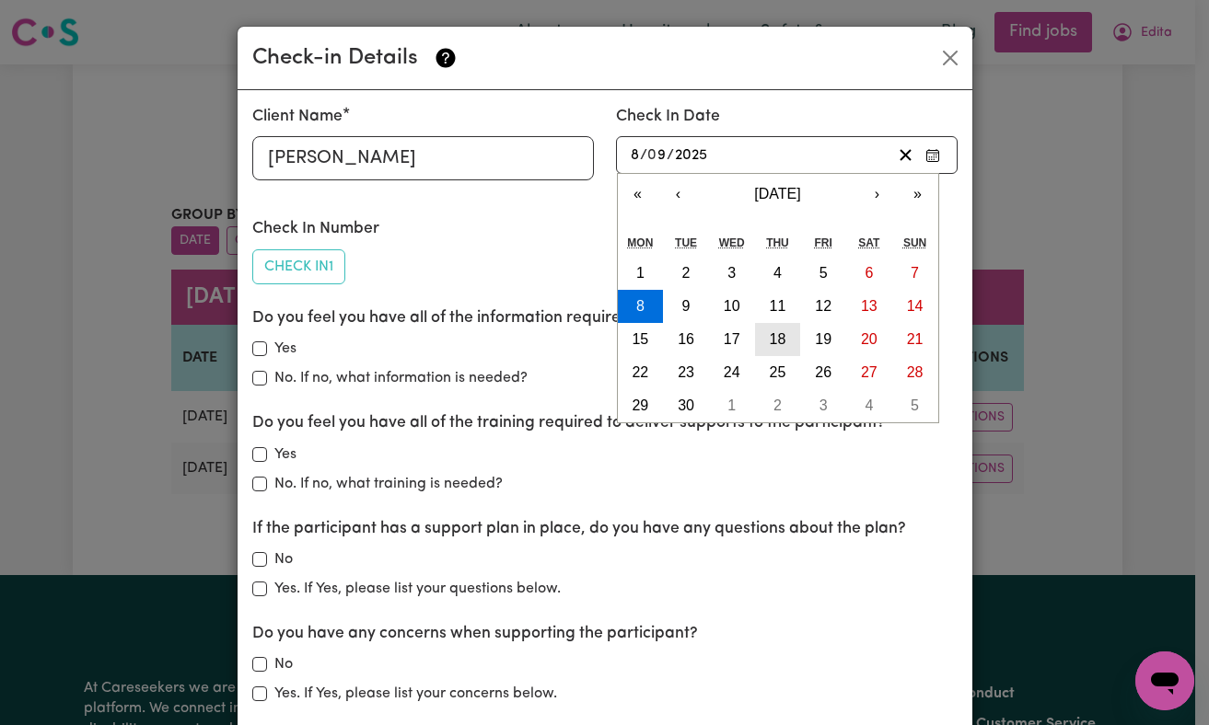
click at [776, 340] on abbr "18" at bounding box center [778, 339] width 17 height 16
type input "2025-09-18"
type input "18"
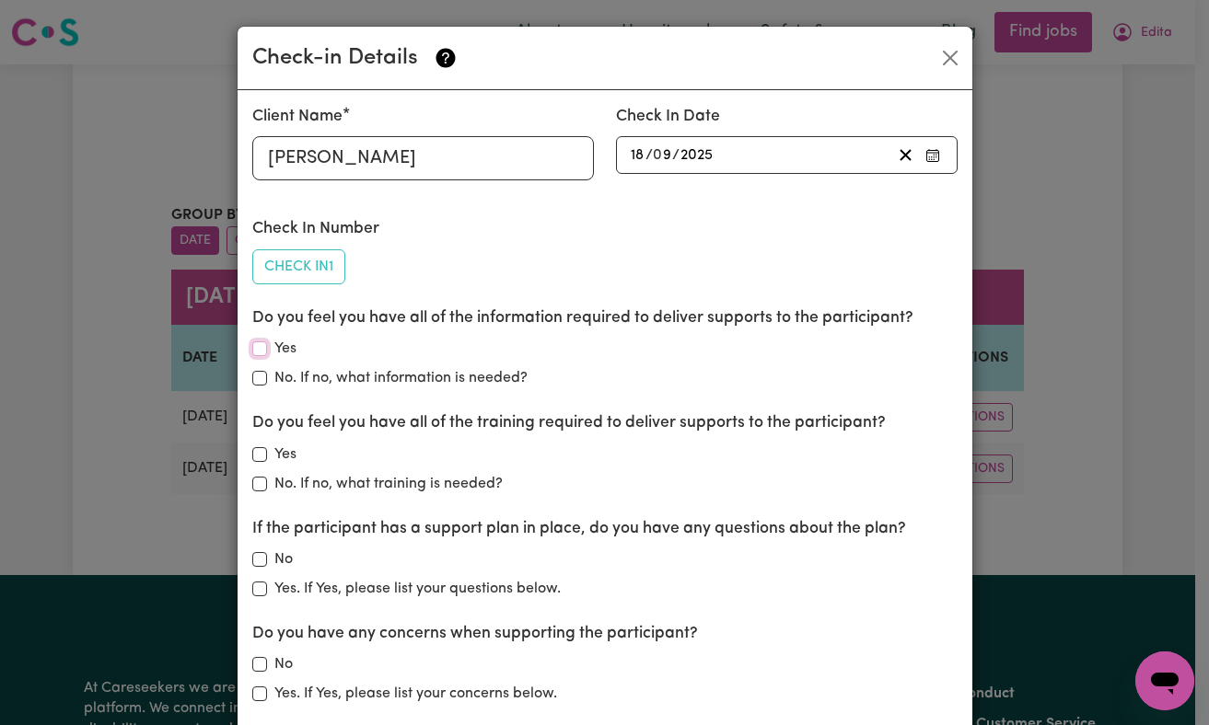
click at [256, 352] on input "Yes" at bounding box center [259, 349] width 15 height 15
checkbox input "true"
click at [254, 439] on div "Do you feel you have all of the training required to deliver supports to the pa…" at bounding box center [604, 452] width 705 height 83
click at [252, 456] on input "Yes" at bounding box center [259, 454] width 15 height 15
checkbox input "true"
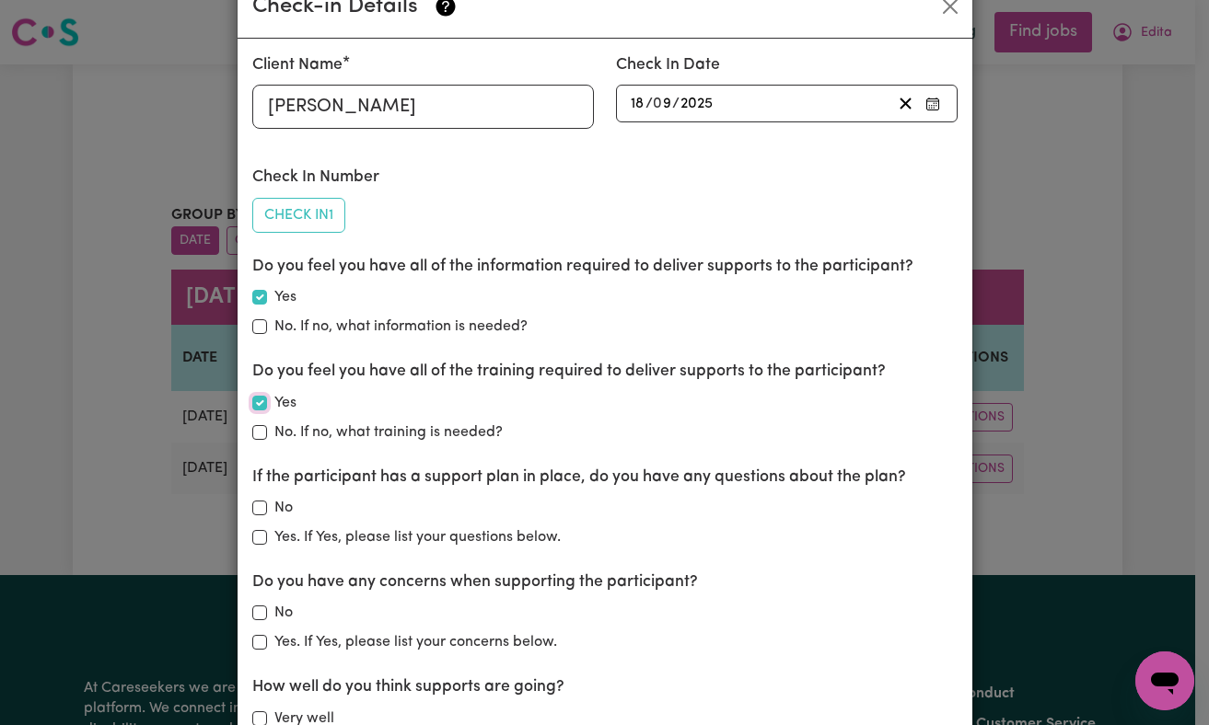
scroll to position [56, 0]
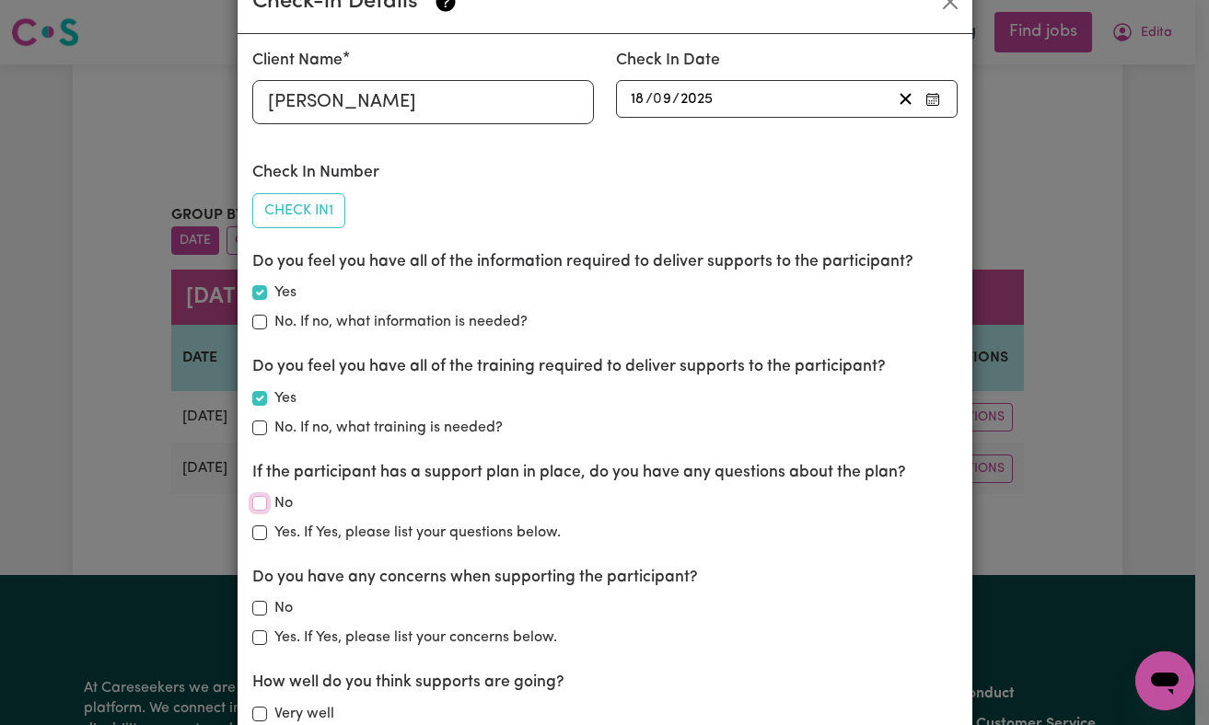
click at [252, 504] on input "No" at bounding box center [259, 503] width 15 height 15
checkbox input "true"
click at [252, 610] on input "No" at bounding box center [259, 608] width 15 height 15
checkbox input "true"
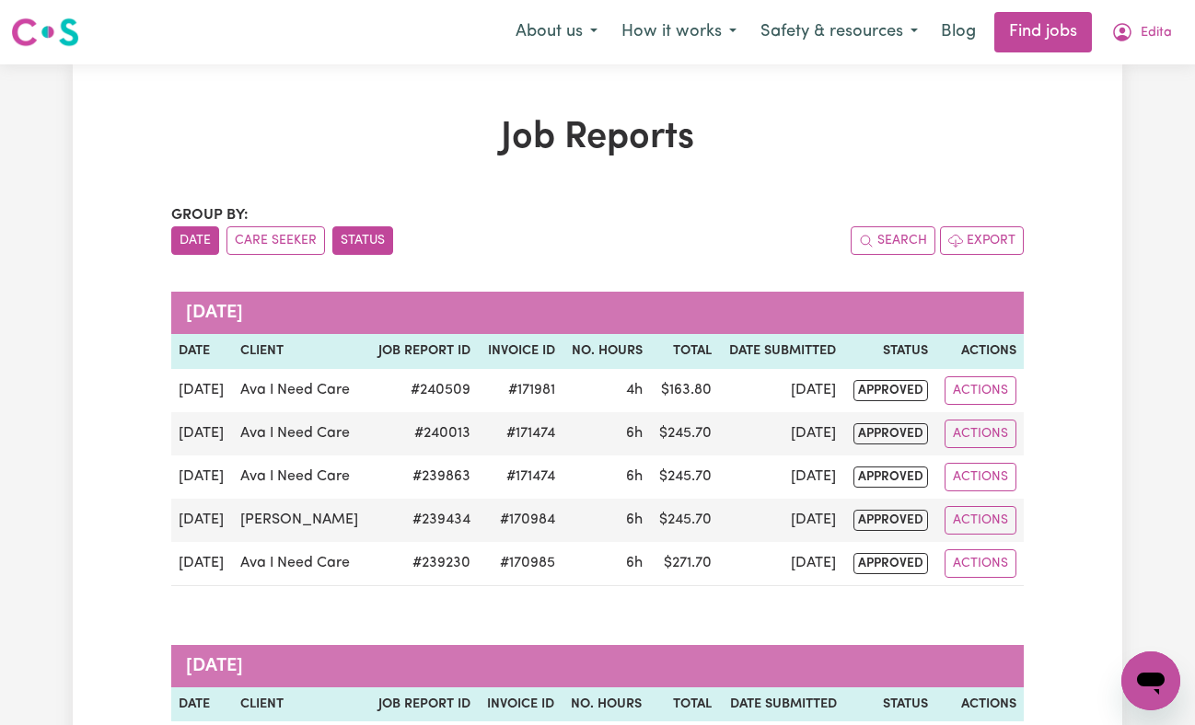
click at [348, 236] on button "Status" at bounding box center [362, 240] width 61 height 29
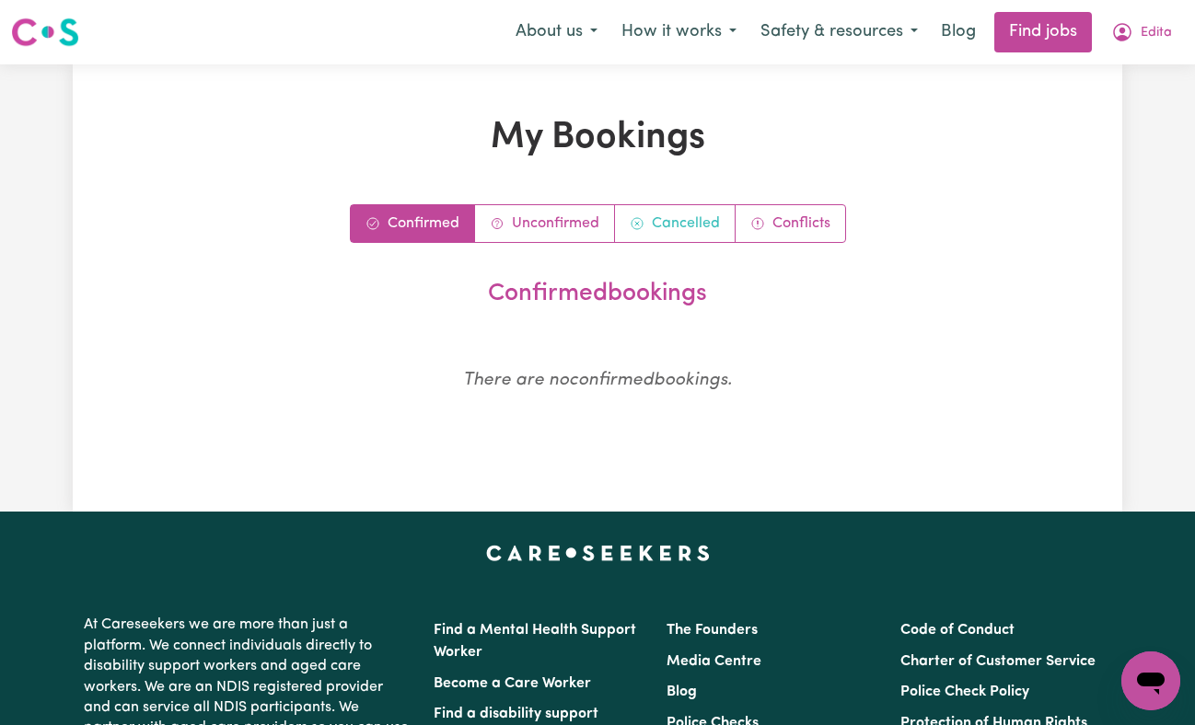
click at [708, 214] on link "Cancelled" at bounding box center [675, 223] width 121 height 37
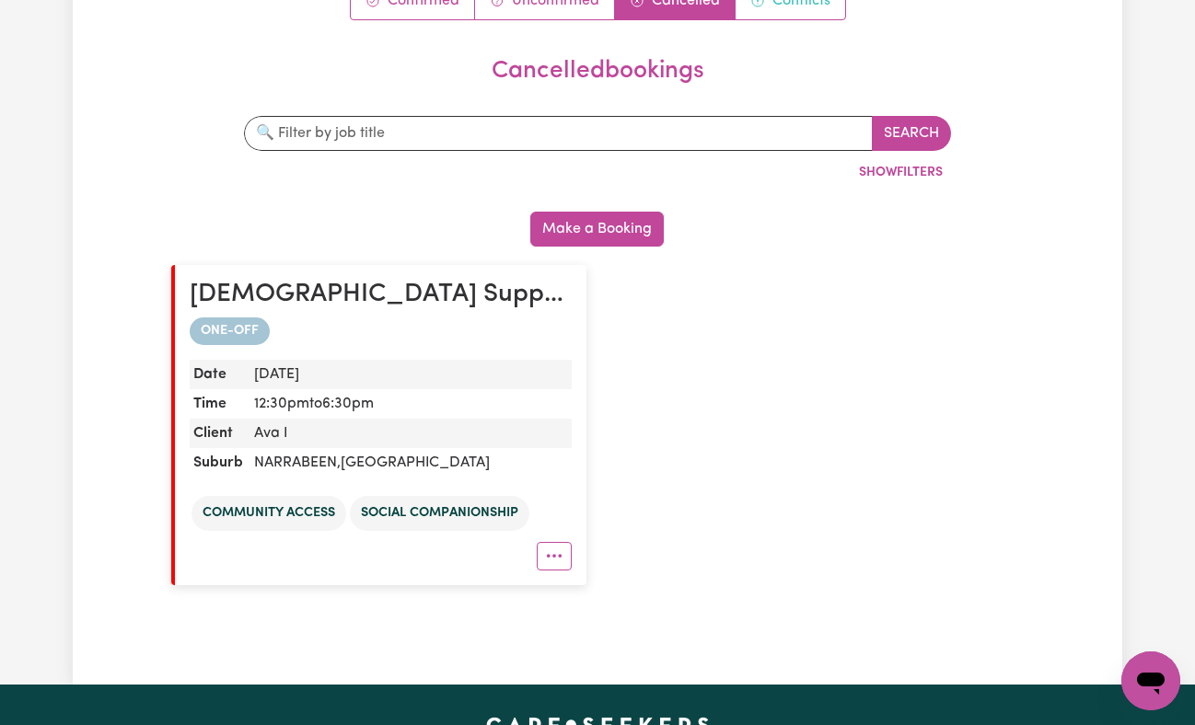
scroll to position [220, 0]
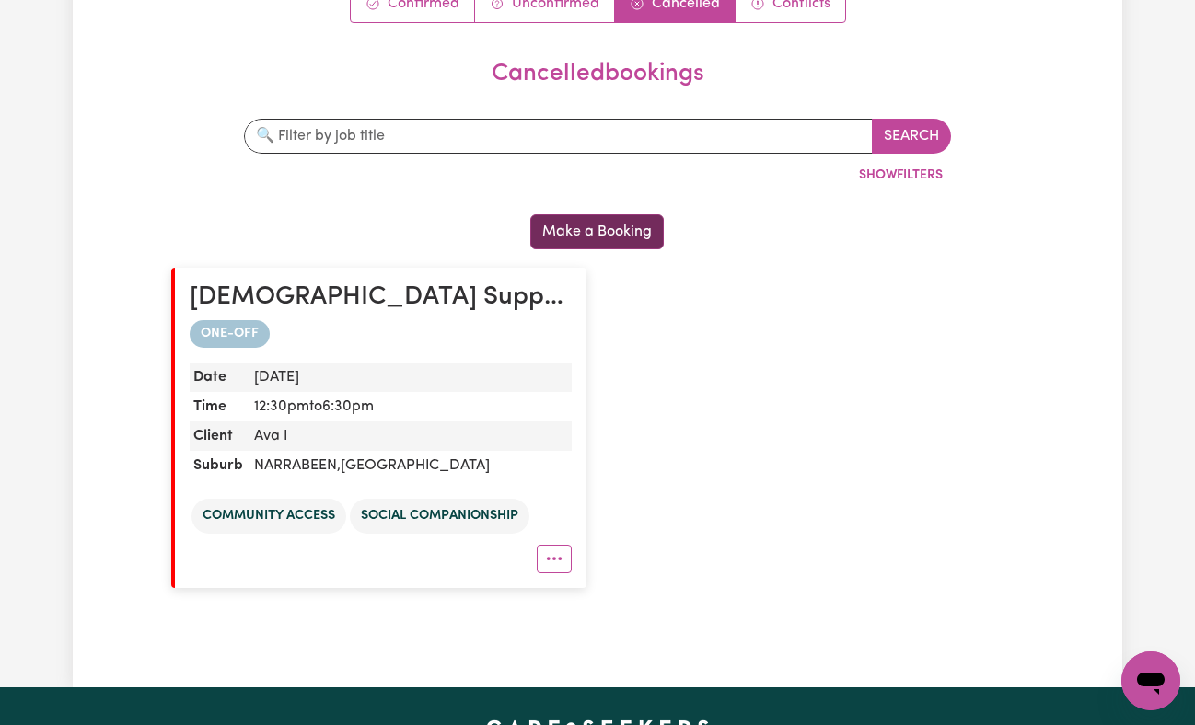
click at [604, 241] on button "Make a Booking" at bounding box center [596, 231] width 133 height 35
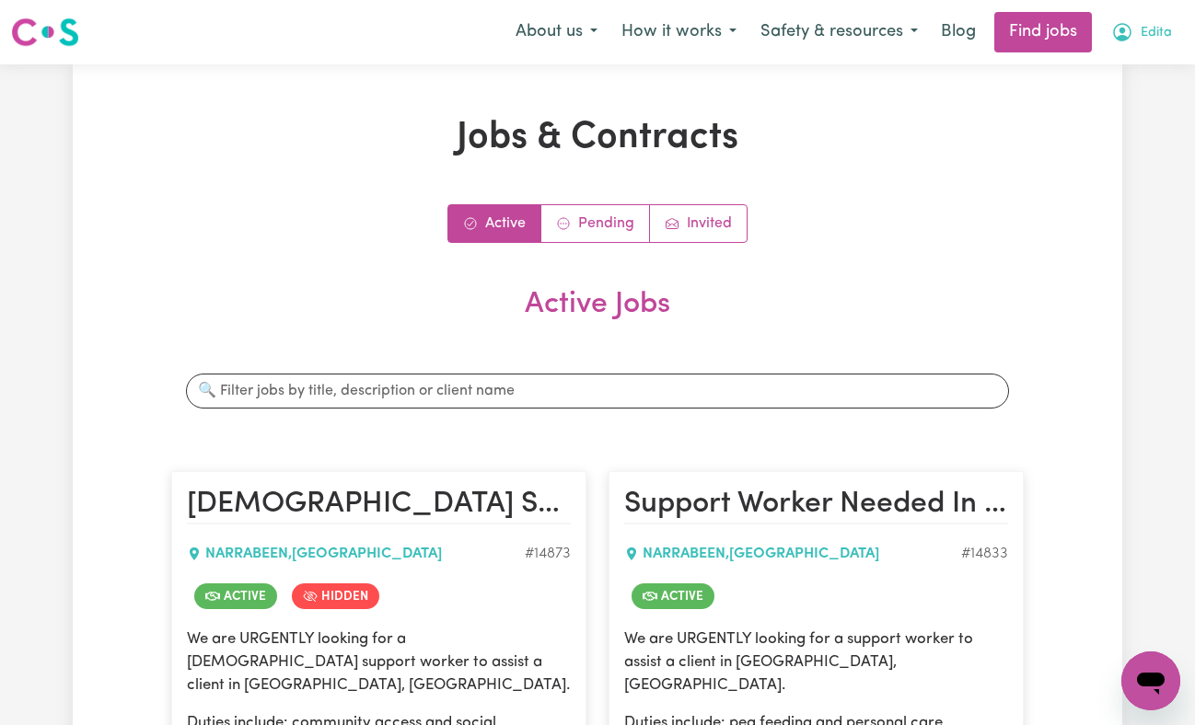
click at [1148, 41] on span "Edita" at bounding box center [1156, 33] width 31 height 20
click at [1106, 76] on link "My Account" at bounding box center [1109, 71] width 145 height 35
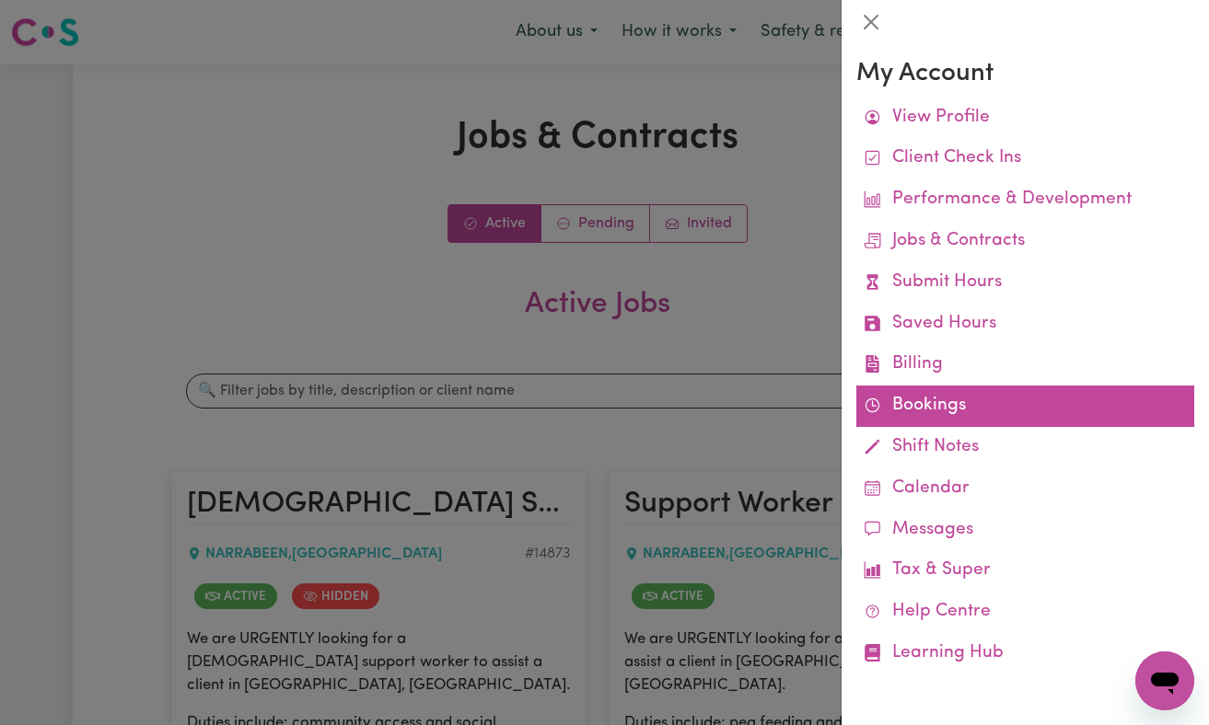
click at [921, 399] on link "Bookings" at bounding box center [1025, 406] width 338 height 41
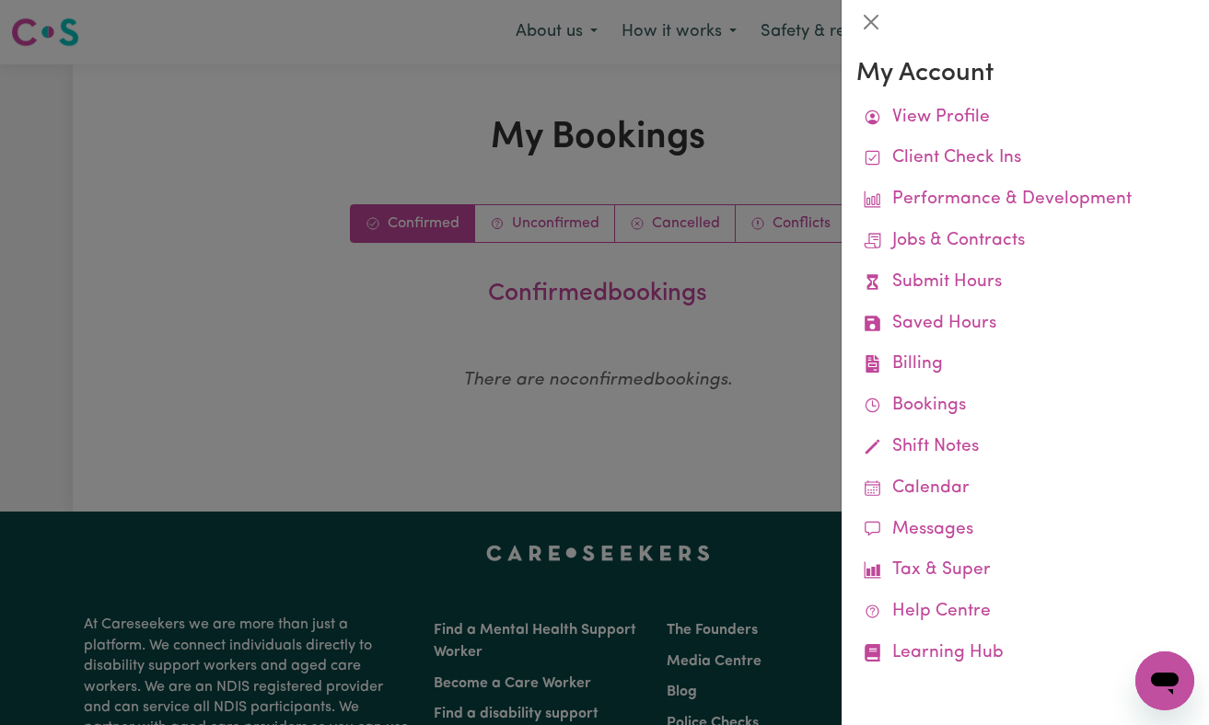
click at [546, 222] on div at bounding box center [604, 362] width 1209 height 725
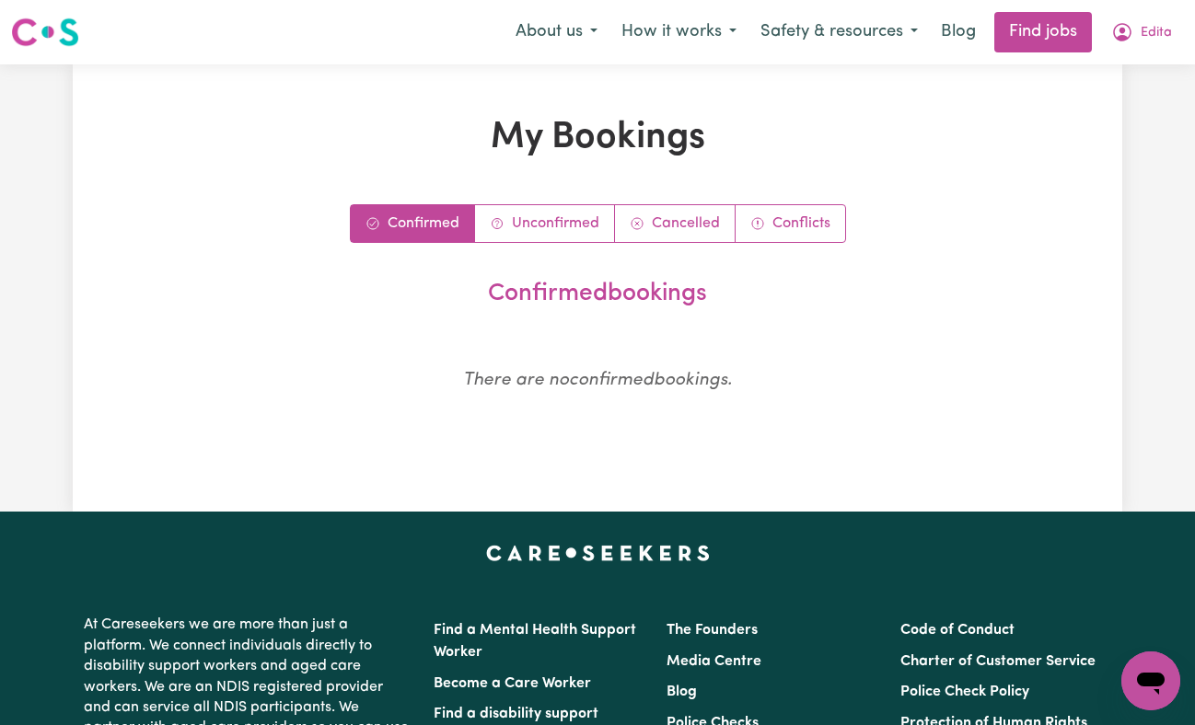
click at [442, 212] on link "Confirmed" at bounding box center [413, 223] width 124 height 37
click at [1152, 30] on span "Edita" at bounding box center [1156, 33] width 31 height 20
click at [1112, 112] on link "My Dashboard" at bounding box center [1109, 105] width 145 height 35
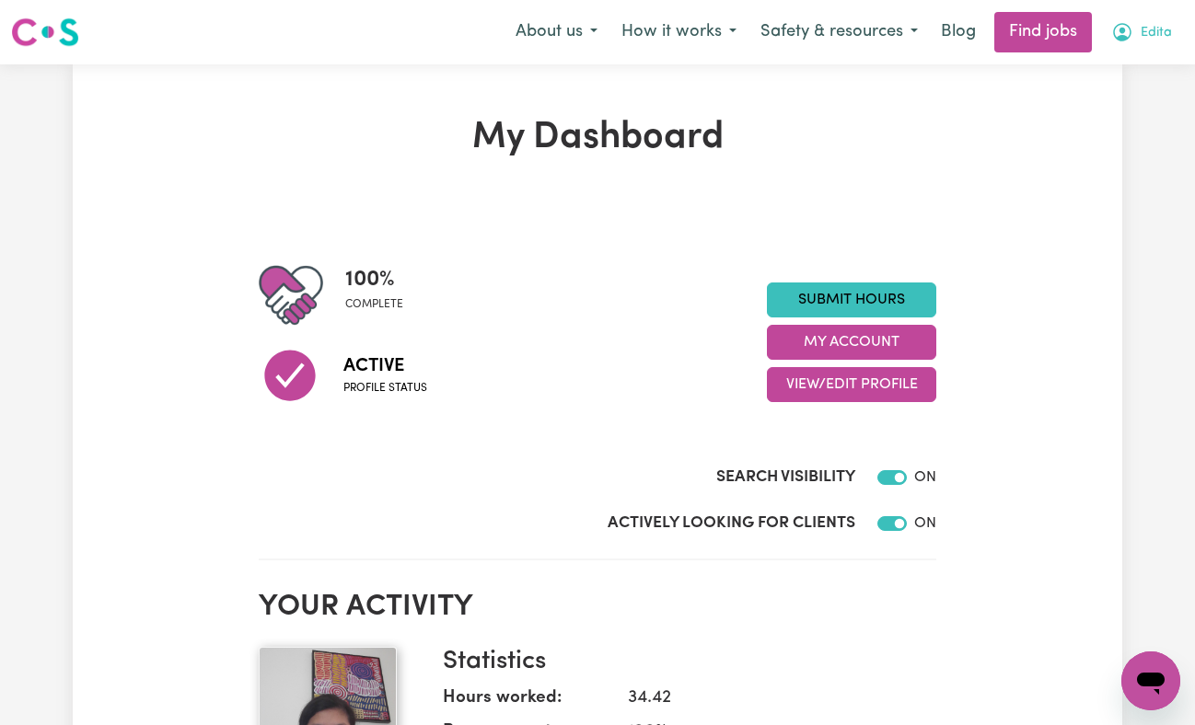
click at [1176, 24] on button "Edita" at bounding box center [1141, 32] width 85 height 39
click at [1121, 106] on link "My Dashboard" at bounding box center [1109, 105] width 145 height 35
click at [1100, 78] on link "My Account" at bounding box center [1109, 71] width 145 height 35
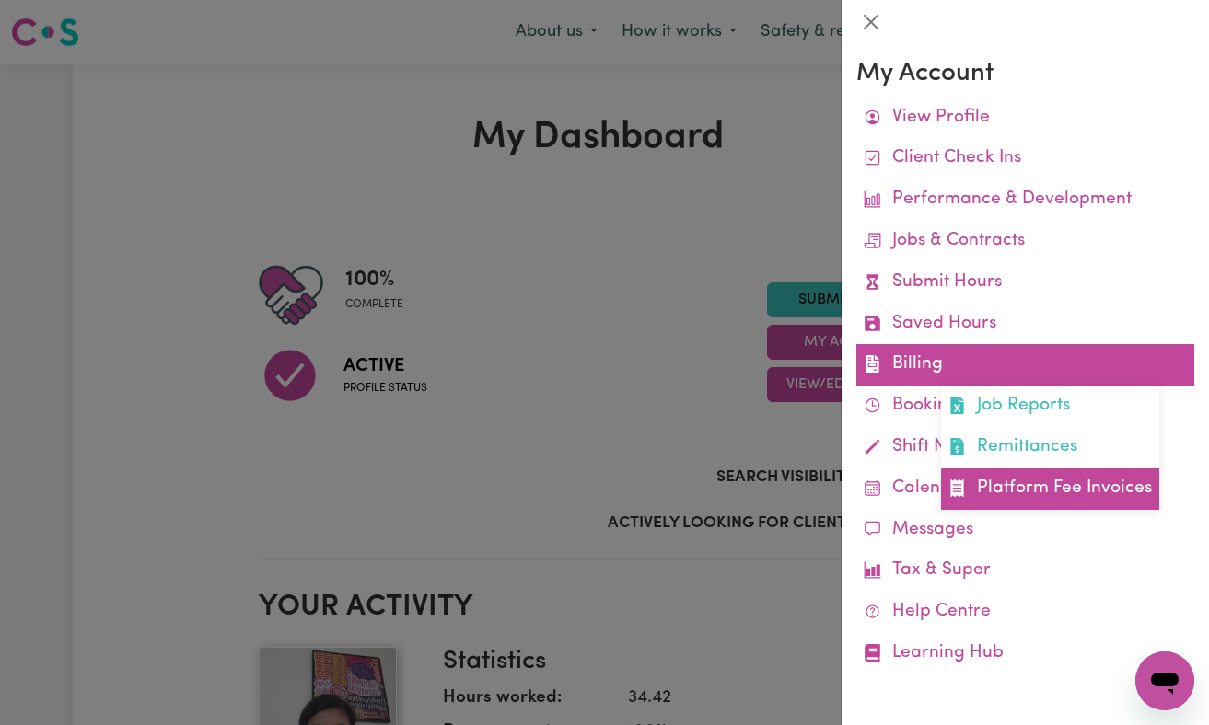
click at [1041, 495] on link "Platform Fee Invoices" at bounding box center [1050, 489] width 218 height 41
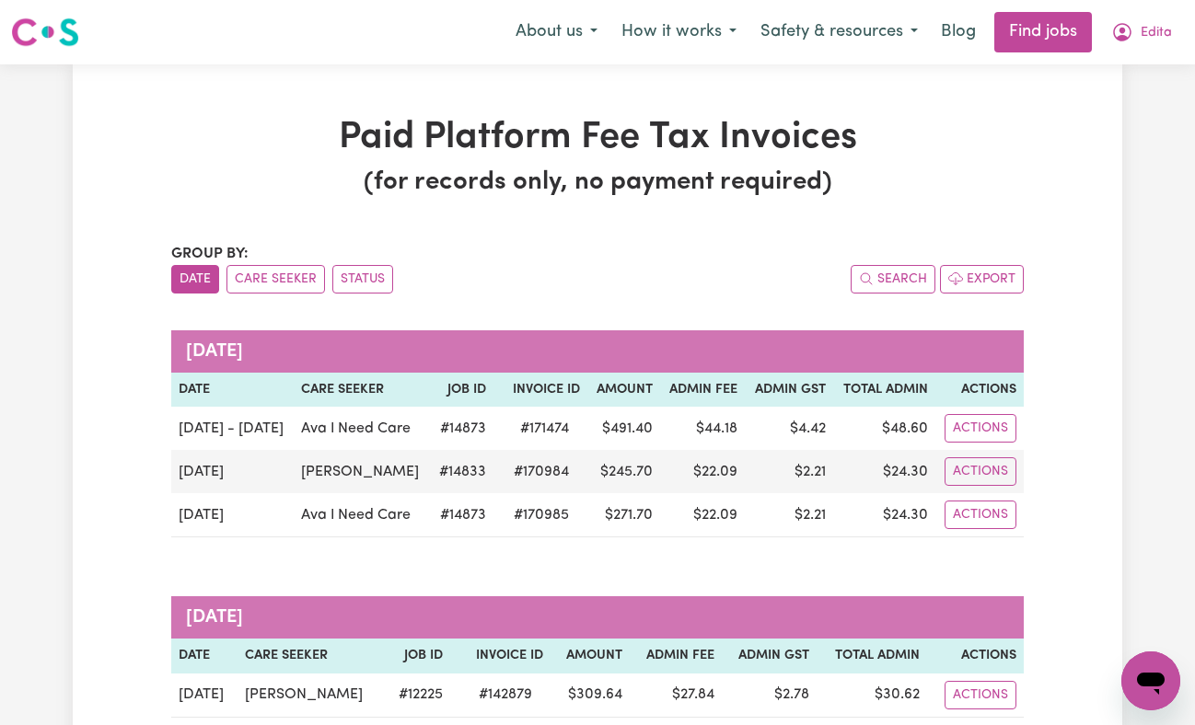
click at [1041, 495] on div "Paid Platform Fee Tax Invoices (for records only, no payment required) Group by…" at bounding box center [597, 446] width 1049 height 661
click at [1176, 30] on button "Edita" at bounding box center [1141, 32] width 85 height 39
click at [1116, 106] on link "My Dashboard" at bounding box center [1109, 105] width 145 height 35
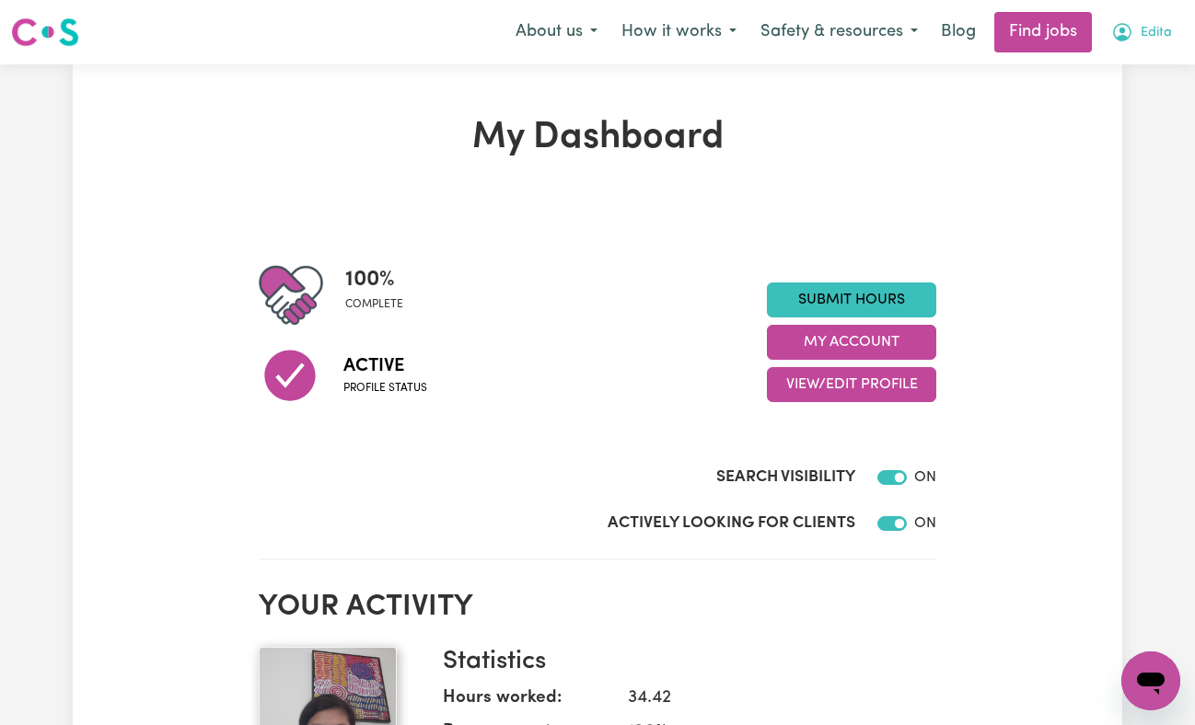
click at [1154, 28] on span "Edita" at bounding box center [1156, 33] width 31 height 20
click at [1104, 63] on link "My Account" at bounding box center [1109, 71] width 145 height 35
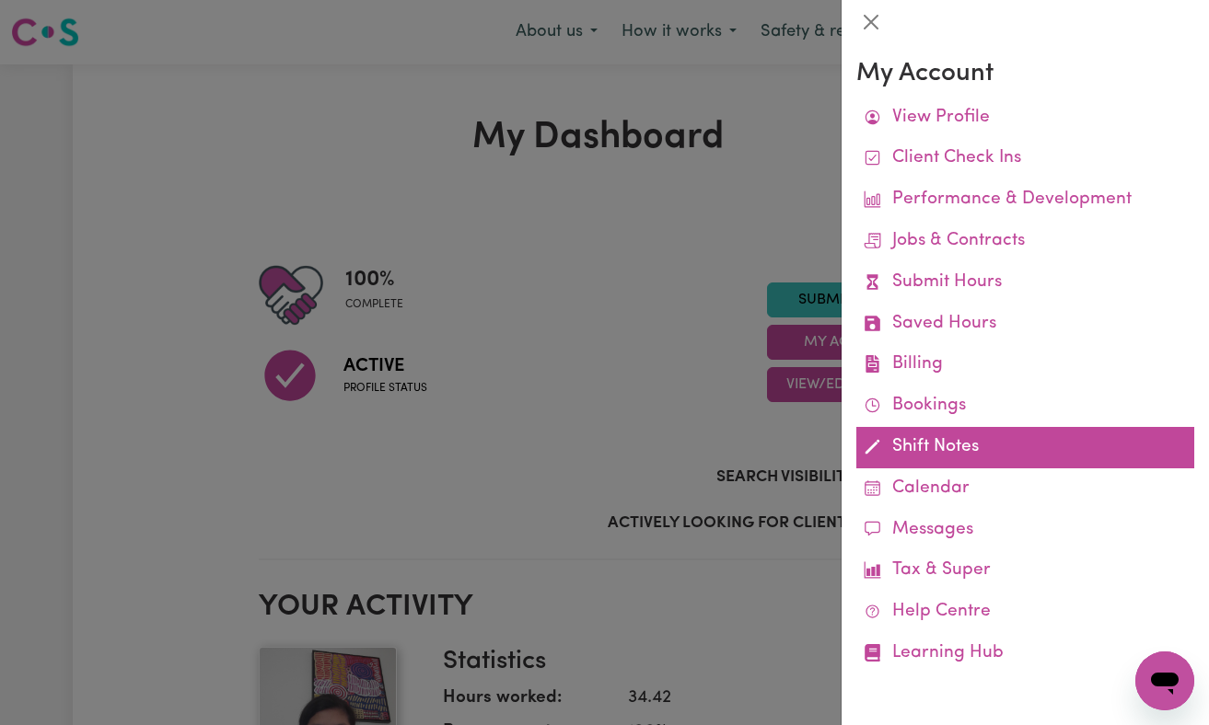
click at [930, 460] on link "Shift Notes" at bounding box center [1025, 447] width 338 height 41
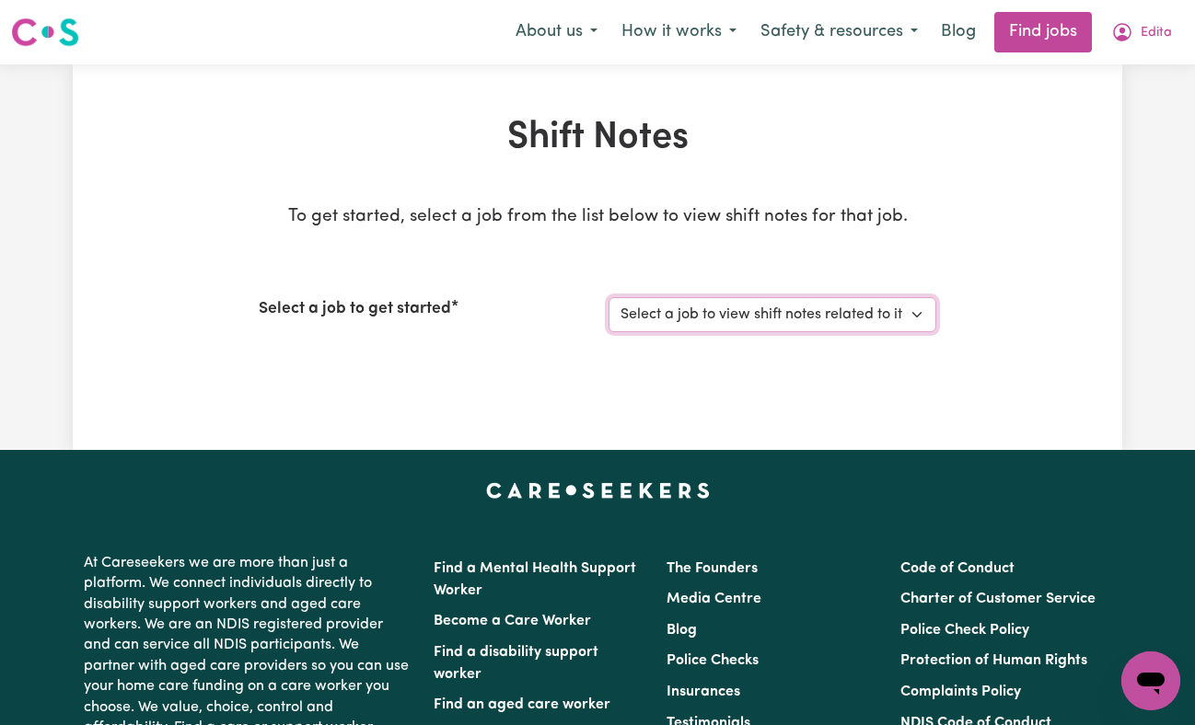
click at [908, 316] on select "Select a job to view shift notes related to it... [Ava I Need Care] Female Supp…" at bounding box center [772, 314] width 328 height 35
click at [1184, 99] on div "Shift Notes To get started, select a job from the list below to view shift note…" at bounding box center [597, 257] width 1195 height 386
click at [1144, 25] on span "Edita" at bounding box center [1156, 33] width 31 height 20
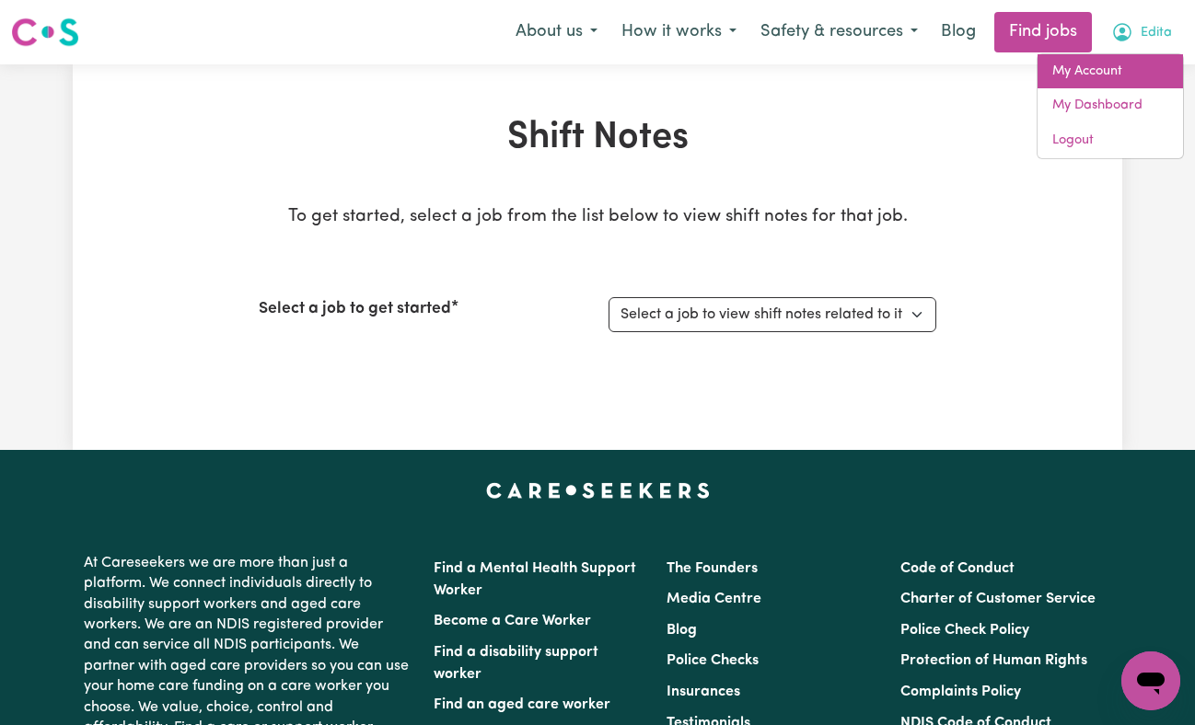
click at [1101, 72] on link "My Account" at bounding box center [1109, 71] width 145 height 35
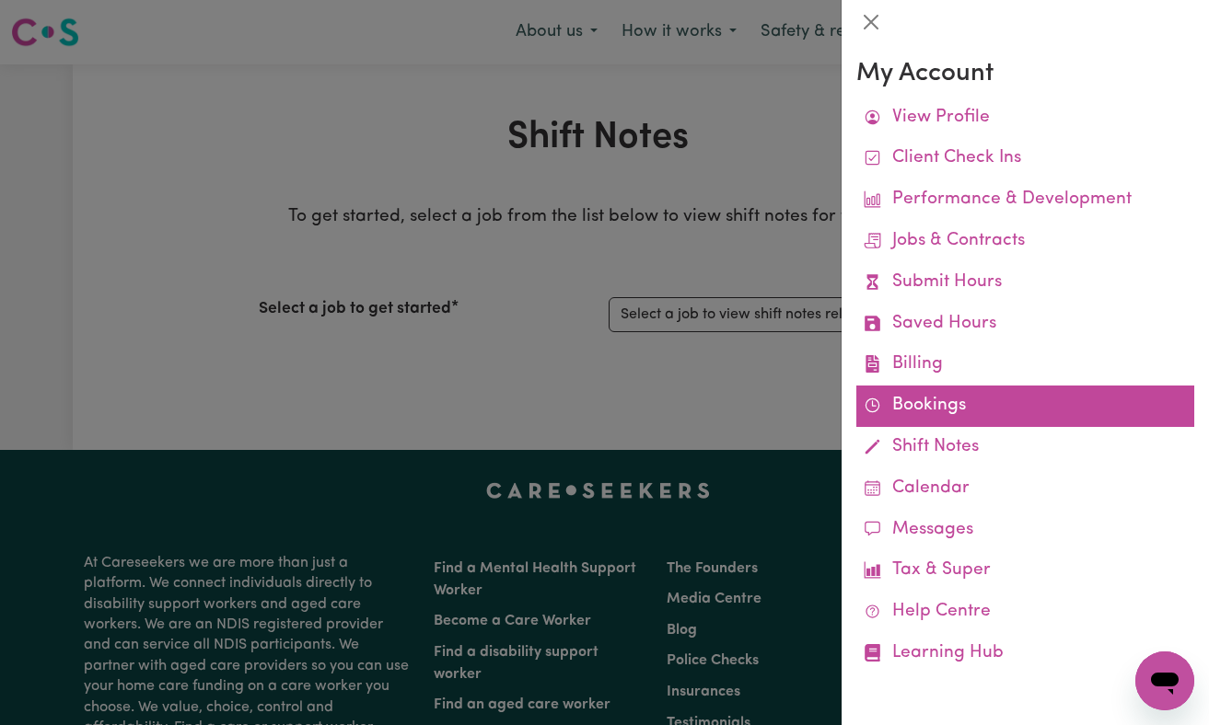
click at [898, 415] on link "Bookings" at bounding box center [1025, 406] width 338 height 41
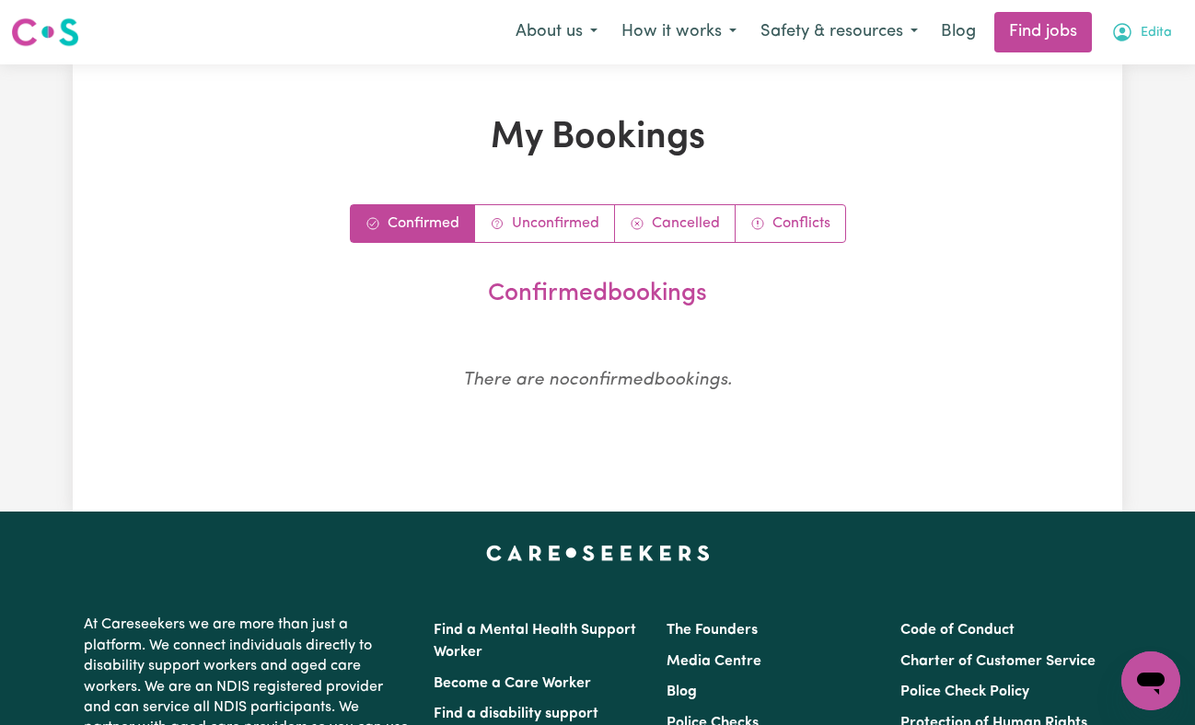
click at [1144, 34] on span "Edita" at bounding box center [1156, 33] width 31 height 20
click at [1112, 75] on link "My Account" at bounding box center [1109, 71] width 145 height 35
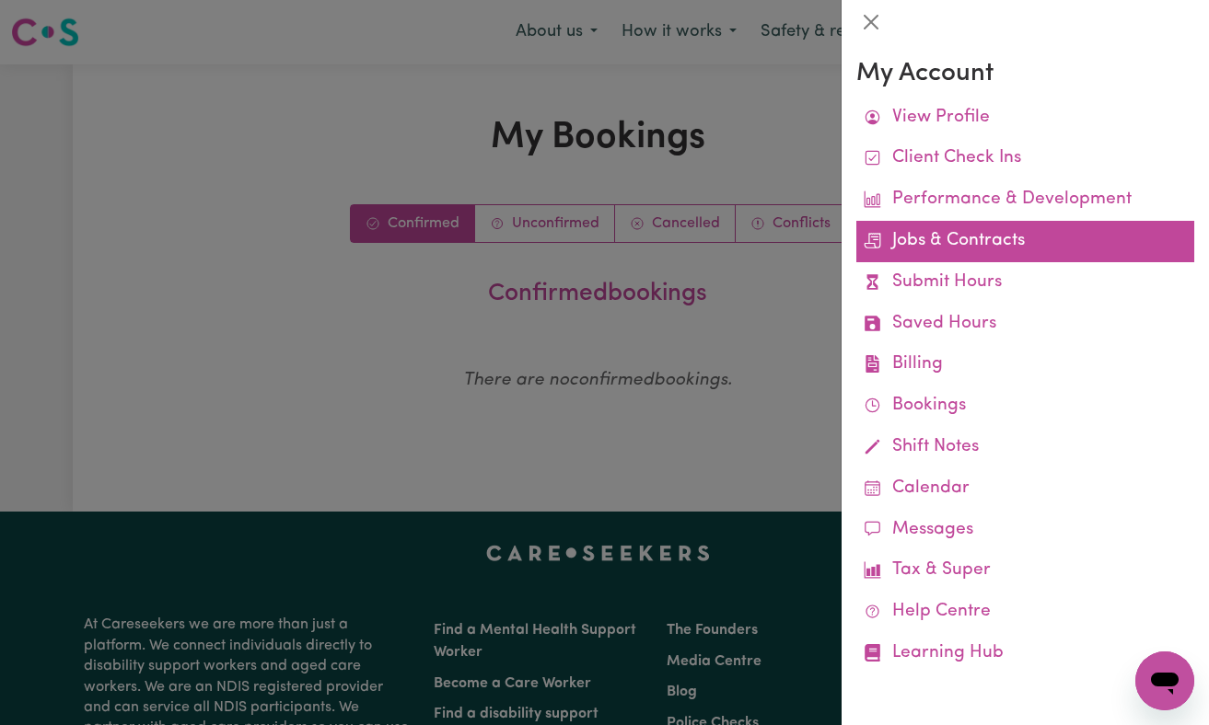
click at [984, 255] on link "Jobs & Contracts" at bounding box center [1025, 241] width 338 height 41
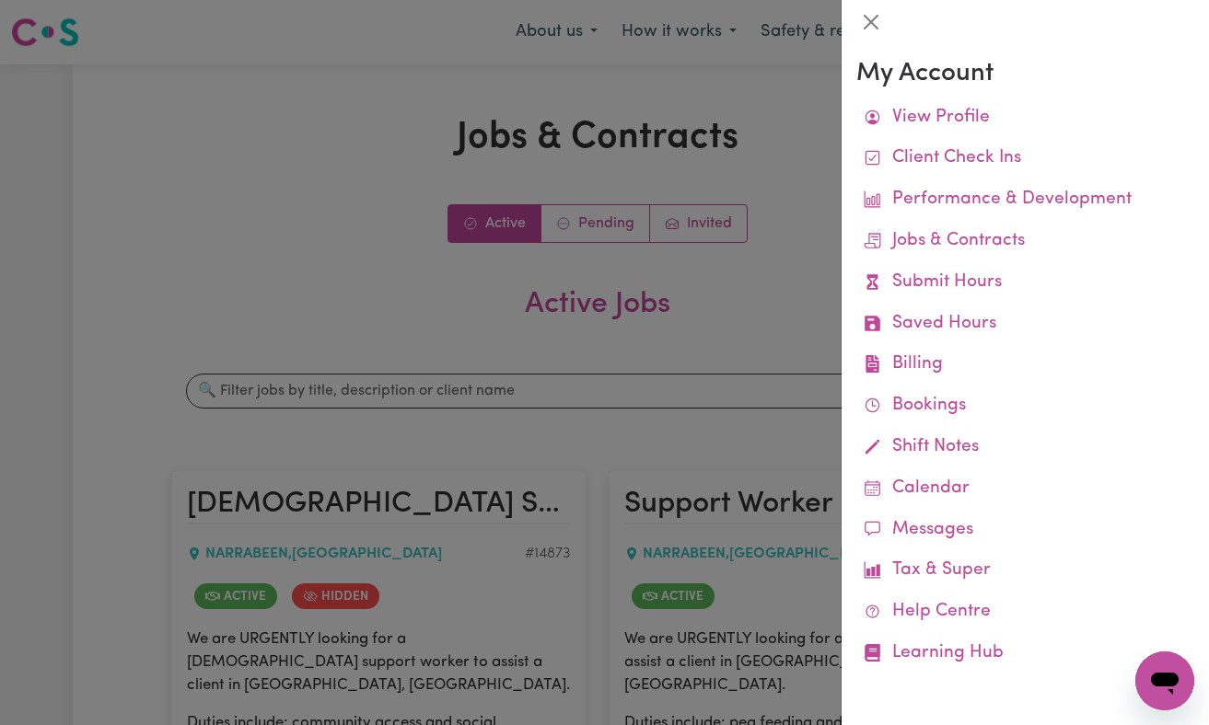
click at [738, 284] on div at bounding box center [604, 362] width 1209 height 725
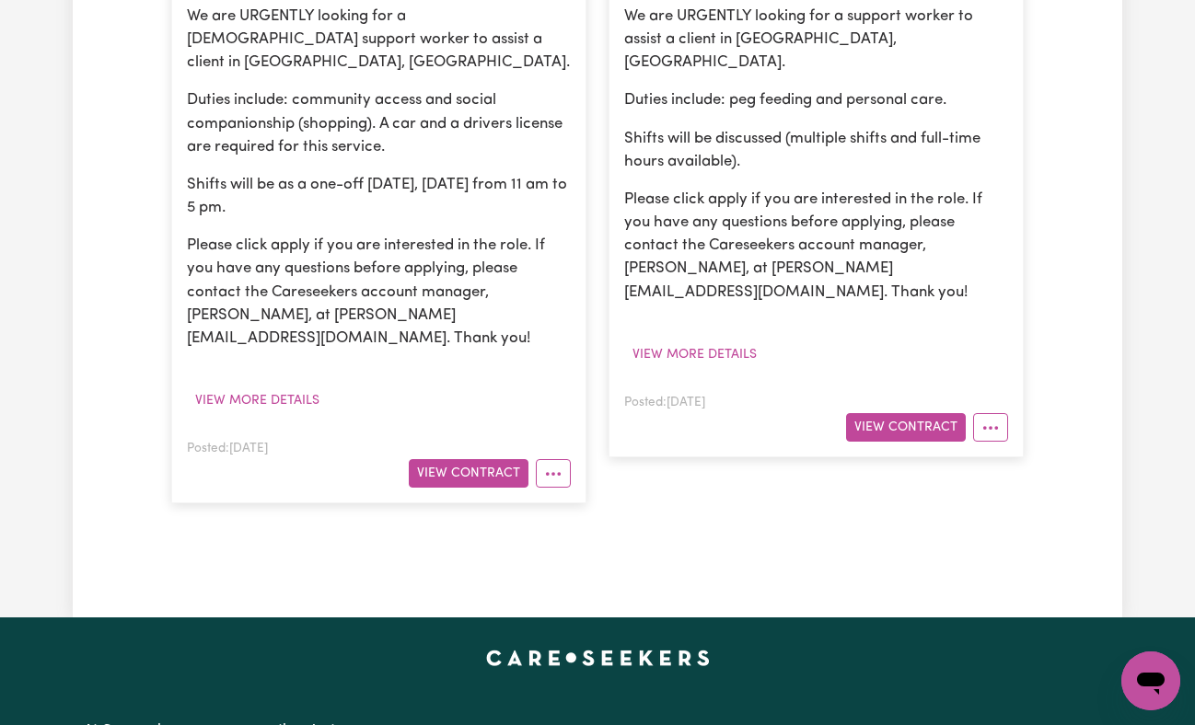
scroll to position [624, 0]
